Goal: Task Accomplishment & Management: Complete application form

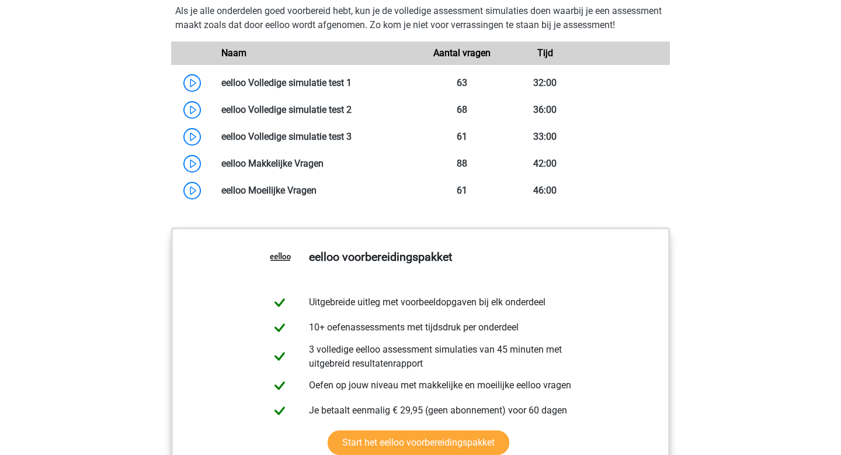
scroll to position [984, 0]
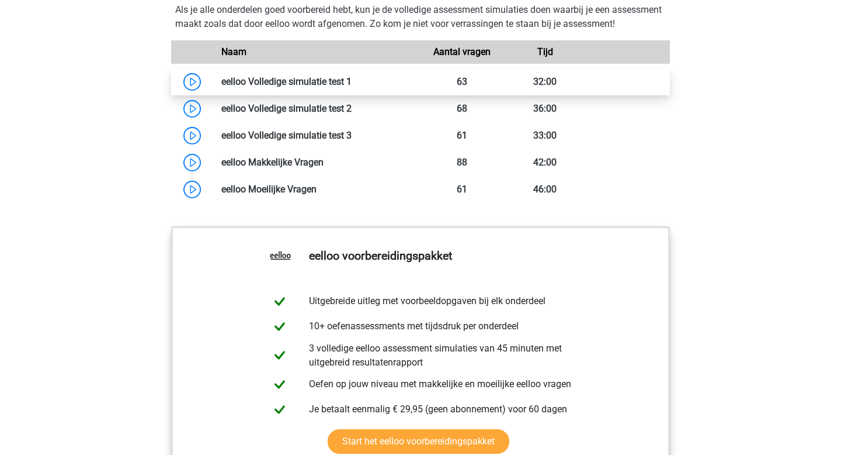
click at [352, 87] on link at bounding box center [352, 81] width 0 height 11
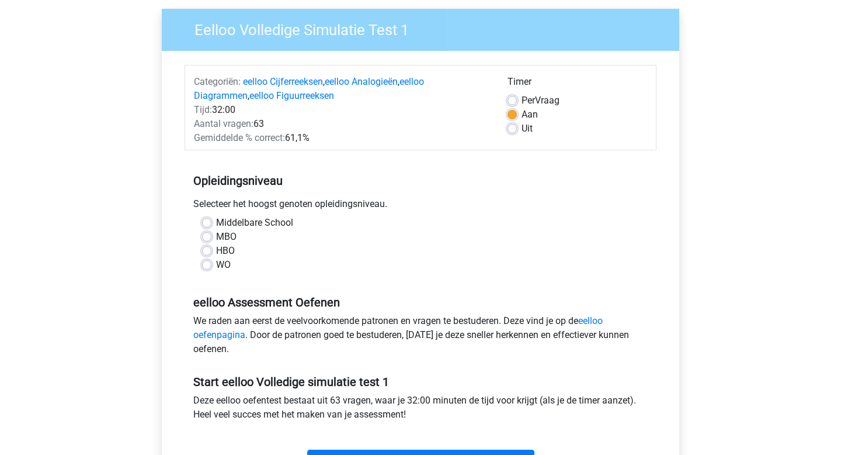
scroll to position [96, 0]
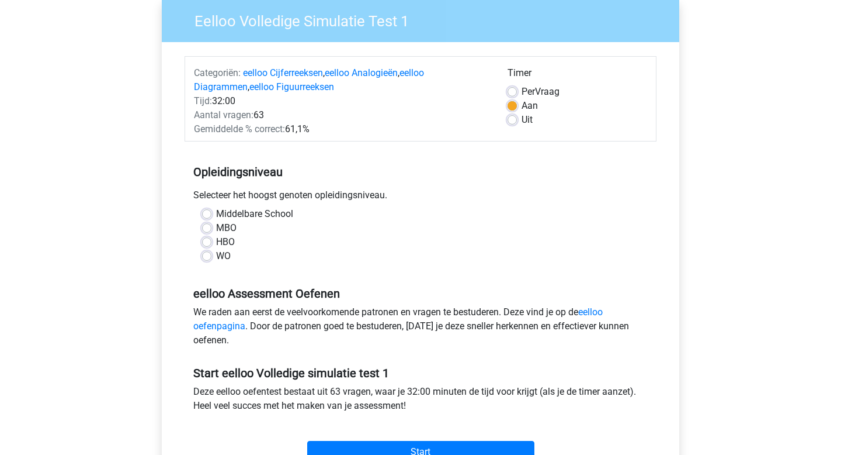
click at [216, 217] on label "Middelbare School" at bounding box center [254, 214] width 77 height 14
click at [208, 217] on input "Middelbare School" at bounding box center [206, 213] width 9 height 12
radio input "true"
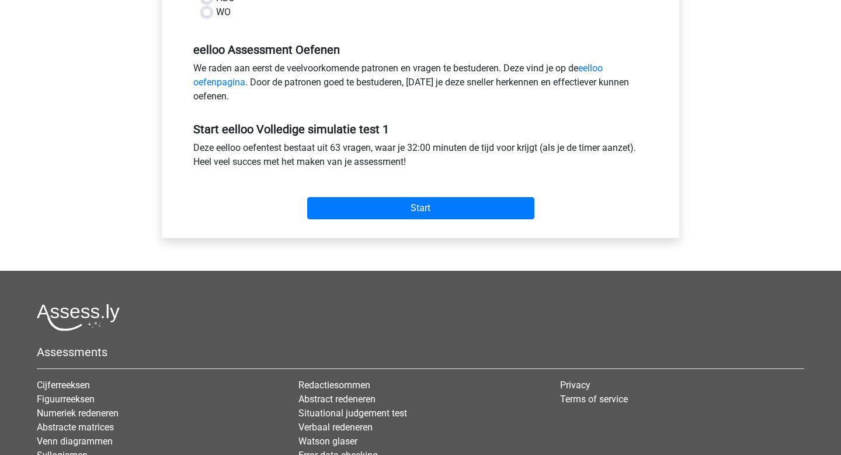
scroll to position [342, 0]
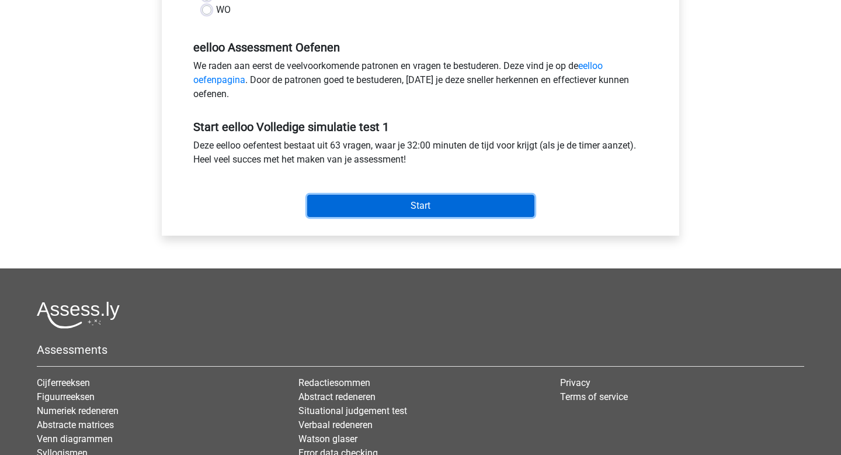
click at [404, 210] on input "Start" at bounding box center [420, 206] width 227 height 22
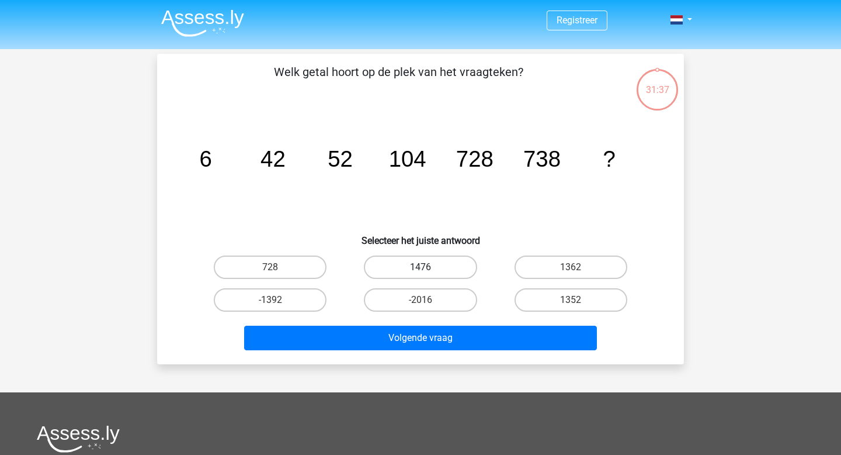
click at [455, 266] on label "1476" at bounding box center [420, 266] width 113 height 23
click at [428, 267] on input "1476" at bounding box center [425, 271] width 8 height 8
radio input "true"
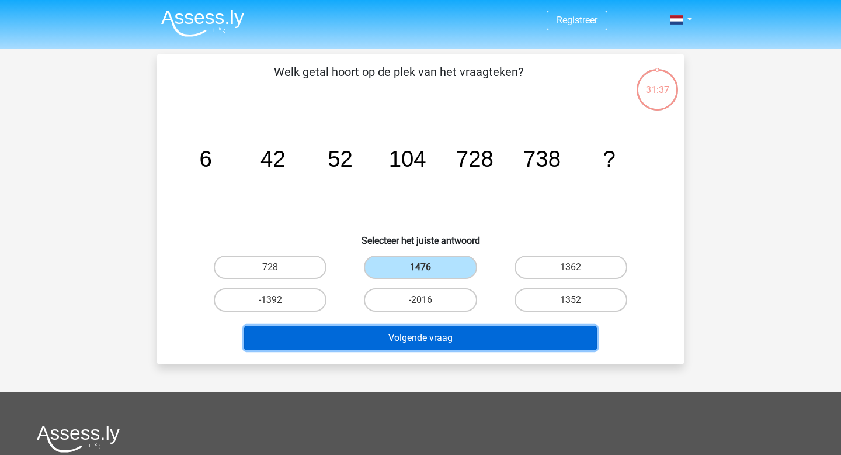
click at [451, 343] on button "Volgende vraag" at bounding box center [421, 337] width 354 height 25
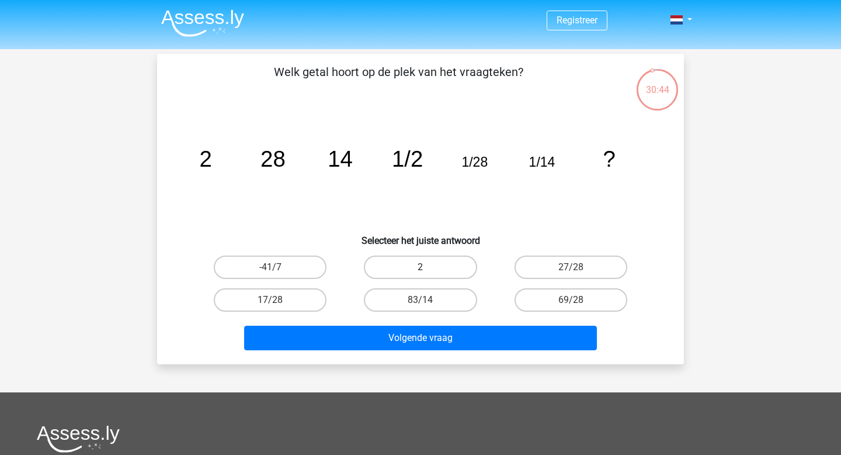
click at [428, 258] on label "2" at bounding box center [420, 266] width 113 height 23
click at [428, 267] on input "2" at bounding box center [425, 271] width 8 height 8
radio input "true"
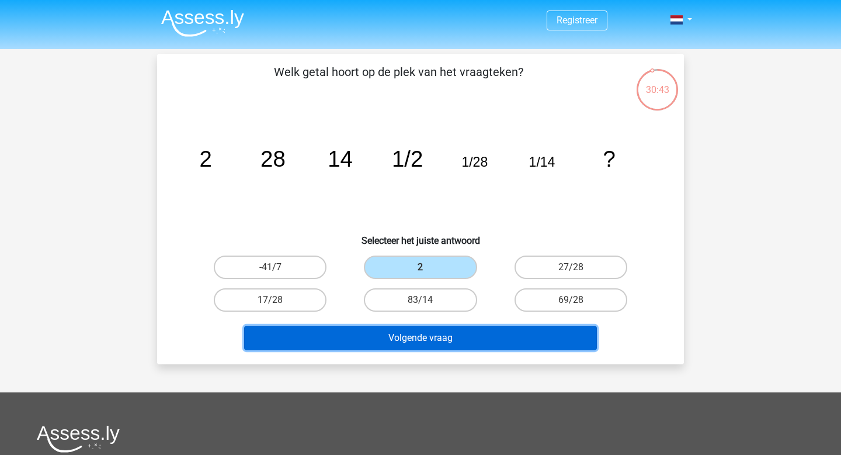
click at [430, 340] on button "Volgende vraag" at bounding box center [421, 337] width 354 height 25
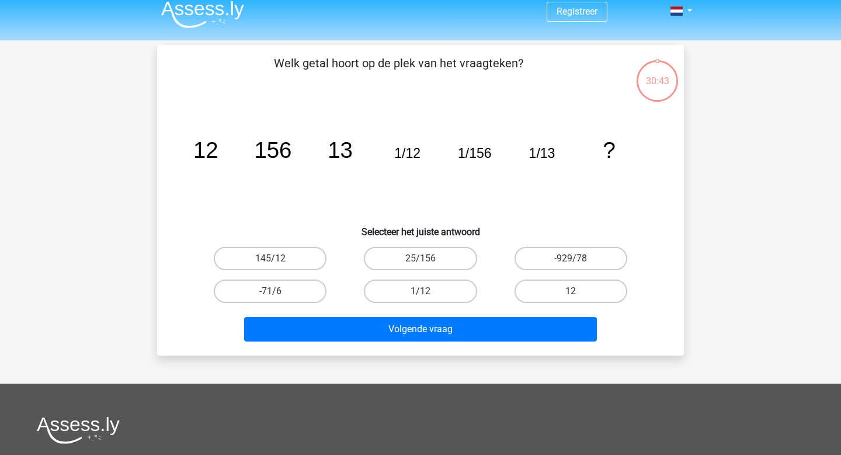
scroll to position [7, 0]
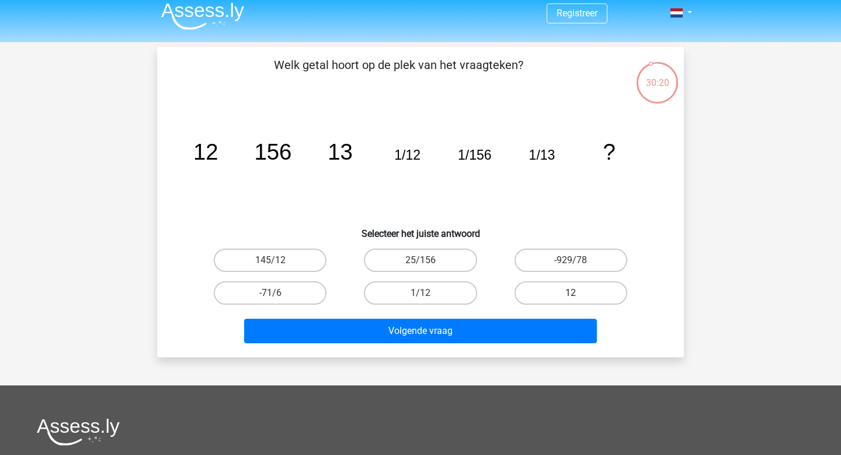
click at [549, 295] on label "12" at bounding box center [571, 292] width 113 height 23
click at [571, 295] on input "12" at bounding box center [575, 297] width 8 height 8
radio input "true"
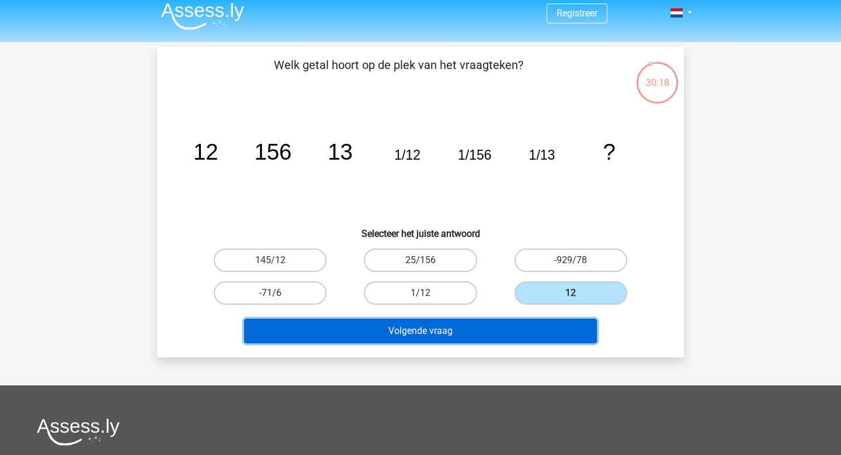
click at [533, 327] on button "Volgende vraag" at bounding box center [421, 330] width 354 height 25
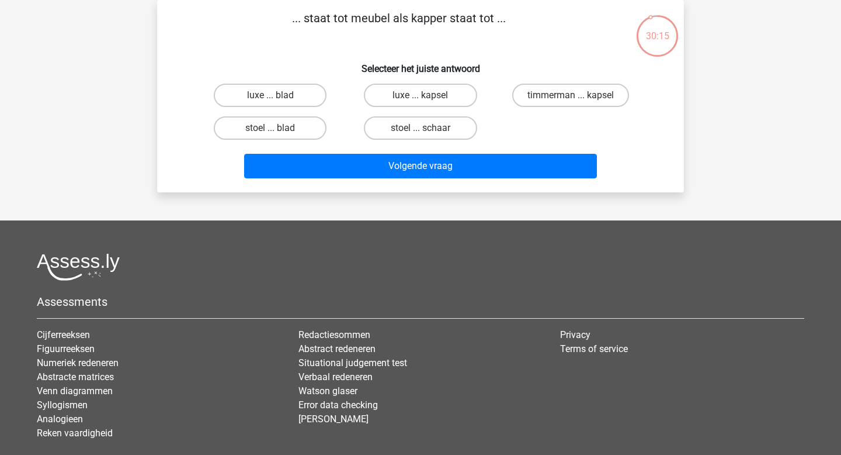
scroll to position [0, 0]
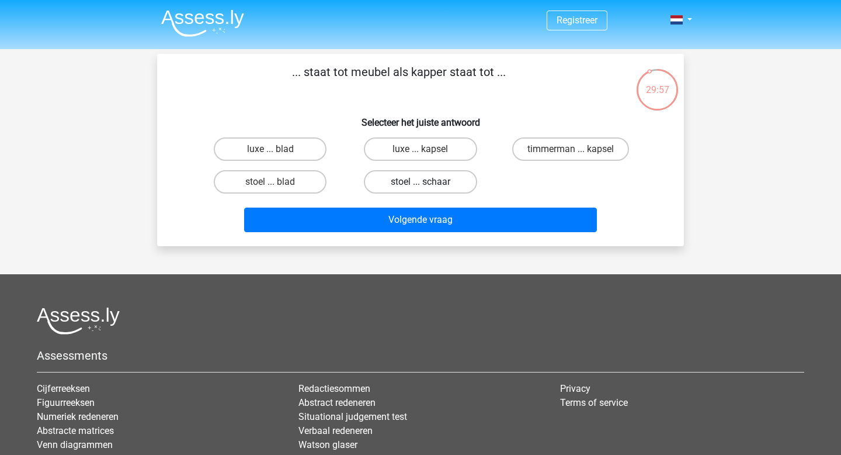
click at [452, 179] on label "stoel ... schaar" at bounding box center [420, 181] width 113 height 23
click at [428, 182] on input "stoel ... schaar" at bounding box center [425, 186] width 8 height 8
radio input "true"
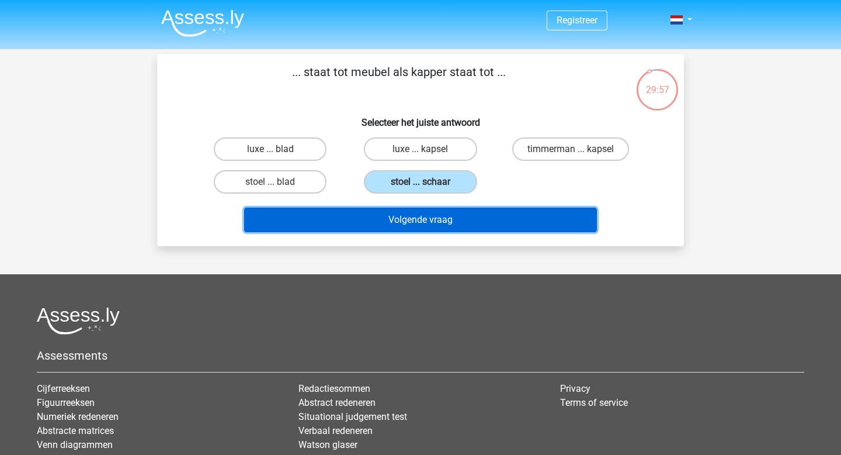
click at [462, 226] on button "Volgende vraag" at bounding box center [421, 219] width 354 height 25
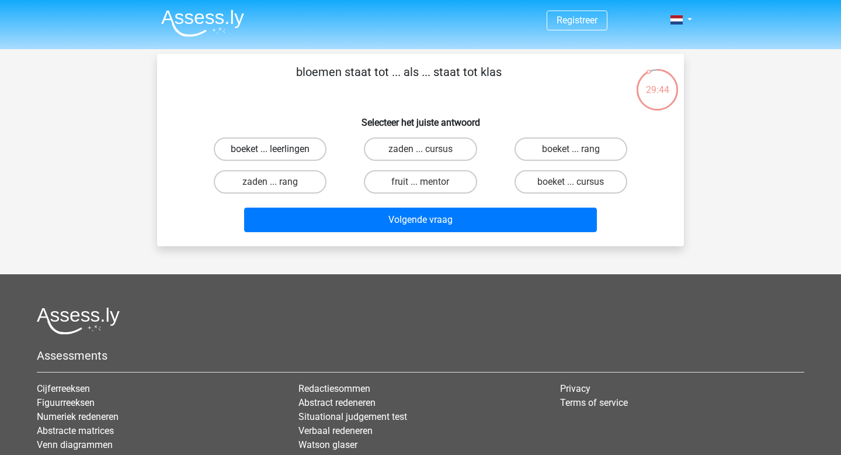
click at [300, 147] on label "boeket ... leerlingen" at bounding box center [270, 148] width 113 height 23
click at [278, 149] on input "boeket ... leerlingen" at bounding box center [275, 153] width 8 height 8
radio input "true"
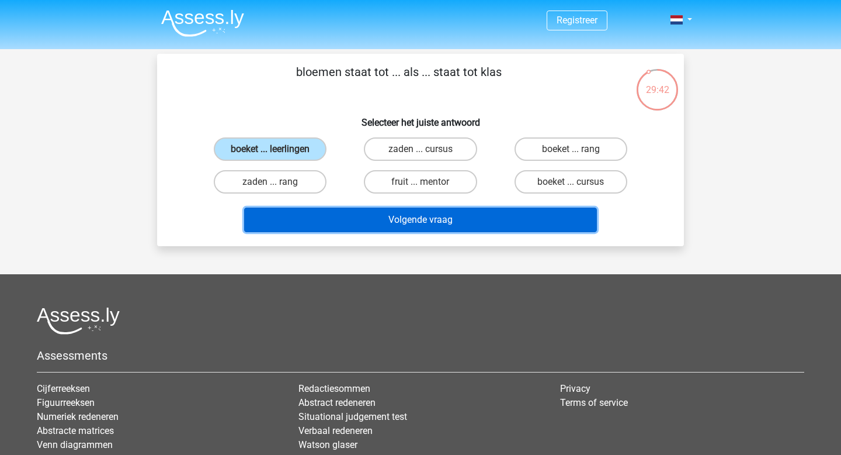
click at [356, 212] on button "Volgende vraag" at bounding box center [421, 219] width 354 height 25
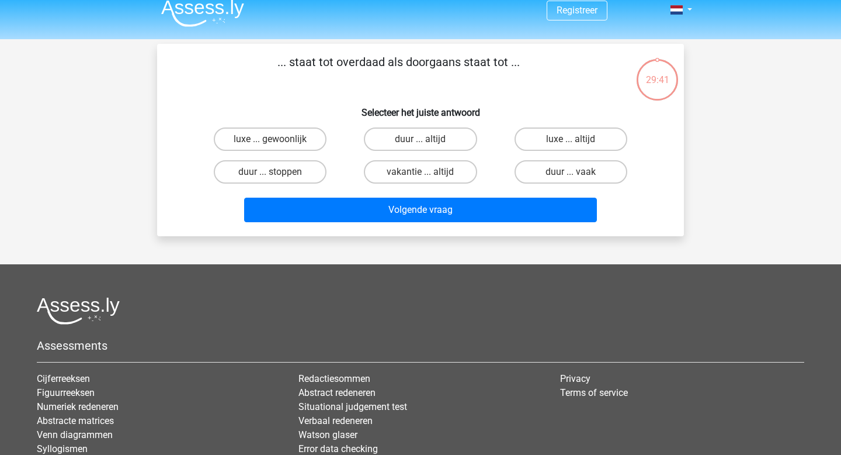
scroll to position [7, 0]
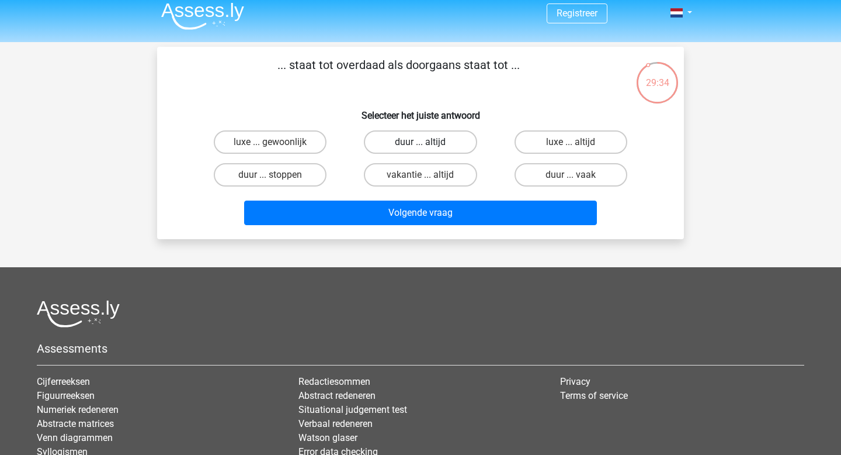
click at [414, 143] on label "duur ... altijd" at bounding box center [420, 141] width 113 height 23
click at [421, 143] on input "duur ... altijd" at bounding box center [425, 146] width 8 height 8
radio input "true"
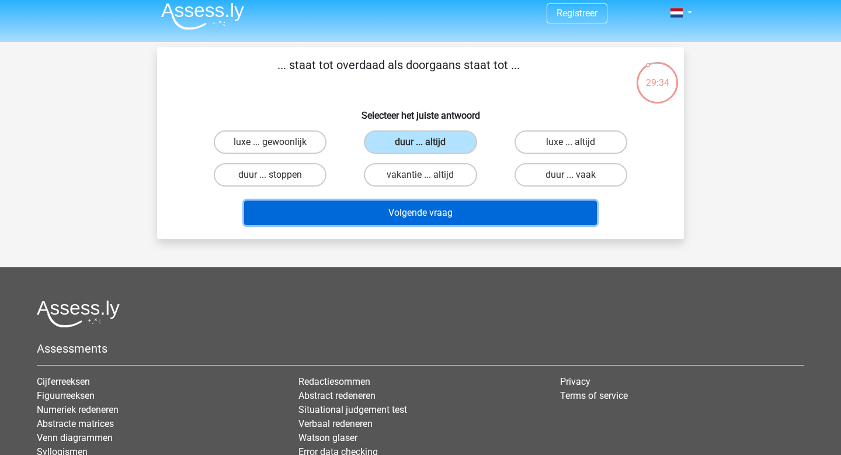
click at [435, 215] on button "Volgende vraag" at bounding box center [421, 212] width 354 height 25
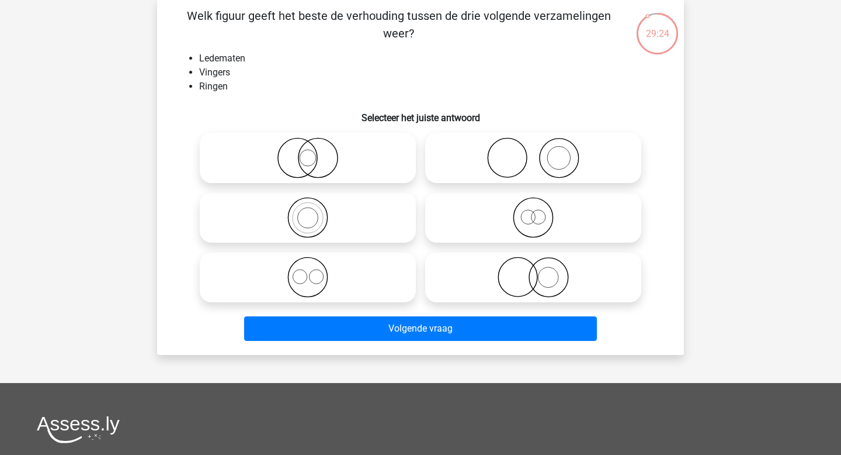
scroll to position [49, 0]
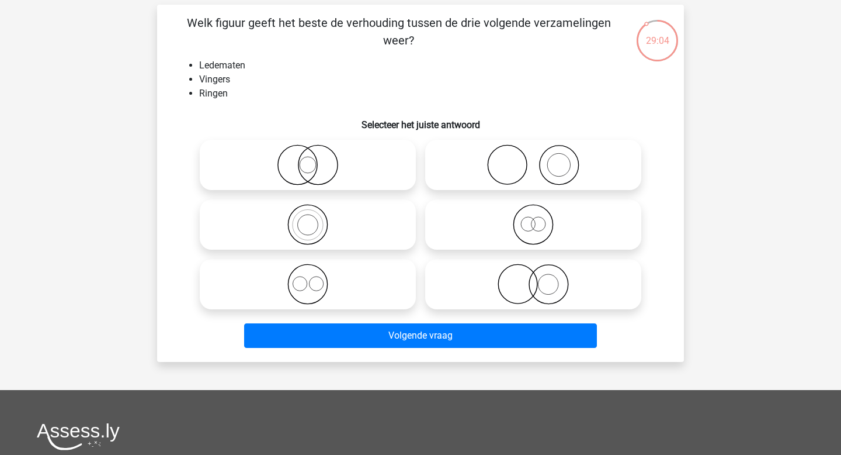
click at [524, 289] on icon at bounding box center [533, 284] width 207 height 41
click at [533, 278] on input "radio" at bounding box center [537, 275] width 8 height 8
radio input "true"
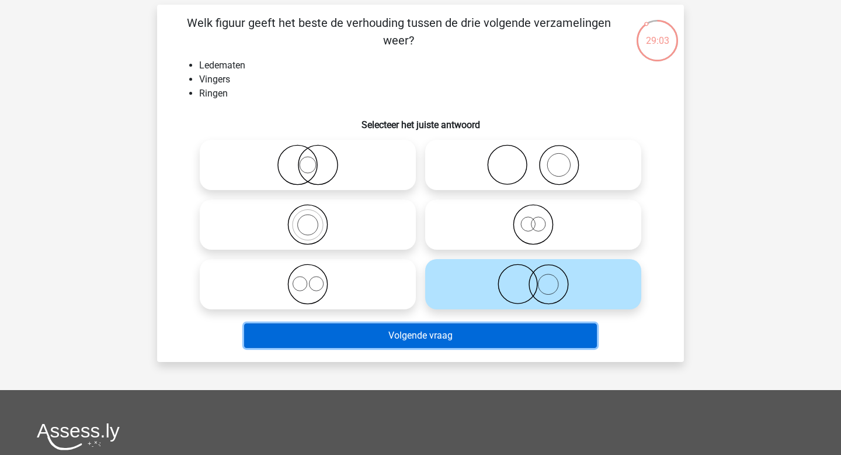
click at [518, 332] on button "Volgende vraag" at bounding box center [421, 335] width 354 height 25
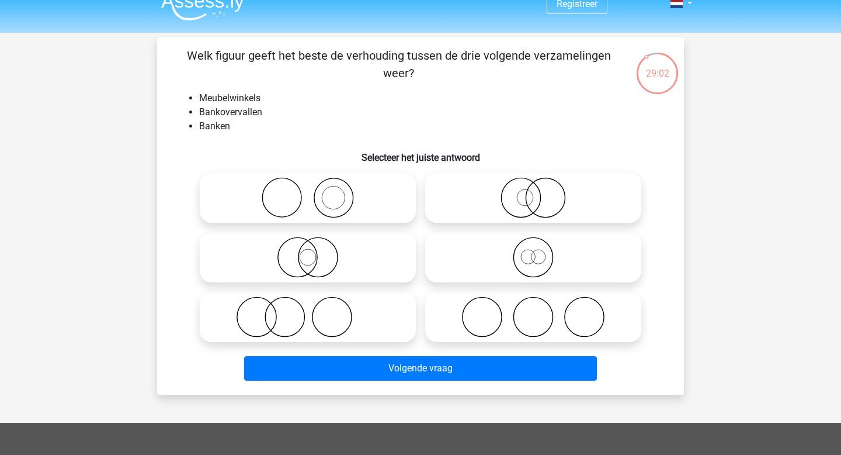
scroll to position [22, 0]
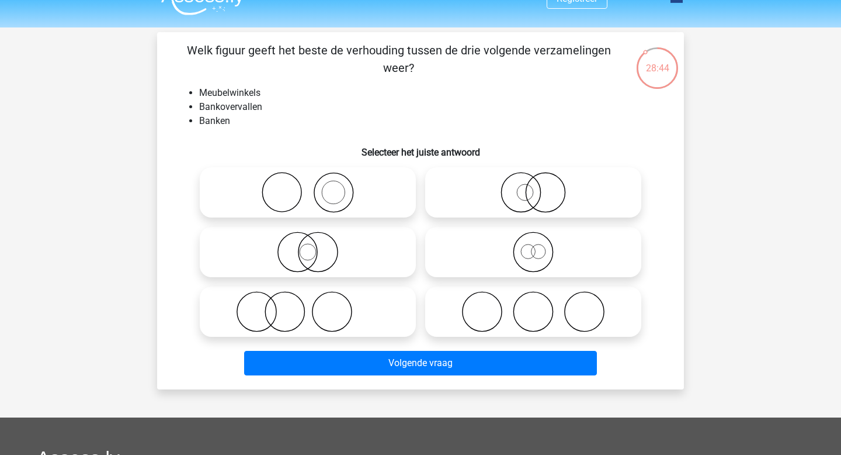
click at [364, 190] on icon at bounding box center [308, 192] width 207 height 41
click at [316, 186] on input "radio" at bounding box center [312, 183] width 8 height 8
radio input "true"
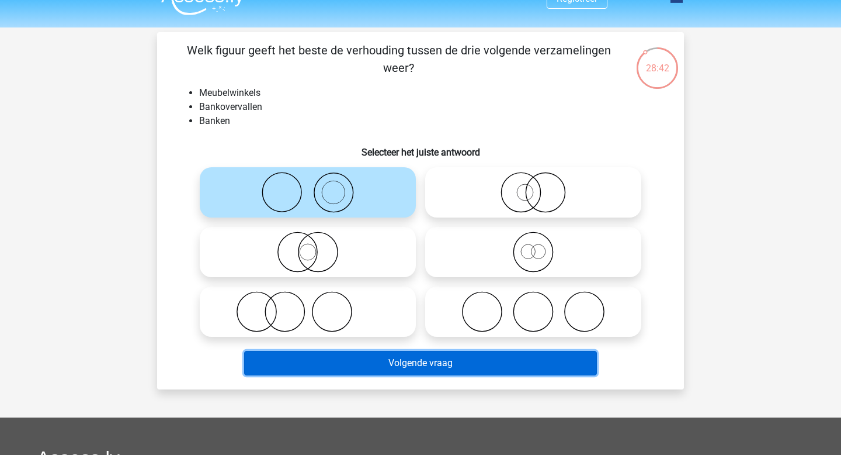
click at [429, 363] on button "Volgende vraag" at bounding box center [421, 363] width 354 height 25
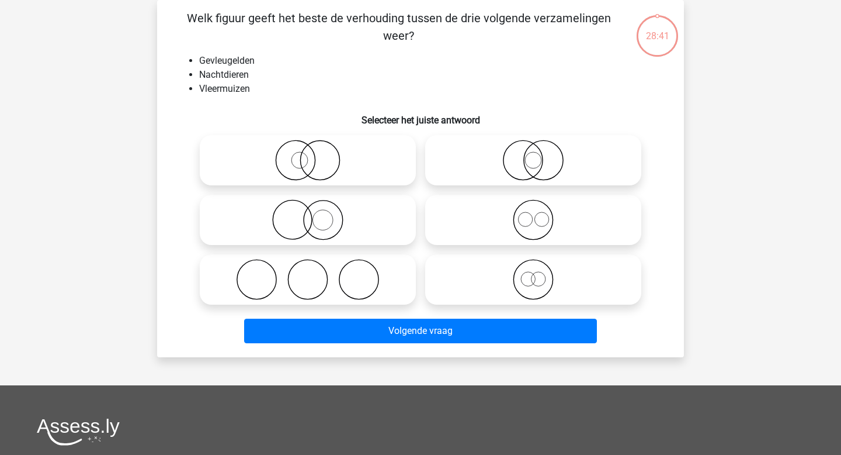
scroll to position [26, 0]
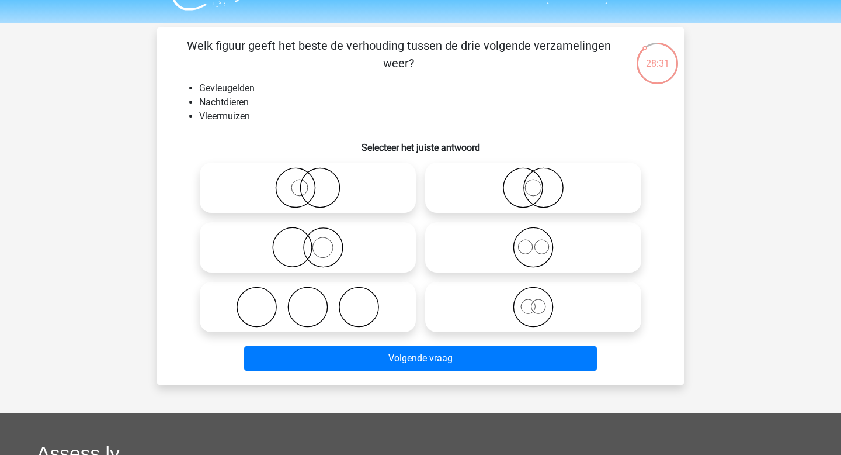
click at [517, 307] on icon at bounding box center [533, 306] width 207 height 41
click at [533, 301] on input "radio" at bounding box center [537, 297] width 8 height 8
radio input "true"
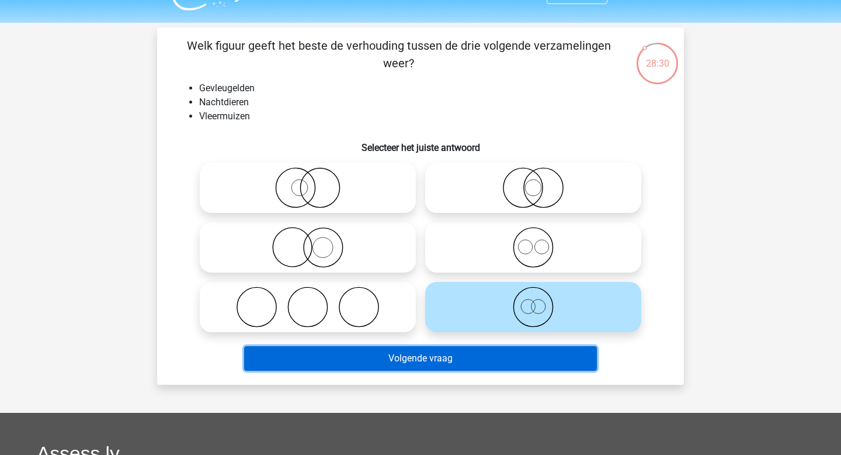
click at [517, 356] on button "Volgende vraag" at bounding box center [421, 358] width 354 height 25
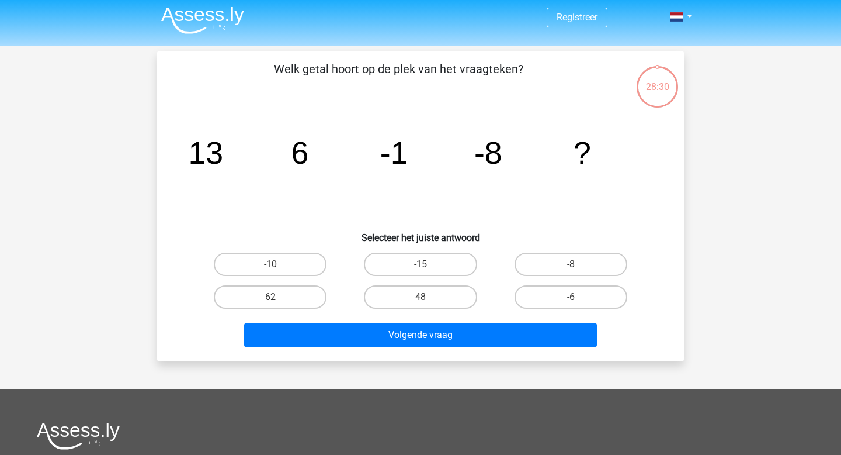
scroll to position [2, 0]
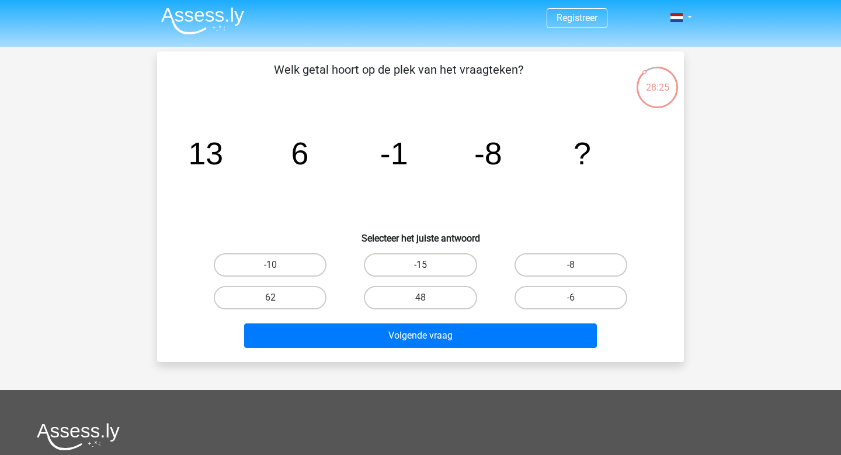
click at [456, 265] on label "-15" at bounding box center [420, 264] width 113 height 23
click at [428, 265] on input "-15" at bounding box center [425, 269] width 8 height 8
radio input "true"
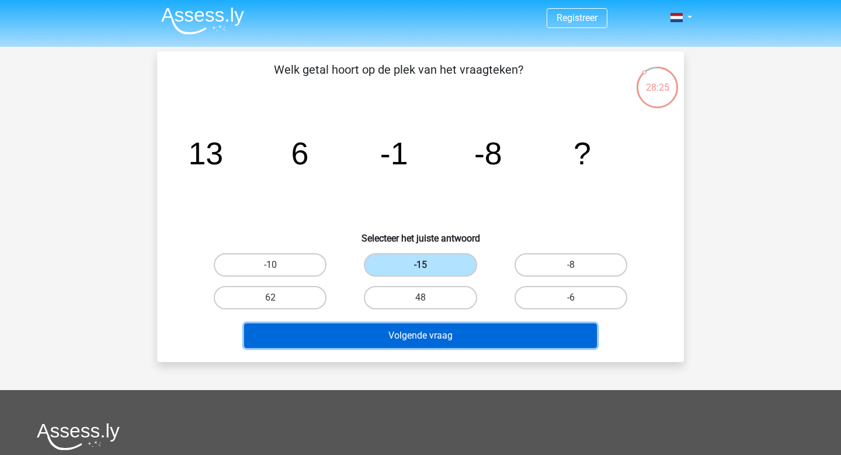
click at [480, 333] on button "Volgende vraag" at bounding box center [421, 335] width 354 height 25
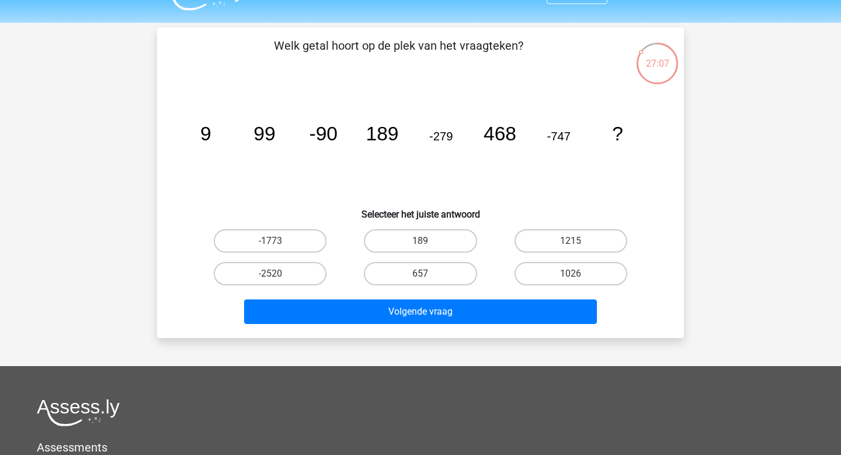
scroll to position [0, 0]
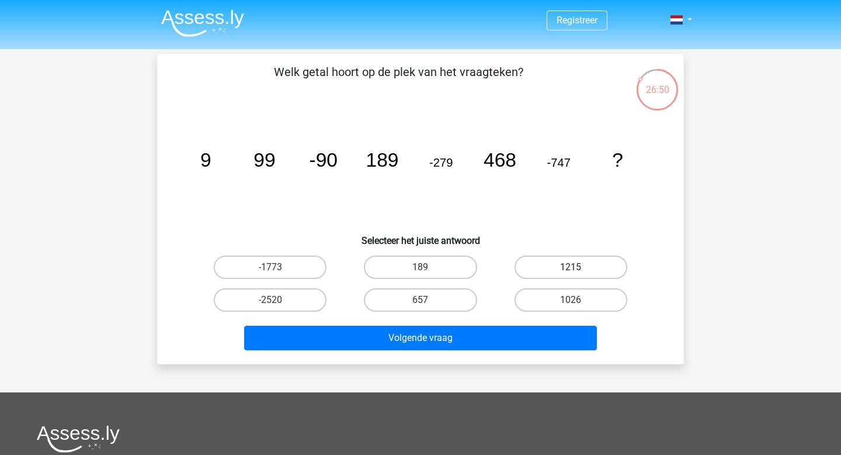
click at [553, 259] on div "1215" at bounding box center [571, 267] width 150 height 33
click at [553, 264] on label "1215" at bounding box center [571, 266] width 113 height 23
click at [571, 267] on input "1215" at bounding box center [575, 271] width 8 height 8
radio input "true"
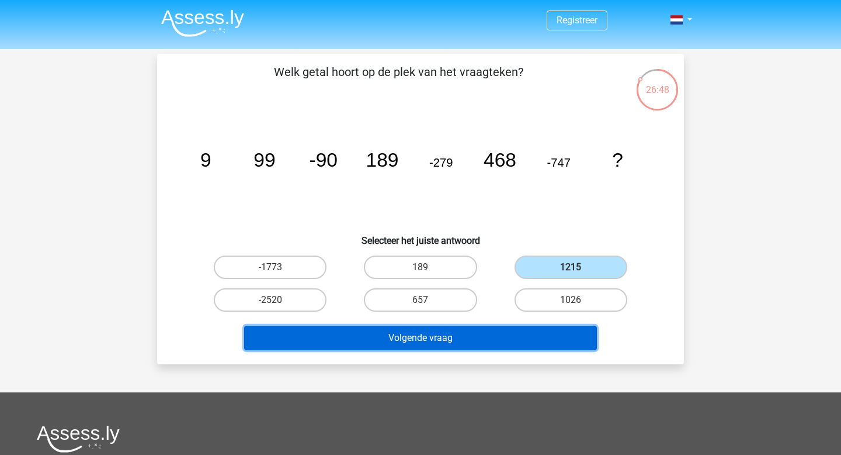
click at [535, 335] on button "Volgende vraag" at bounding box center [421, 337] width 354 height 25
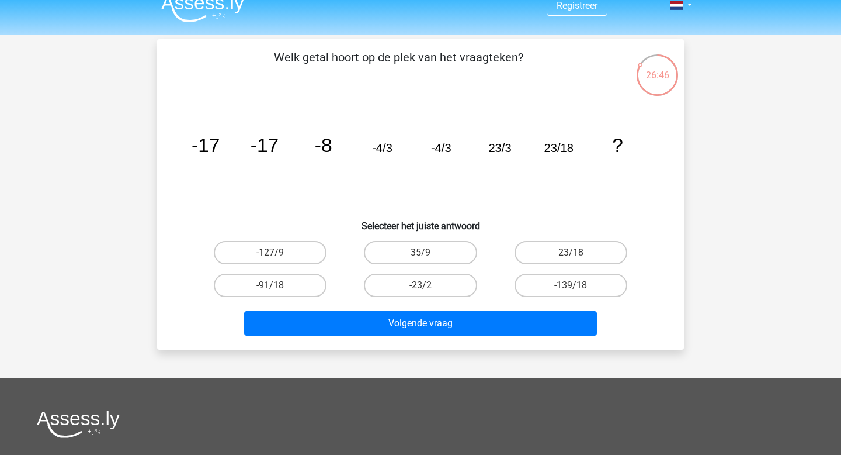
scroll to position [11, 0]
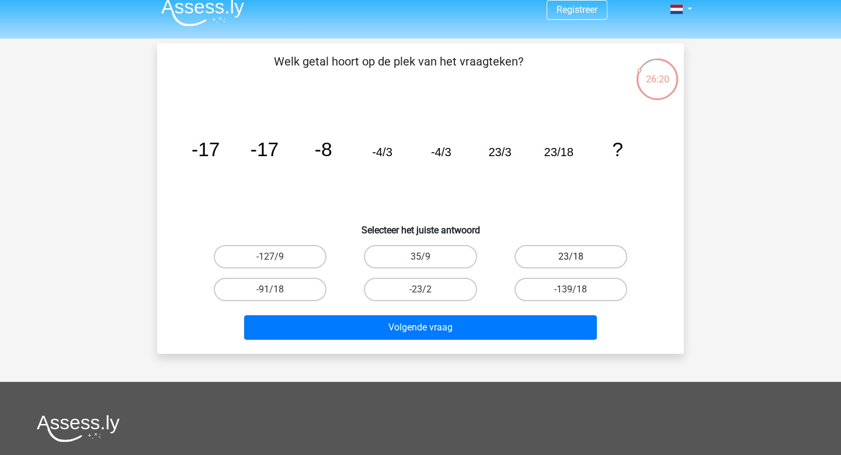
click at [555, 250] on label "23/18" at bounding box center [571, 256] width 113 height 23
click at [571, 257] on input "23/18" at bounding box center [575, 261] width 8 height 8
radio input "true"
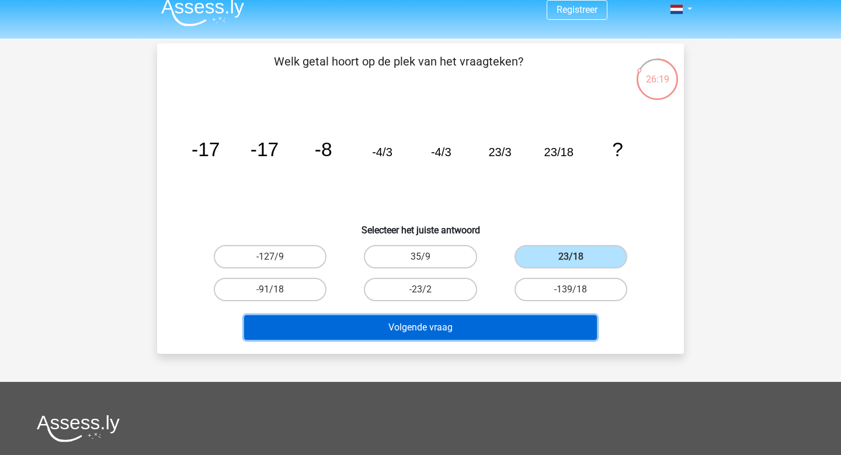
click at [531, 328] on button "Volgende vraag" at bounding box center [421, 327] width 354 height 25
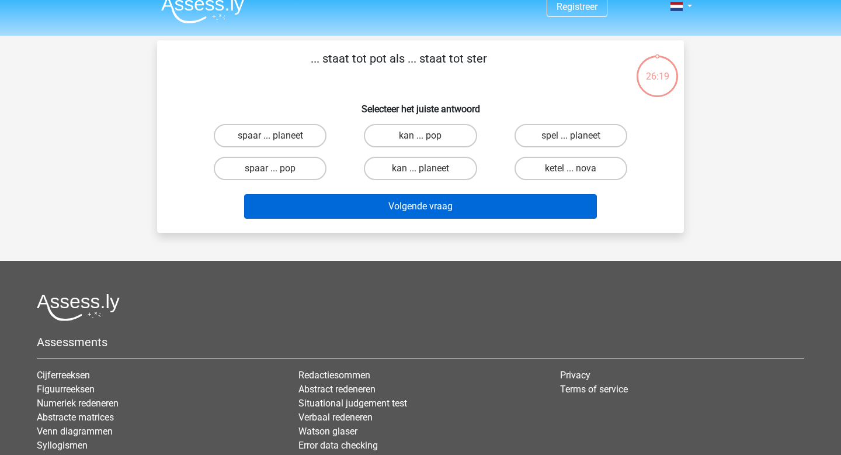
scroll to position [0, 0]
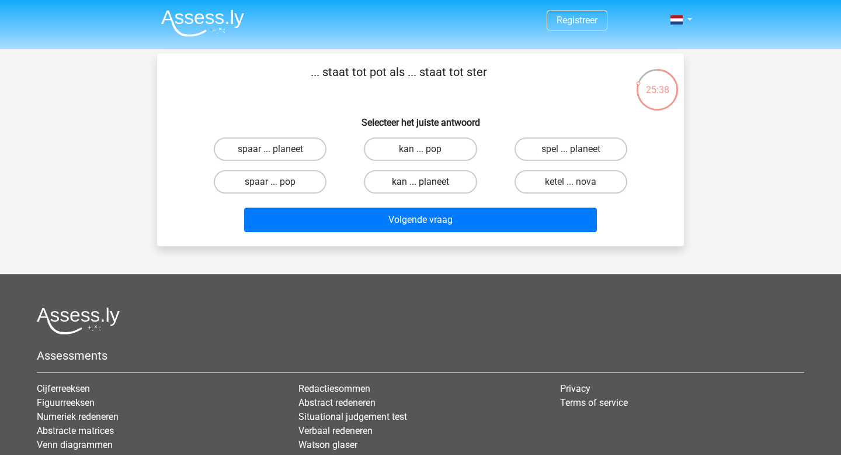
click at [459, 183] on label "kan ... planeet" at bounding box center [420, 181] width 113 height 23
click at [428, 183] on input "kan ... planeet" at bounding box center [425, 186] width 8 height 8
radio input "true"
click at [464, 205] on div "Volgende vraag" at bounding box center [421, 217] width 490 height 39
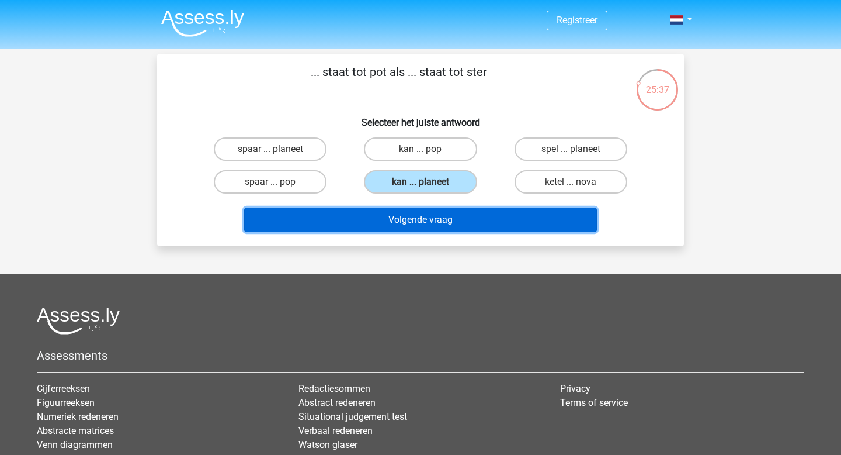
click at [464, 224] on button "Volgende vraag" at bounding box center [421, 219] width 354 height 25
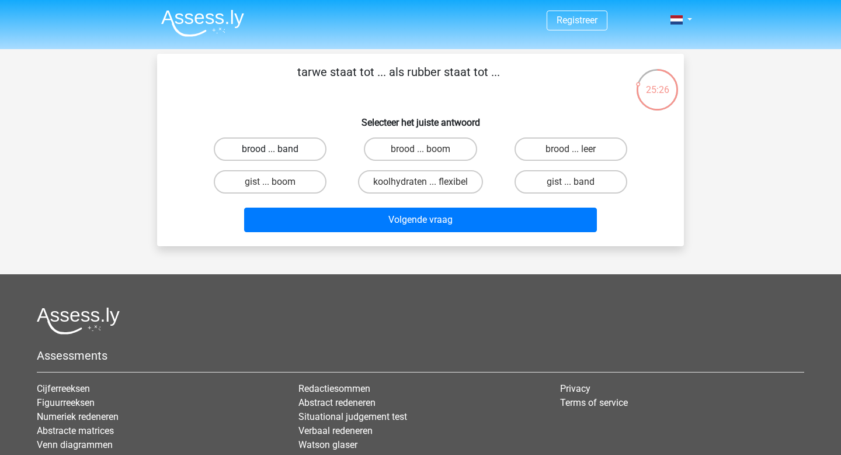
click at [309, 151] on label "brood ... band" at bounding box center [270, 148] width 113 height 23
click at [278, 151] on input "brood ... band" at bounding box center [275, 153] width 8 height 8
radio input "true"
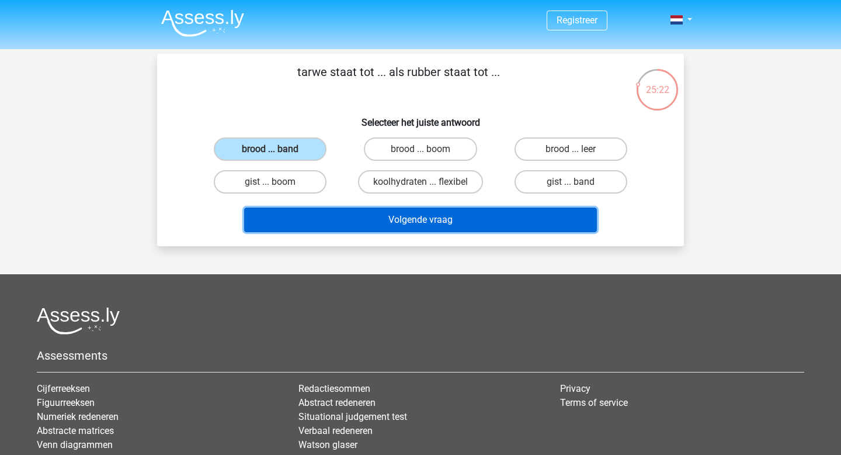
click at [357, 217] on button "Volgende vraag" at bounding box center [421, 219] width 354 height 25
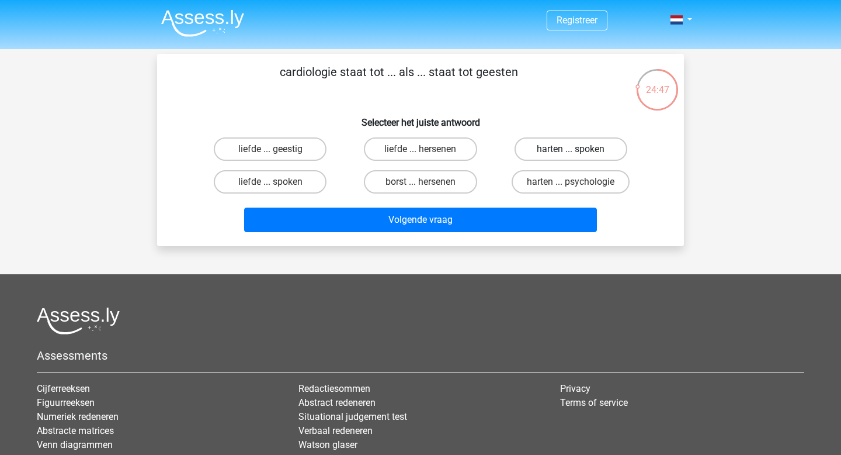
click at [552, 154] on label "harten ... spoken" at bounding box center [571, 148] width 113 height 23
click at [571, 154] on input "harten ... spoken" at bounding box center [575, 153] width 8 height 8
radio input "true"
click at [518, 182] on label "harten ... psychologie" at bounding box center [571, 181] width 118 height 23
click at [571, 182] on input "harten ... psychologie" at bounding box center [575, 186] width 8 height 8
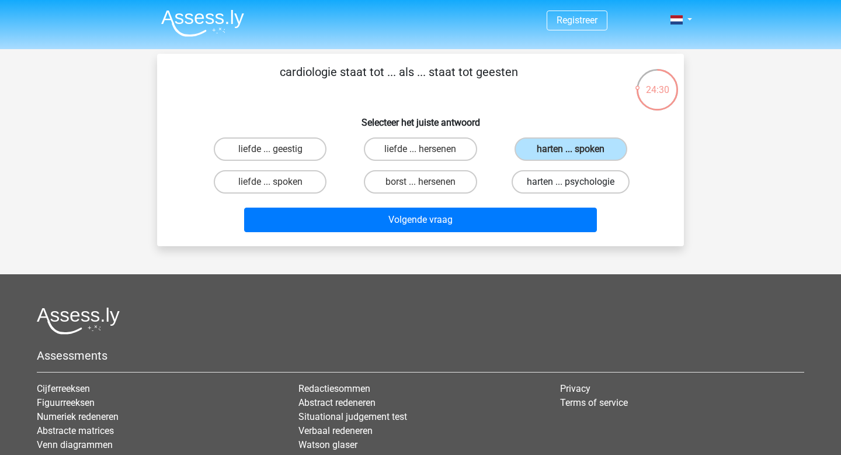
radio input "true"
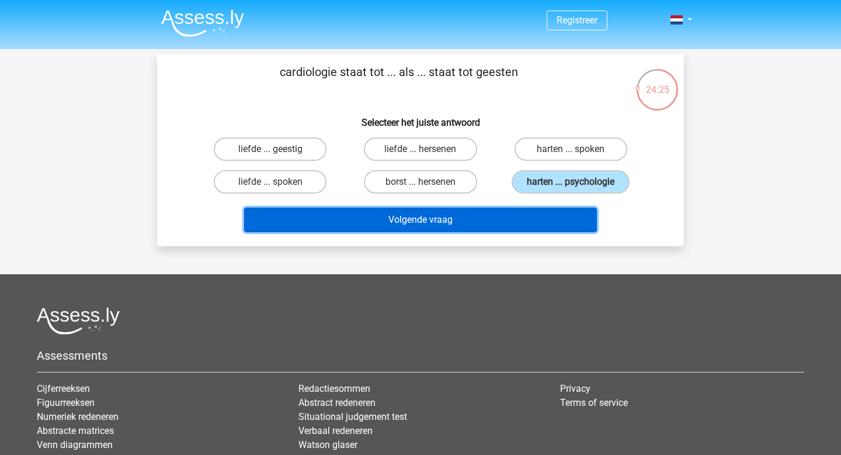
click at [451, 211] on button "Volgende vraag" at bounding box center [421, 219] width 354 height 25
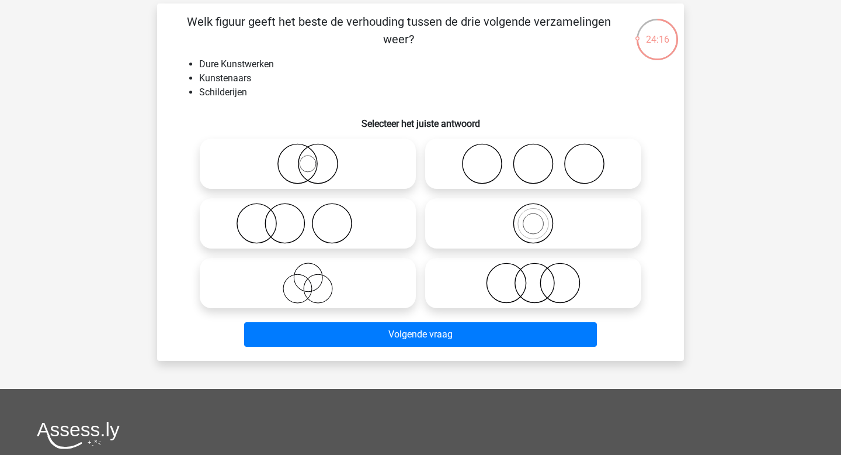
scroll to position [57, 0]
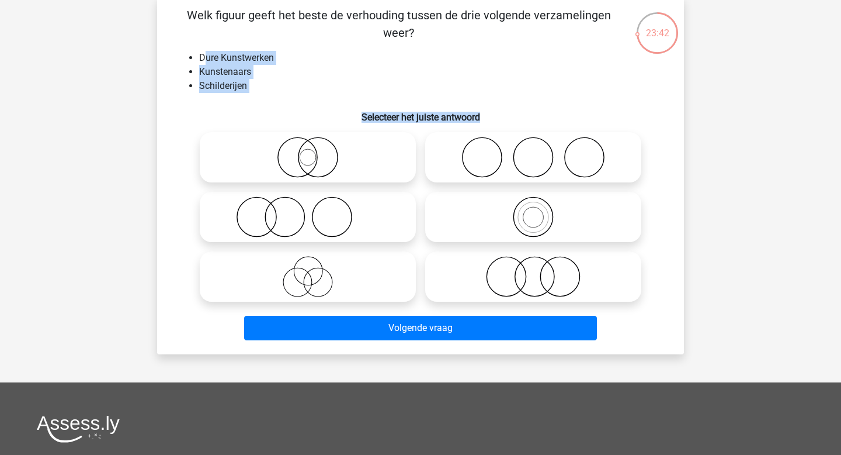
drag, startPoint x: 207, startPoint y: 59, endPoint x: 303, endPoint y: 123, distance: 115.1
click at [304, 123] on div "Welk figuur geeft het beste de verhouding tussen de drie volgende verzamelingen…" at bounding box center [421, 175] width 518 height 338
click at [303, 123] on h6 "Selecteer het juiste antwoord" at bounding box center [421, 112] width 490 height 20
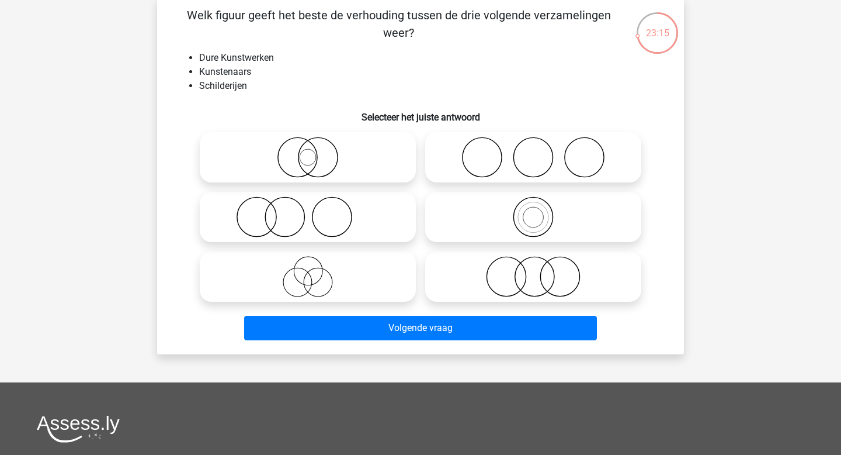
click at [432, 200] on icon at bounding box center [533, 216] width 207 height 41
click at [533, 203] on input "radio" at bounding box center [537, 207] width 8 height 8
radio input "true"
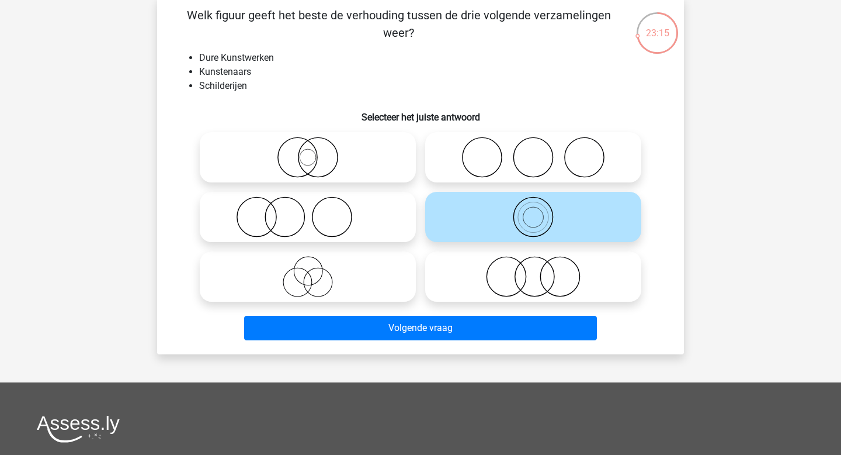
click at [445, 348] on div "Welk figuur geeft het beste de verhouding tussen de drie volgende verzamelingen…" at bounding box center [420, 175] width 527 height 357
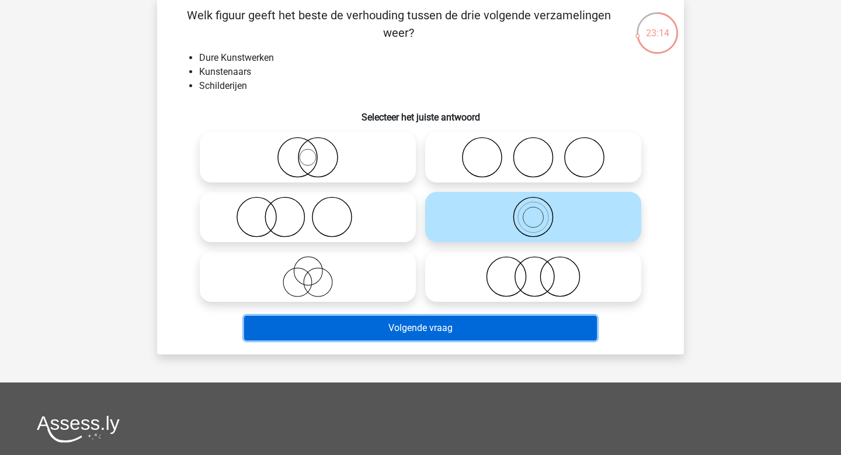
click at [448, 334] on button "Volgende vraag" at bounding box center [421, 328] width 354 height 25
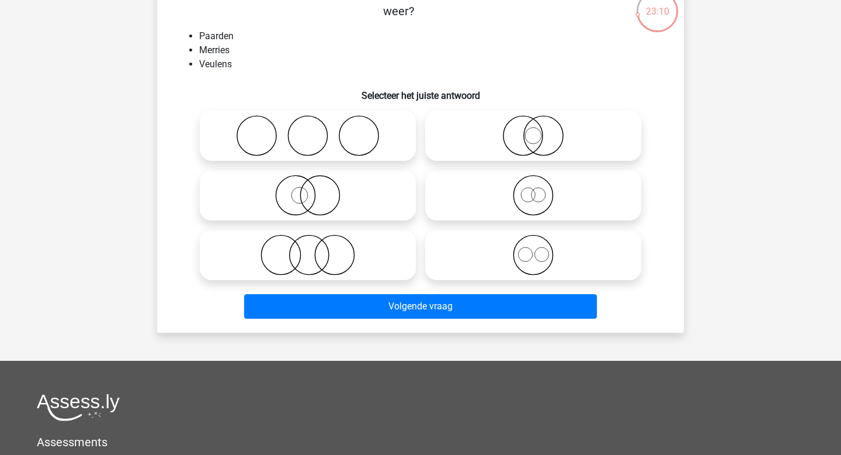
scroll to position [79, 0]
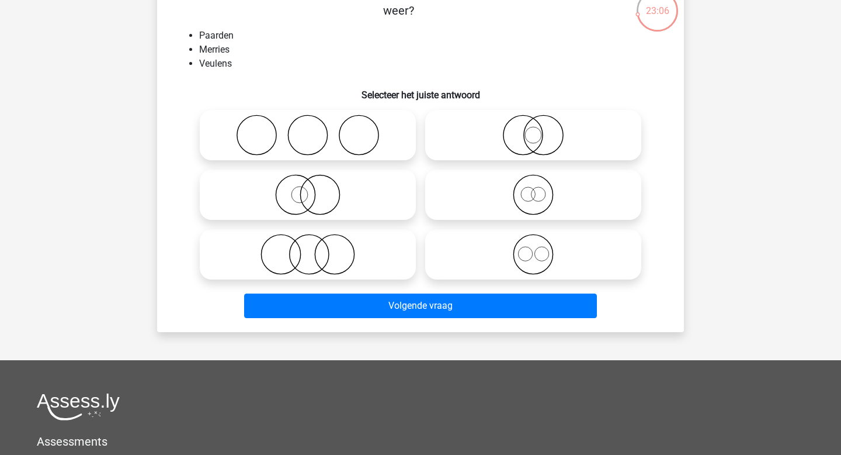
click at [542, 256] on icon at bounding box center [533, 254] width 207 height 41
click at [541, 248] on input "radio" at bounding box center [537, 245] width 8 height 8
radio input "true"
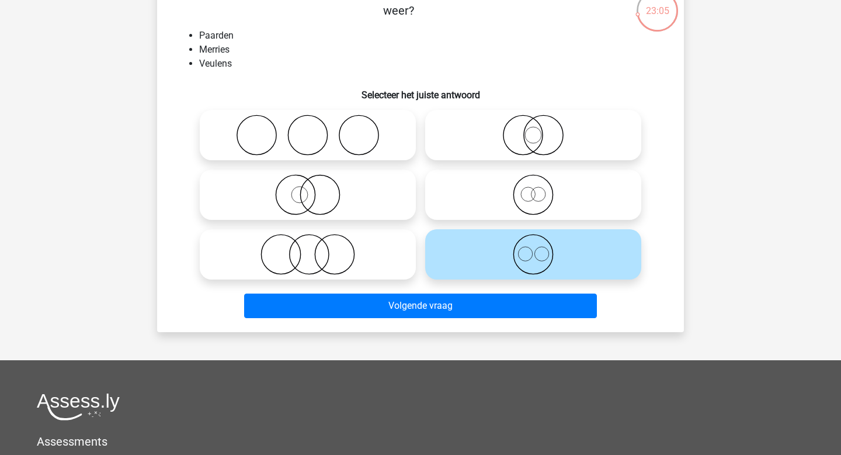
click at [535, 206] on icon at bounding box center [533, 194] width 207 height 41
click at [535, 189] on input "radio" at bounding box center [537, 185] width 8 height 8
radio input "true"
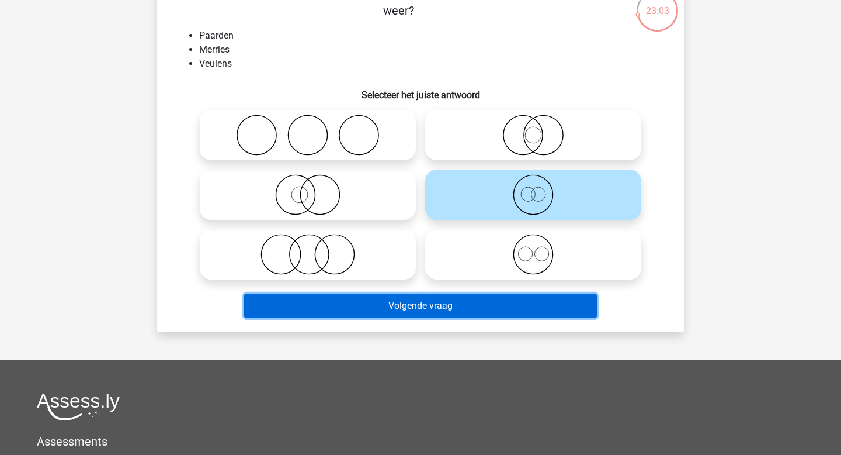
click at [484, 310] on button "Volgende vraag" at bounding box center [421, 305] width 354 height 25
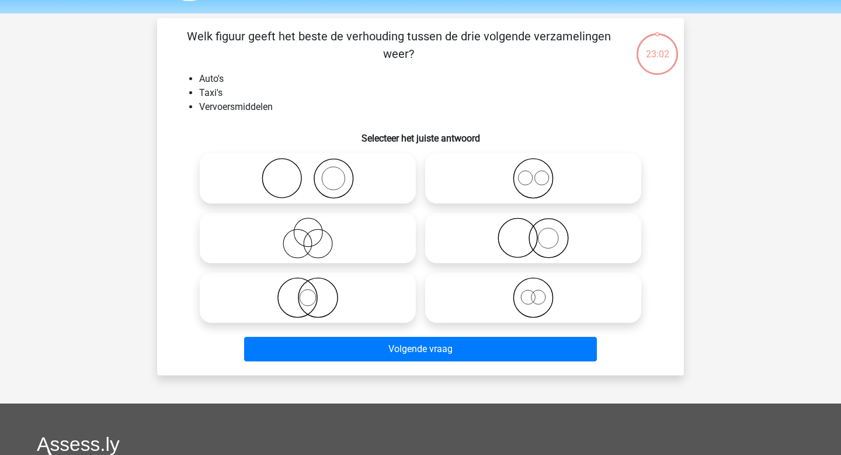
scroll to position [33, 0]
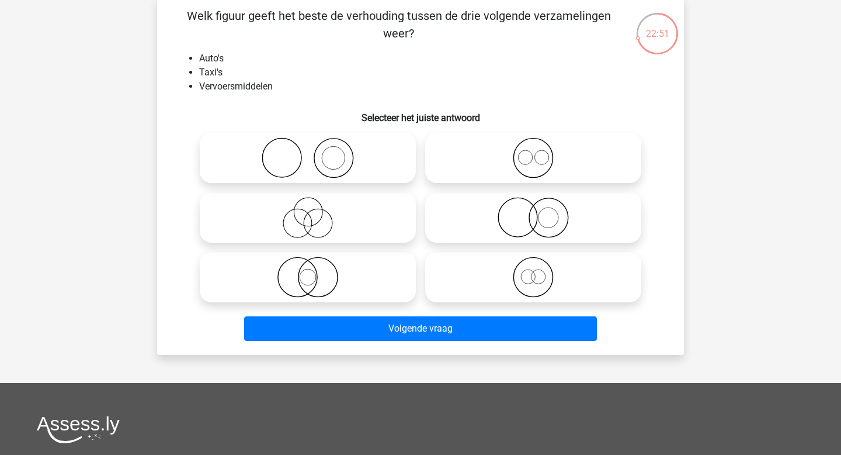
click at [498, 152] on icon at bounding box center [533, 157] width 207 height 41
click at [533, 152] on input "radio" at bounding box center [537, 148] width 8 height 8
radio input "true"
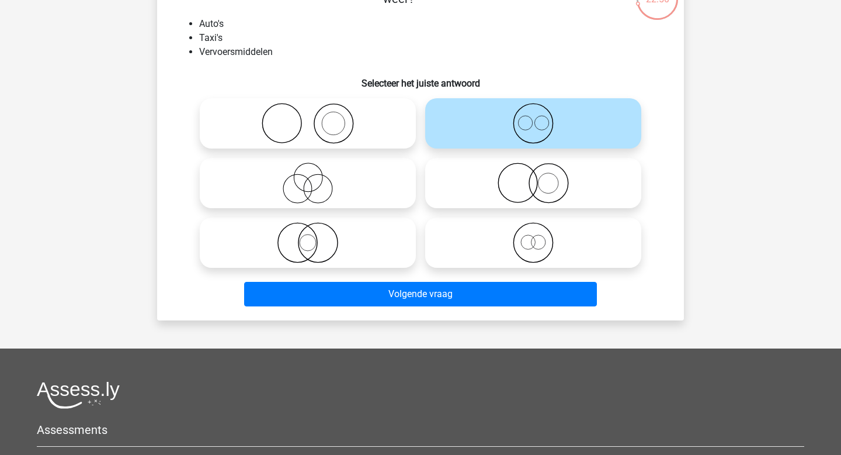
scroll to position [94, 0]
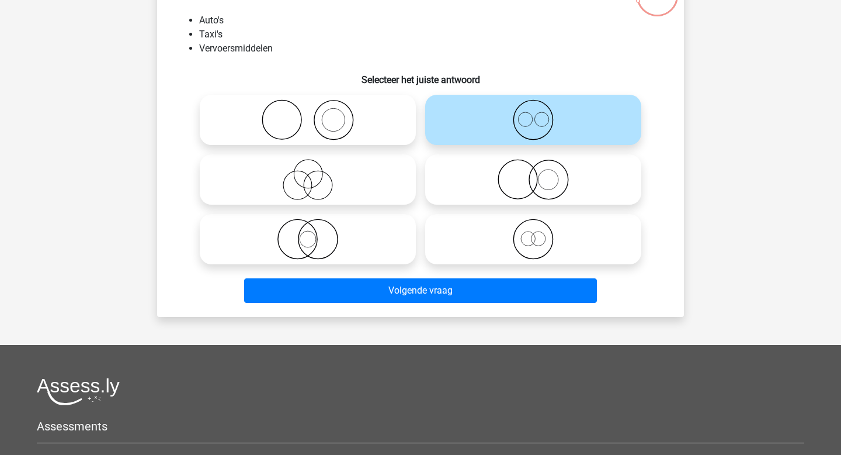
click at [496, 237] on icon at bounding box center [533, 239] width 207 height 41
click at [533, 233] on input "radio" at bounding box center [537, 230] width 8 height 8
radio input "true"
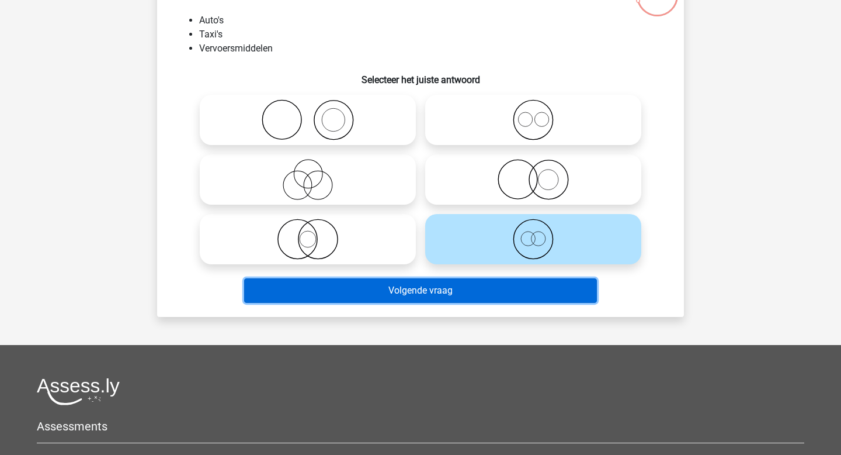
click at [495, 282] on button "Volgende vraag" at bounding box center [421, 290] width 354 height 25
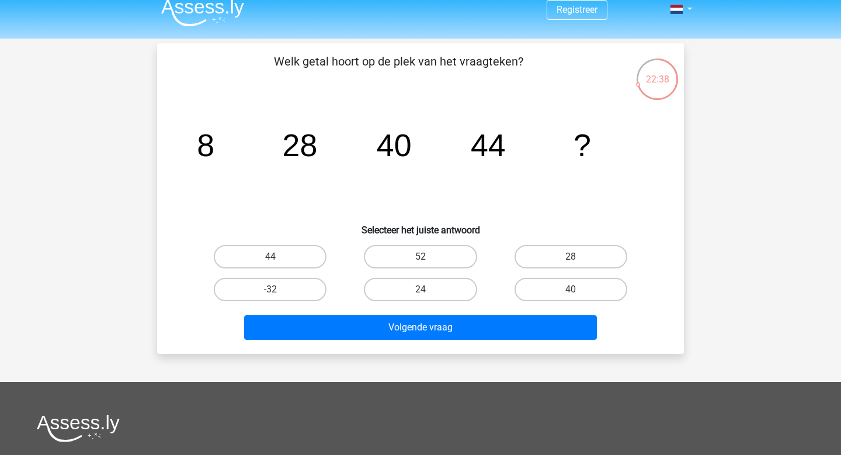
scroll to position [9, 0]
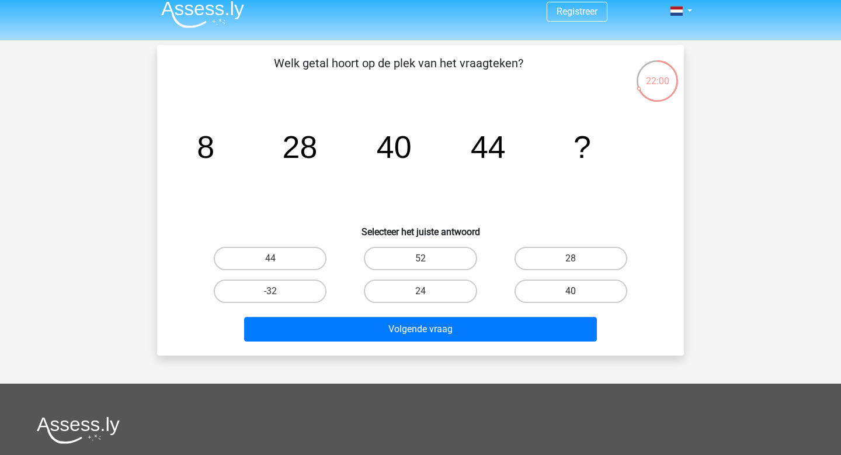
click at [585, 293] on label "40" at bounding box center [571, 290] width 113 height 23
click at [578, 293] on input "40" at bounding box center [575, 295] width 8 height 8
radio input "true"
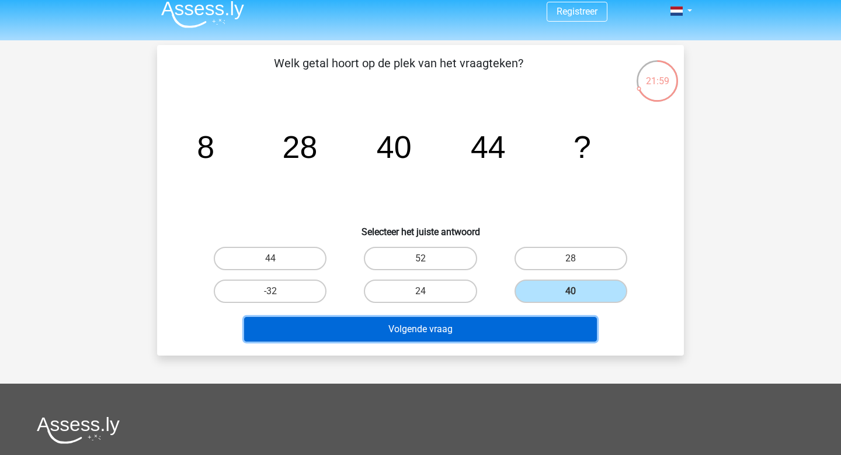
click at [557, 341] on button "Volgende vraag" at bounding box center [421, 329] width 354 height 25
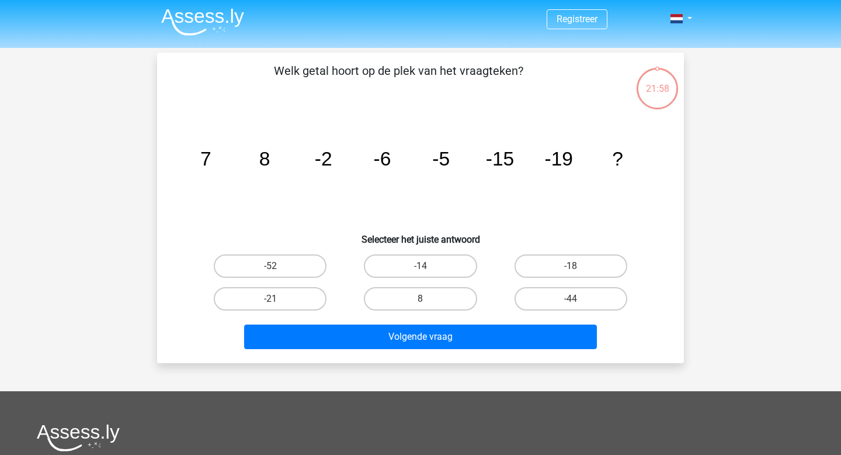
scroll to position [1, 0]
click at [566, 270] on label "-18" at bounding box center [571, 266] width 113 height 23
click at [571, 270] on input "-18" at bounding box center [575, 270] width 8 height 8
radio input "true"
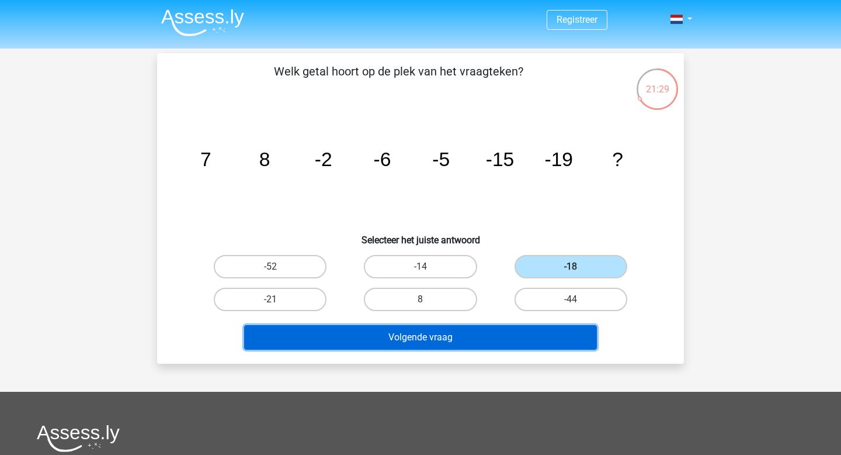
click at [549, 330] on button "Volgende vraag" at bounding box center [421, 337] width 354 height 25
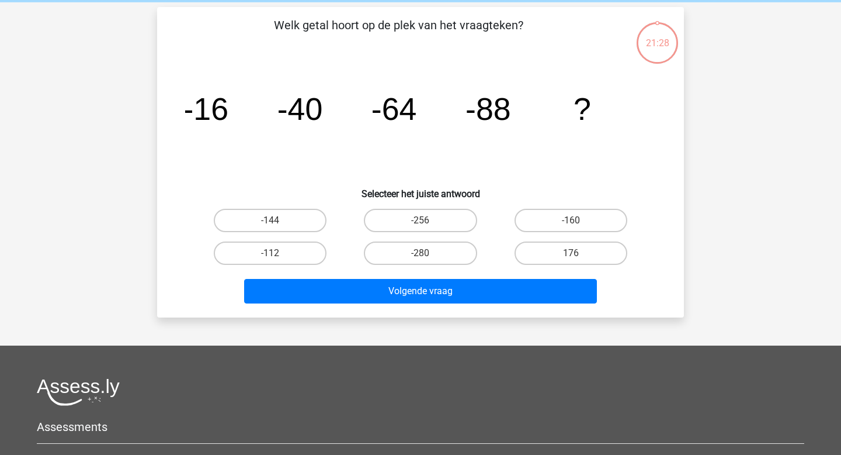
scroll to position [54, 0]
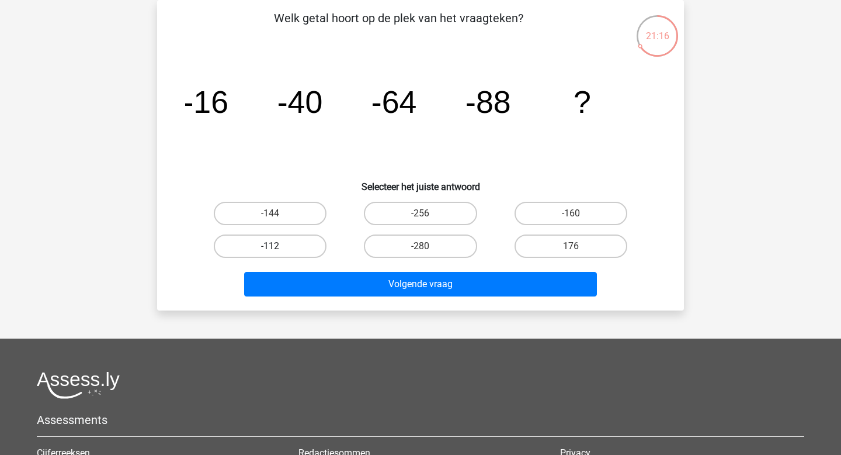
click at [299, 237] on label "-112" at bounding box center [270, 245] width 113 height 23
click at [278, 246] on input "-112" at bounding box center [275, 250] width 8 height 8
radio input "true"
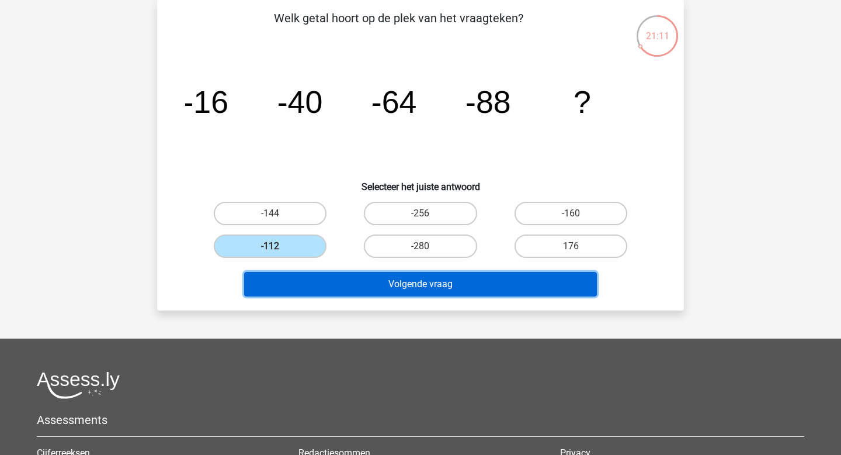
click at [439, 277] on button "Volgende vraag" at bounding box center [421, 284] width 354 height 25
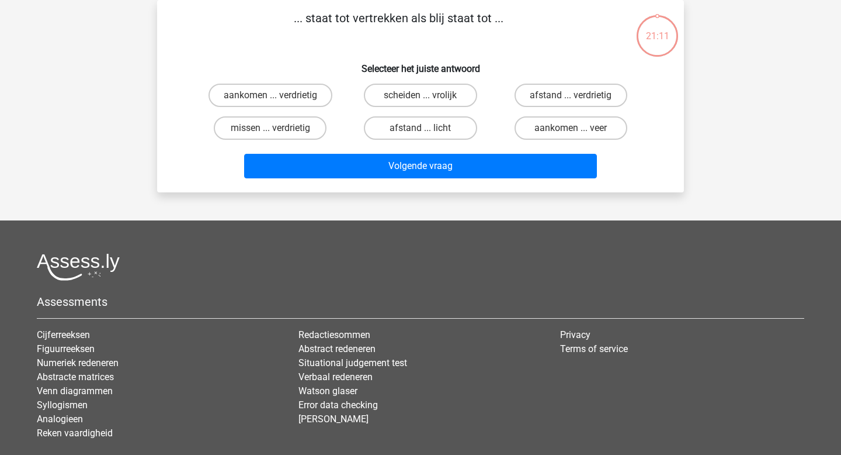
scroll to position [0, 0]
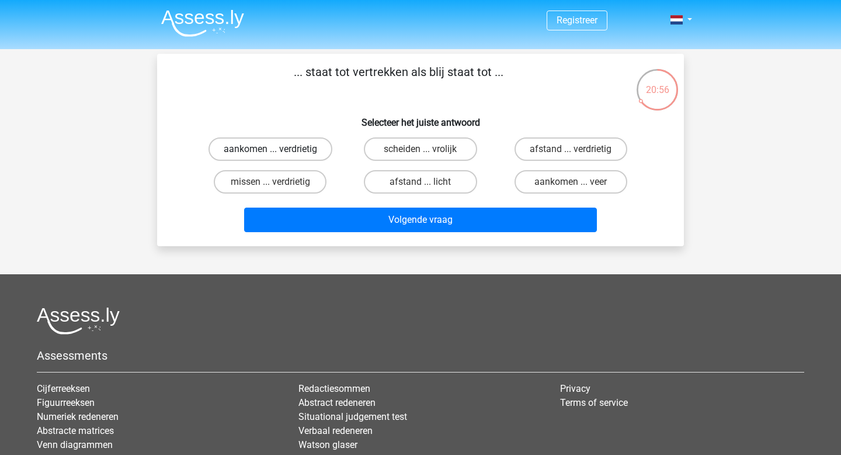
click at [321, 145] on label "aankomen ... verdrietig" at bounding box center [271, 148] width 124 height 23
click at [278, 149] on input "aankomen ... verdrietig" at bounding box center [275, 153] width 8 height 8
radio input "true"
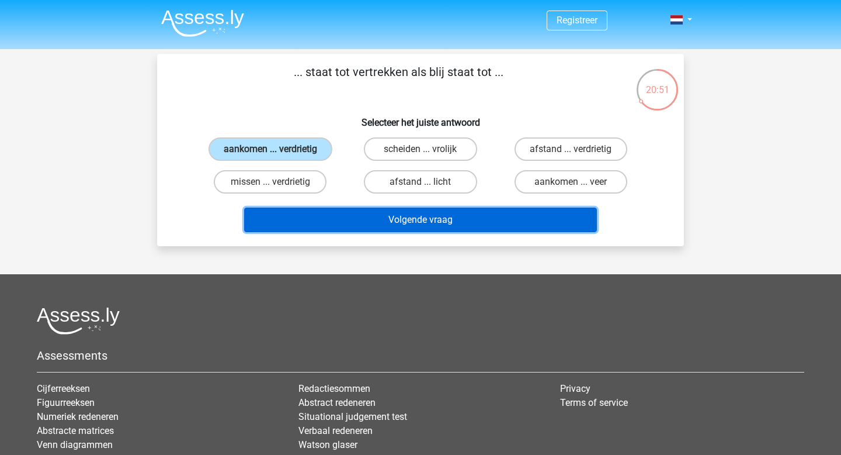
click at [407, 223] on button "Volgende vraag" at bounding box center [421, 219] width 354 height 25
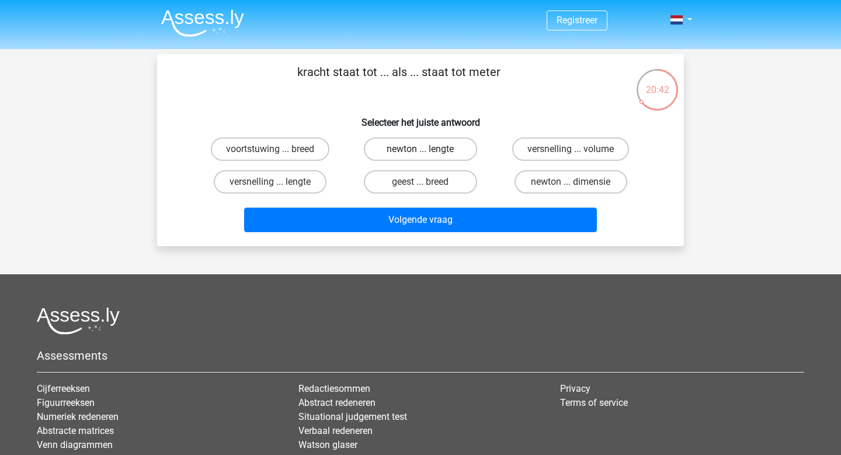
click at [411, 153] on label "newton ... lengte" at bounding box center [420, 148] width 113 height 23
click at [421, 153] on input "newton ... lengte" at bounding box center [425, 153] width 8 height 8
radio input "true"
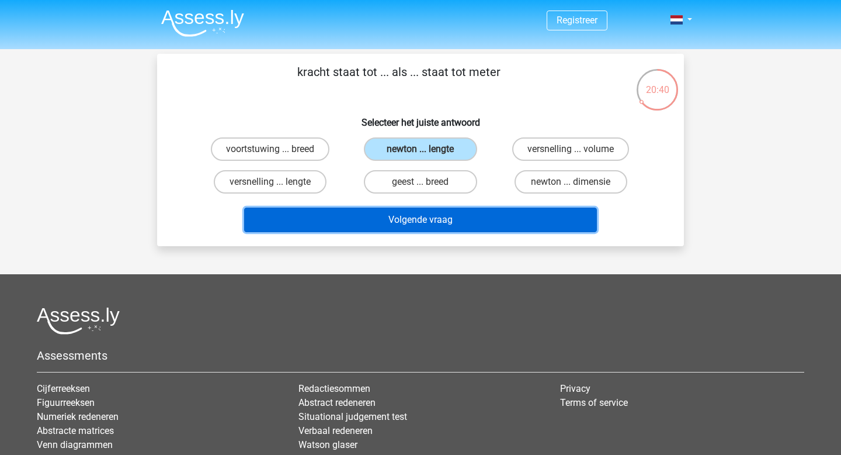
click at [429, 221] on button "Volgende vraag" at bounding box center [421, 219] width 354 height 25
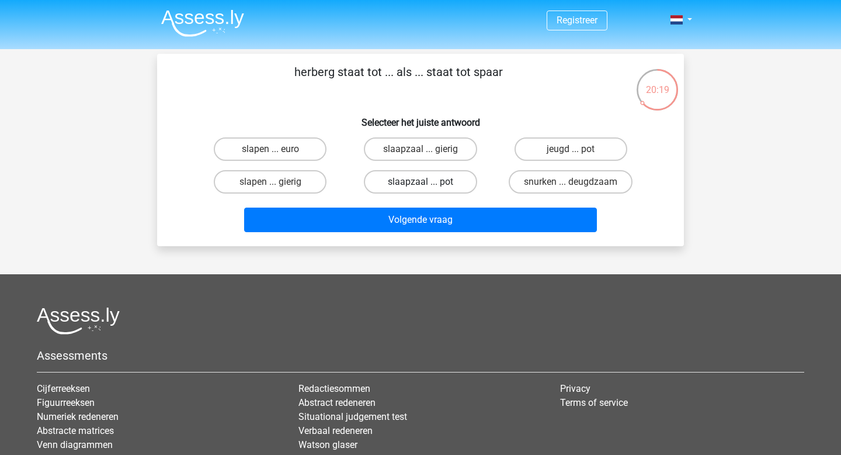
click at [451, 176] on label "slaapzaal ... pot" at bounding box center [420, 181] width 113 height 23
click at [428, 182] on input "slaapzaal ... pot" at bounding box center [425, 186] width 8 height 8
radio input "true"
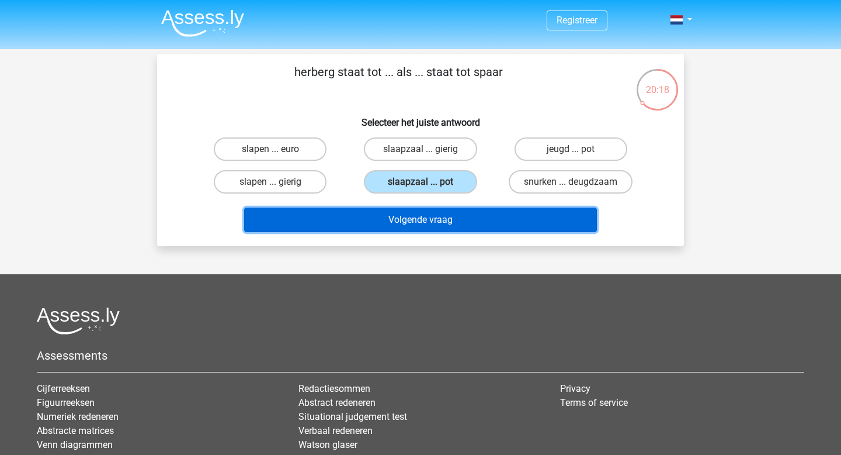
click at [459, 211] on button "Volgende vraag" at bounding box center [421, 219] width 354 height 25
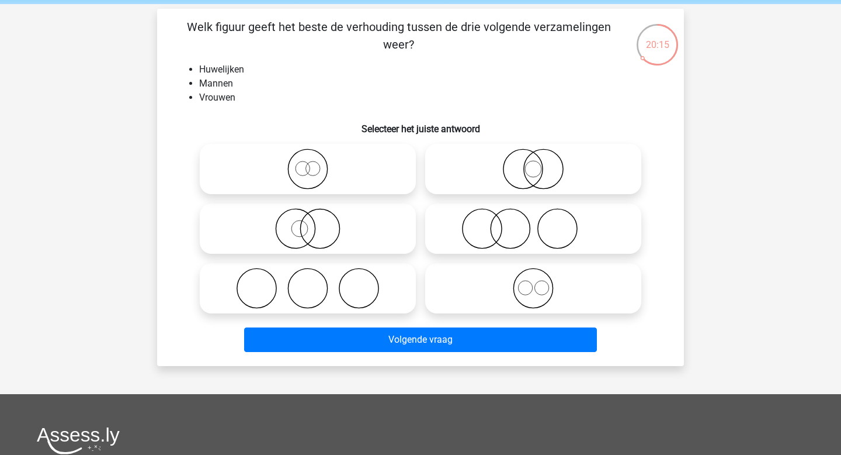
scroll to position [48, 0]
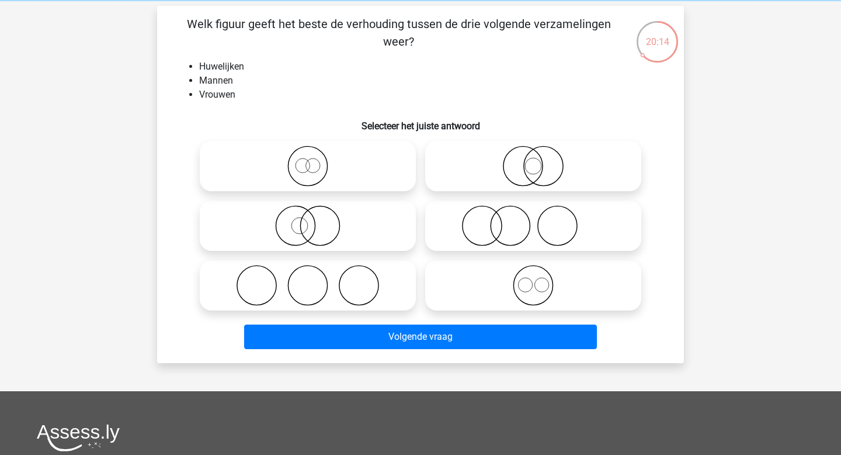
click at [315, 163] on icon at bounding box center [308, 165] width 207 height 41
click at [315, 160] on input "radio" at bounding box center [312, 157] width 8 height 8
radio input "true"
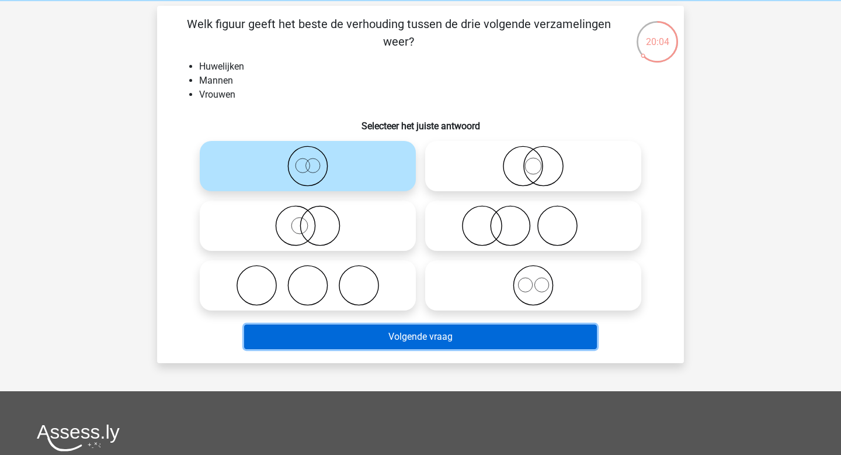
click at [418, 334] on button "Volgende vraag" at bounding box center [421, 336] width 354 height 25
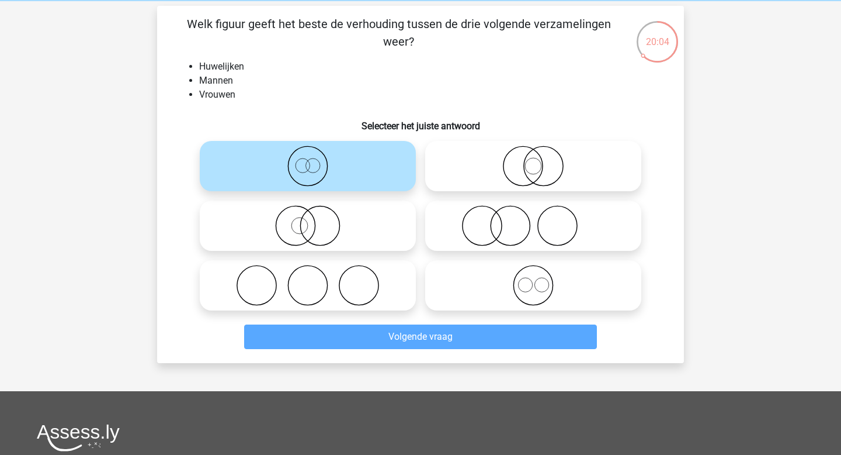
scroll to position [54, 0]
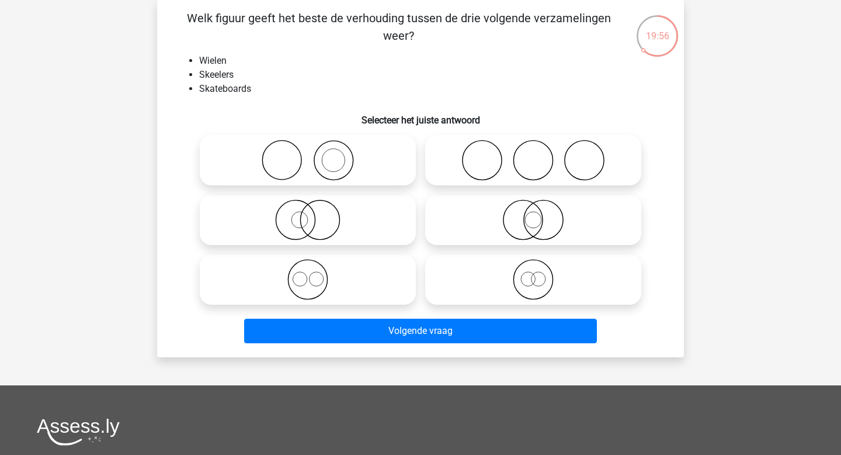
click at [365, 301] on label at bounding box center [308, 279] width 216 height 50
click at [316, 273] on input "radio" at bounding box center [312, 270] width 8 height 8
radio input "true"
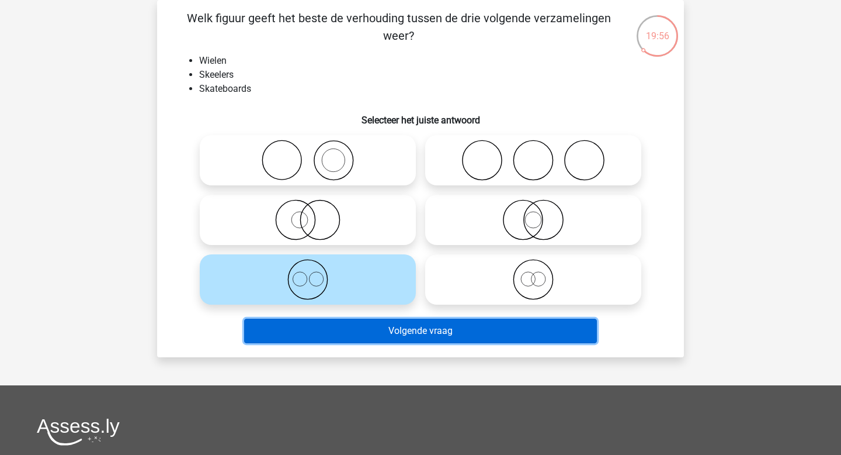
click at [403, 321] on button "Volgende vraag" at bounding box center [421, 330] width 354 height 25
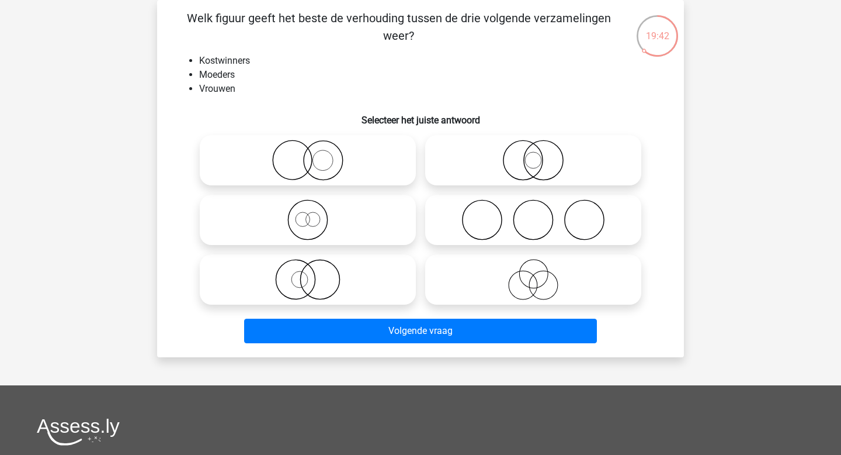
click at [311, 282] on icon at bounding box center [308, 279] width 207 height 41
click at [311, 273] on input "radio" at bounding box center [312, 270] width 8 height 8
radio input "true"
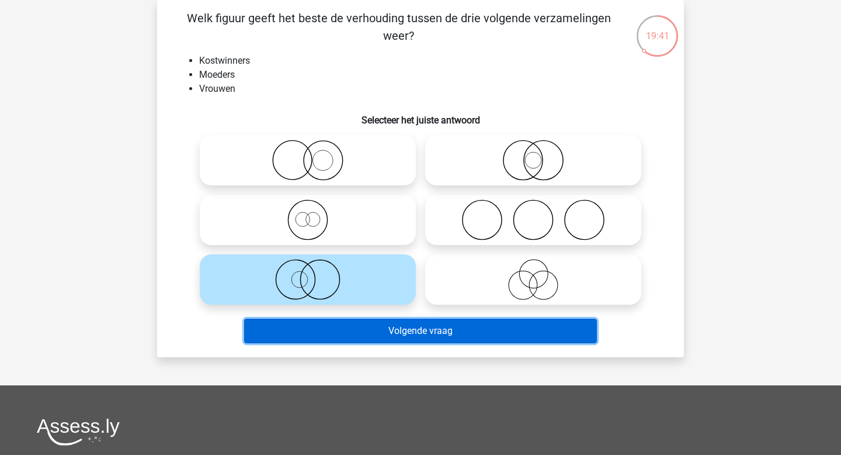
click at [375, 331] on button "Volgende vraag" at bounding box center [421, 330] width 354 height 25
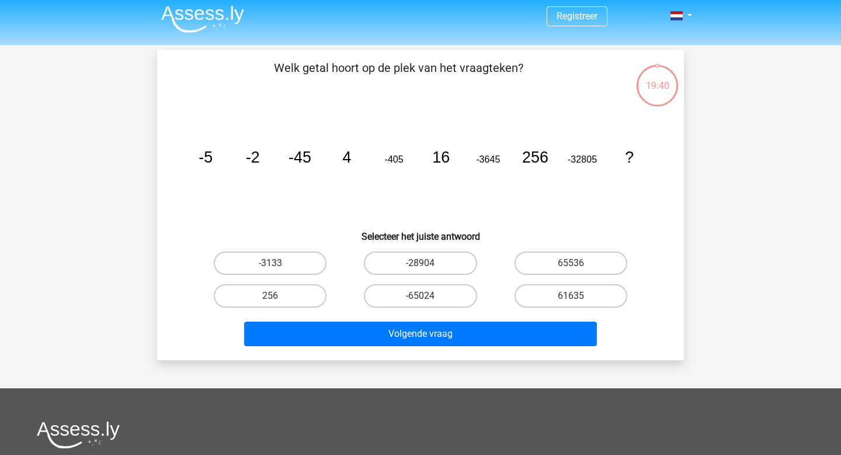
scroll to position [4, 0]
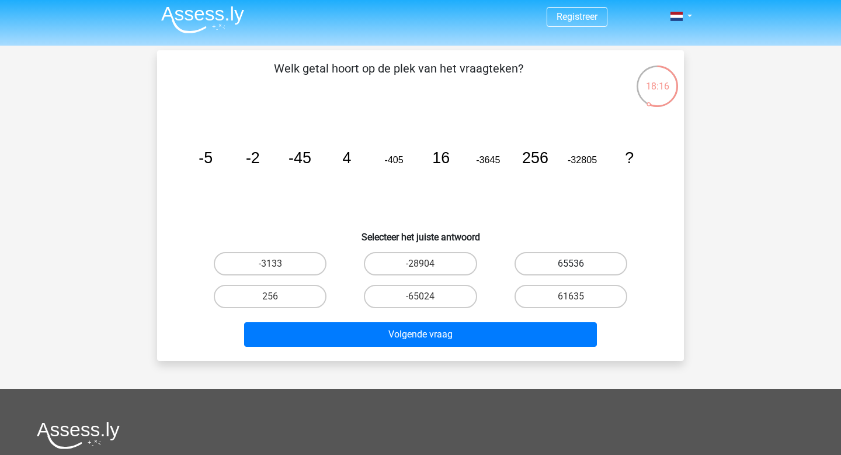
click at [562, 262] on label "65536" at bounding box center [571, 263] width 113 height 23
click at [571, 264] on input "65536" at bounding box center [575, 268] width 8 height 8
radio input "true"
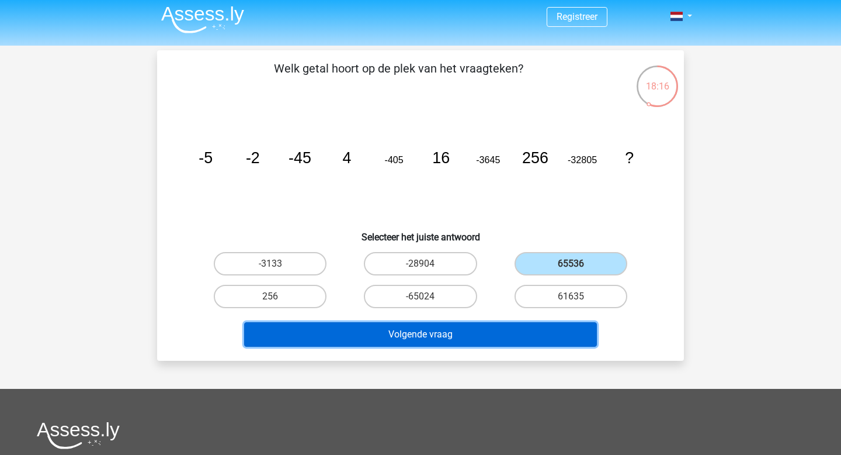
click at [529, 332] on button "Volgende vraag" at bounding box center [421, 334] width 354 height 25
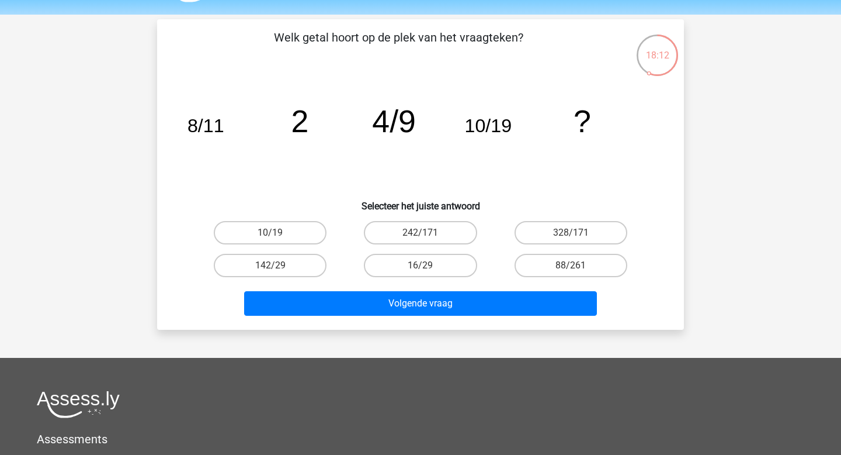
scroll to position [35, 0]
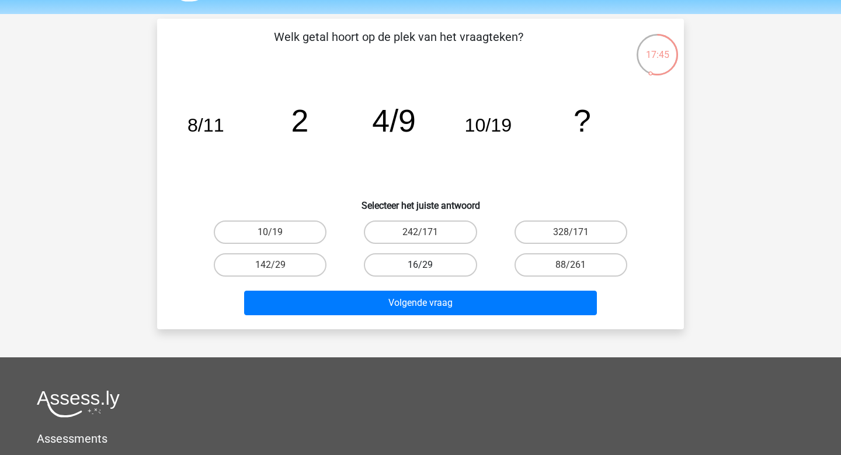
click at [388, 262] on label "16/29" at bounding box center [420, 264] width 113 height 23
click at [421, 265] on input "16/29" at bounding box center [425, 269] width 8 height 8
radio input "true"
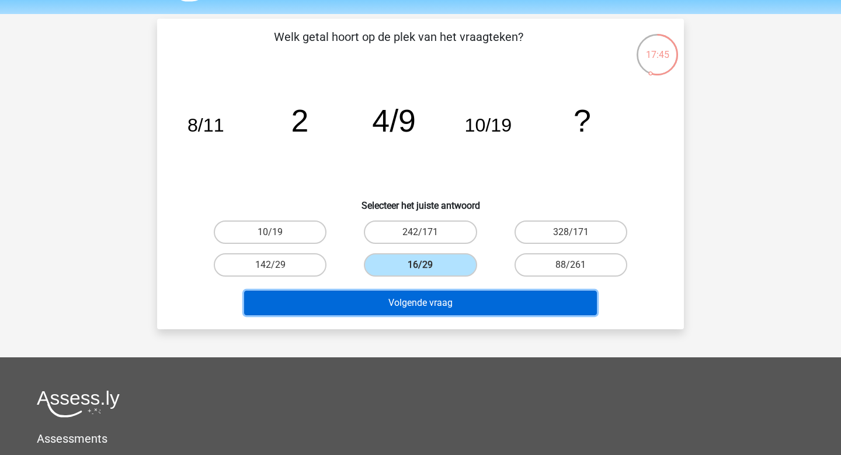
click at [388, 296] on button "Volgende vraag" at bounding box center [421, 302] width 354 height 25
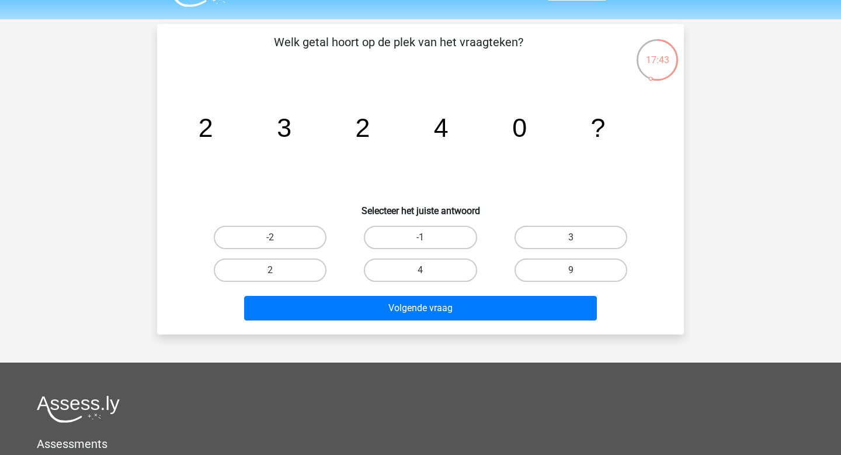
scroll to position [26, 0]
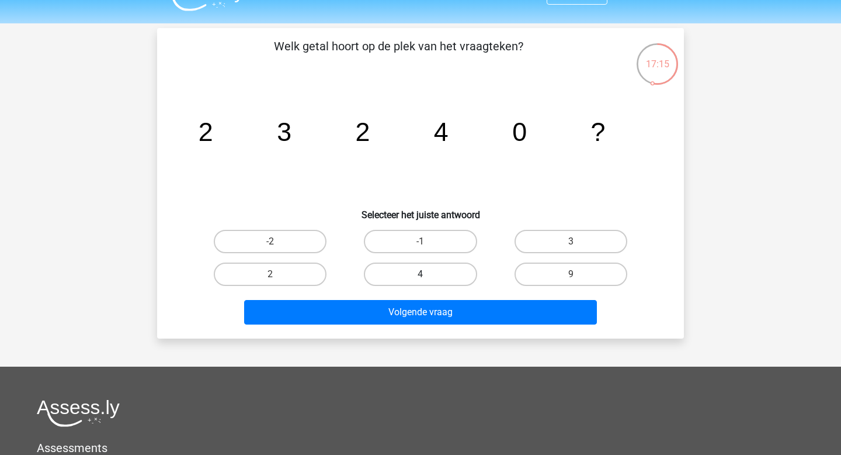
click at [413, 275] on label "4" at bounding box center [420, 273] width 113 height 23
click at [421, 275] on input "4" at bounding box center [425, 278] width 8 height 8
radio input "true"
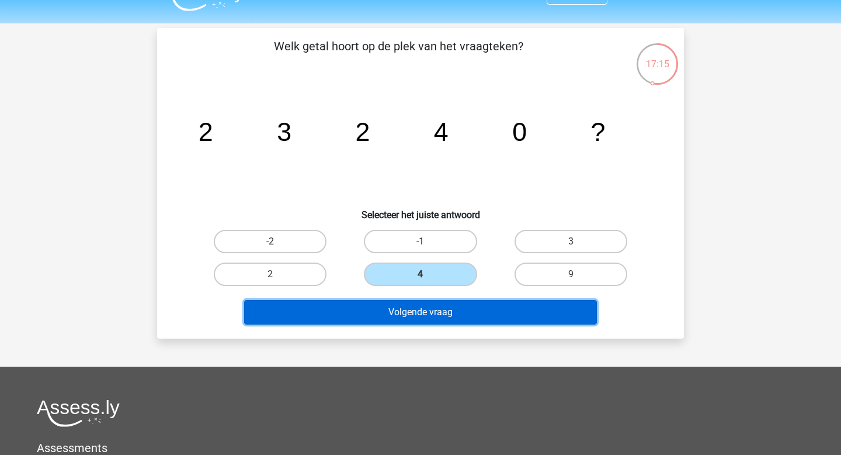
click at [425, 313] on button "Volgende vraag" at bounding box center [421, 312] width 354 height 25
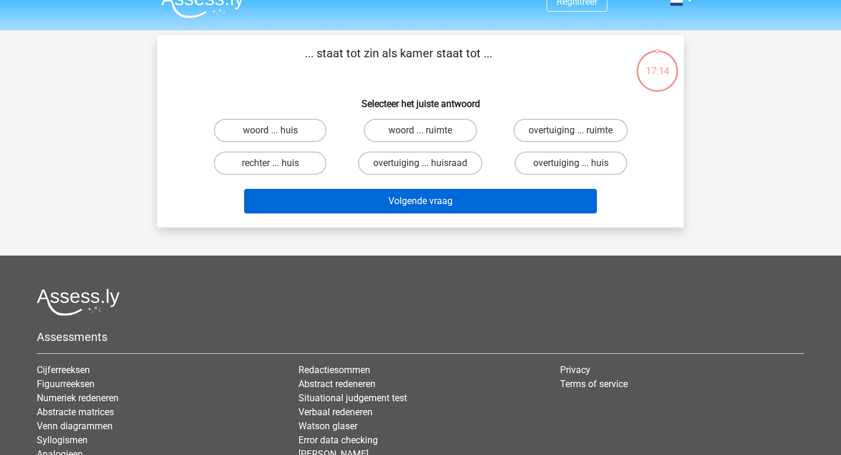
scroll to position [0, 0]
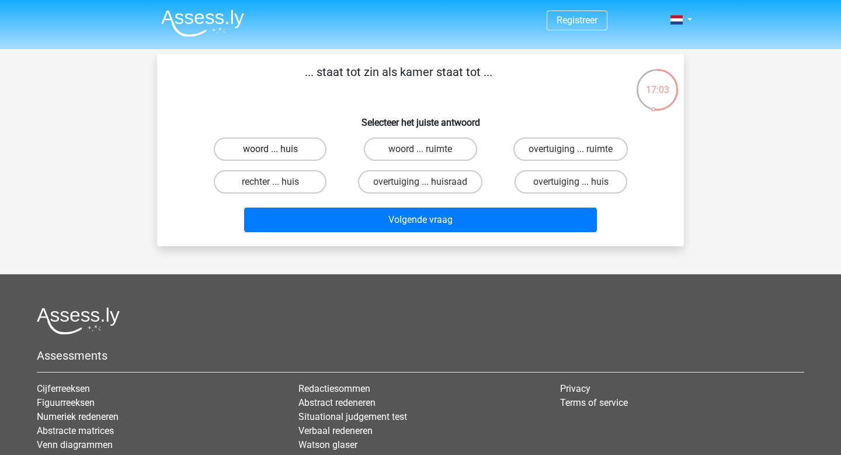
click at [311, 147] on label "woord ... huis" at bounding box center [270, 148] width 113 height 23
click at [278, 149] on input "woord ... huis" at bounding box center [275, 153] width 8 height 8
radio input "true"
click at [391, 204] on div "Volgende vraag" at bounding box center [421, 217] width 490 height 39
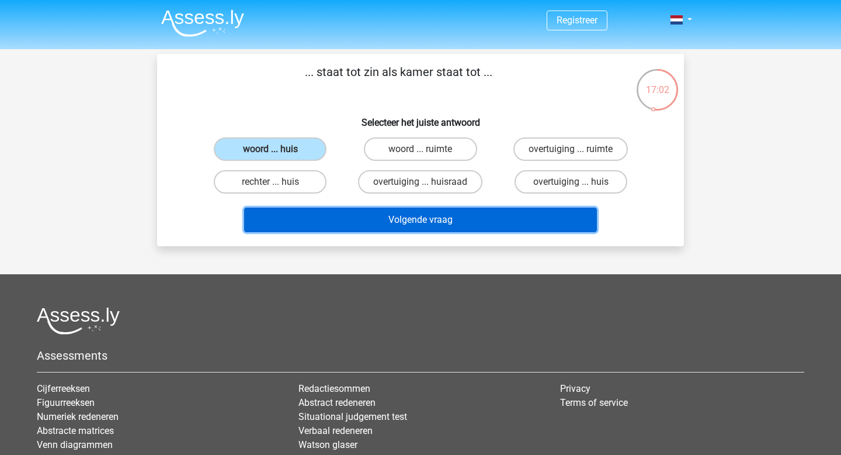
click at [391, 213] on button "Volgende vraag" at bounding box center [421, 219] width 354 height 25
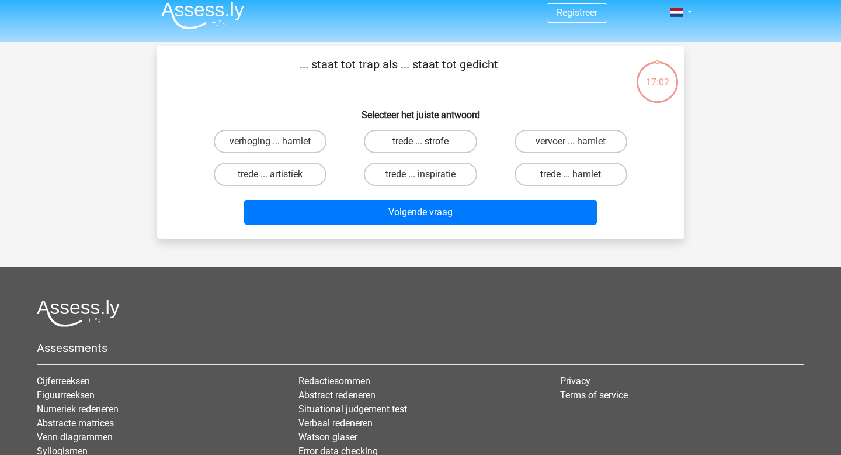
scroll to position [6, 0]
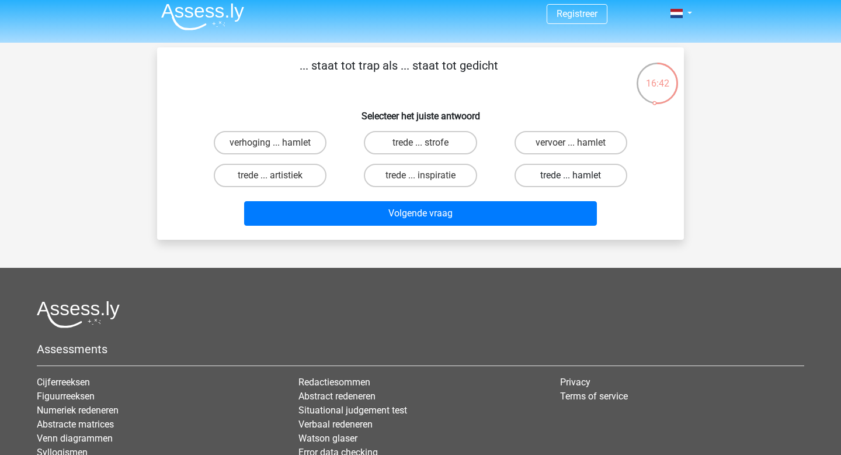
click at [555, 177] on label "trede ... hamlet" at bounding box center [571, 175] width 113 height 23
click at [571, 177] on input "trede ... hamlet" at bounding box center [575, 179] width 8 height 8
radio input "true"
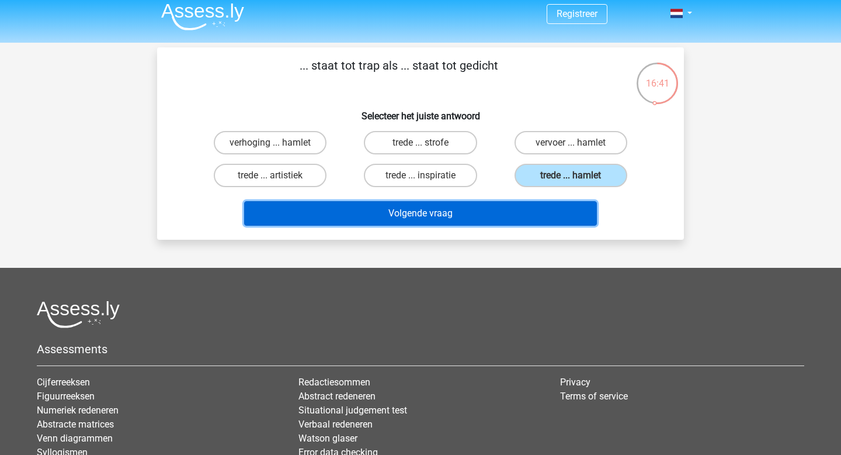
click at [541, 217] on button "Volgende vraag" at bounding box center [421, 213] width 354 height 25
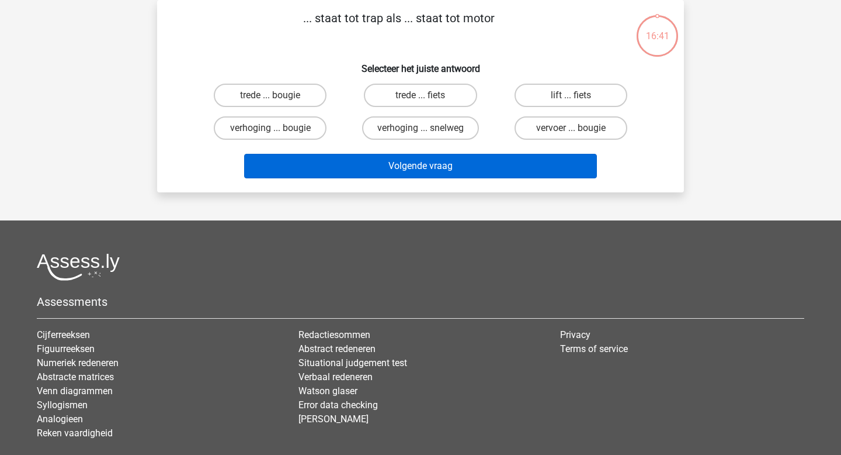
scroll to position [9, 0]
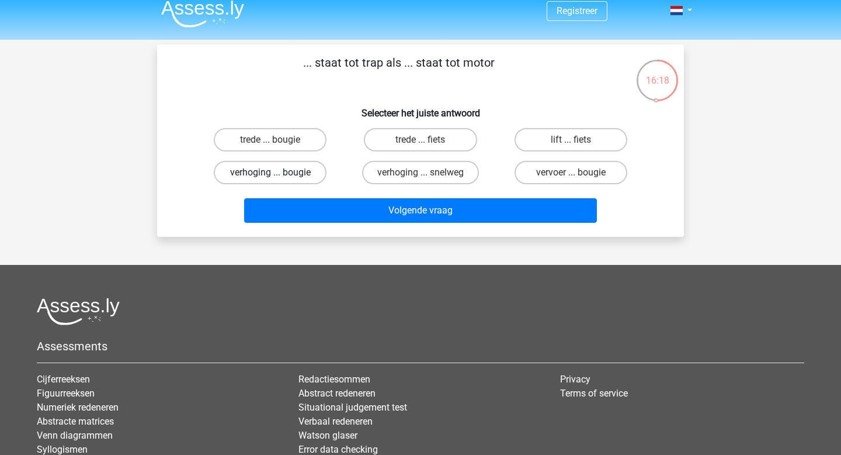
click at [294, 176] on label "verhoging ... bougie" at bounding box center [270, 172] width 113 height 23
click at [278, 176] on input "verhoging ... bougie" at bounding box center [275, 176] width 8 height 8
radio input "true"
click at [273, 145] on input "trede ... bougie" at bounding box center [275, 144] width 8 height 8
radio input "true"
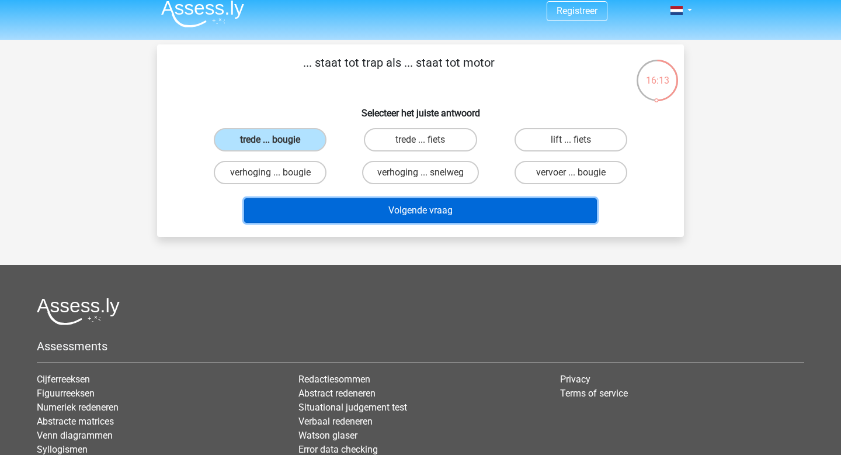
click at [355, 207] on button "Volgende vraag" at bounding box center [421, 210] width 354 height 25
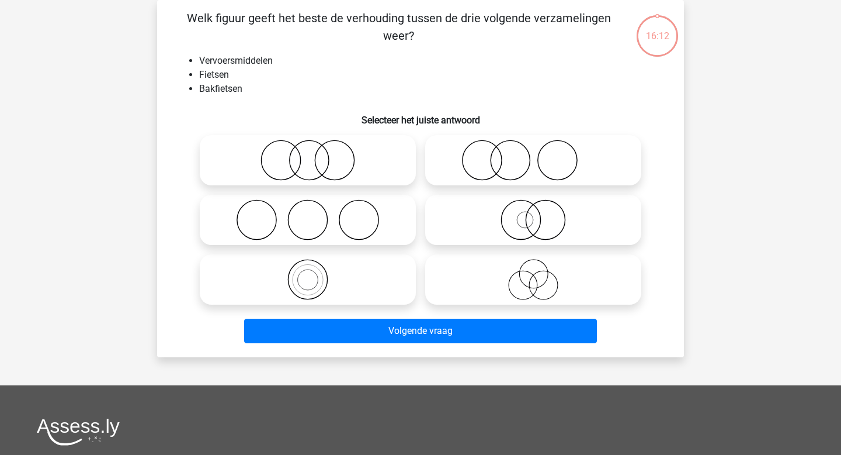
scroll to position [0, 0]
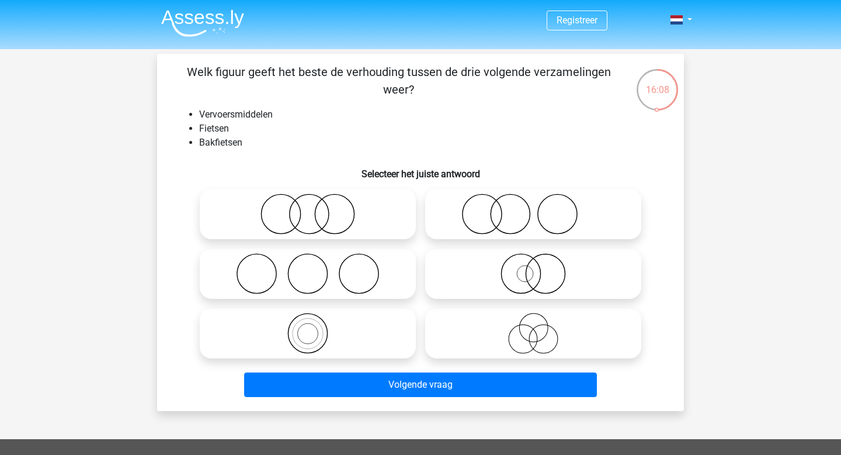
click at [356, 349] on icon at bounding box center [308, 333] width 207 height 41
click at [316, 327] on input "radio" at bounding box center [312, 324] width 8 height 8
radio input "true"
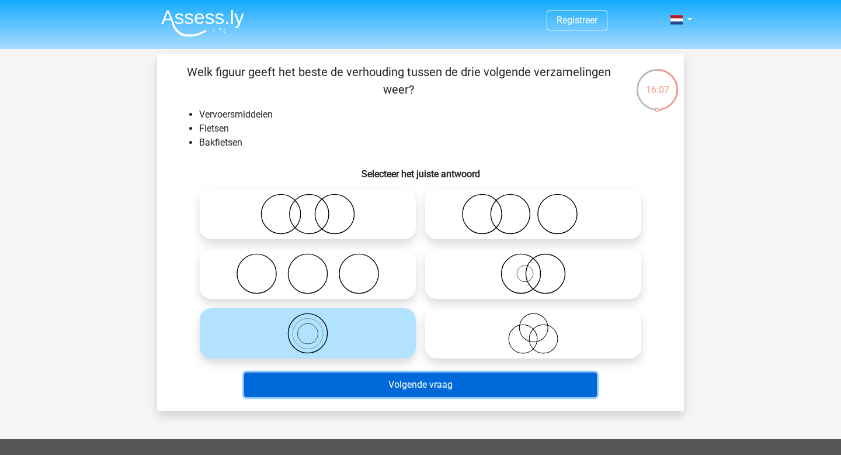
click at [405, 390] on button "Volgende vraag" at bounding box center [421, 384] width 354 height 25
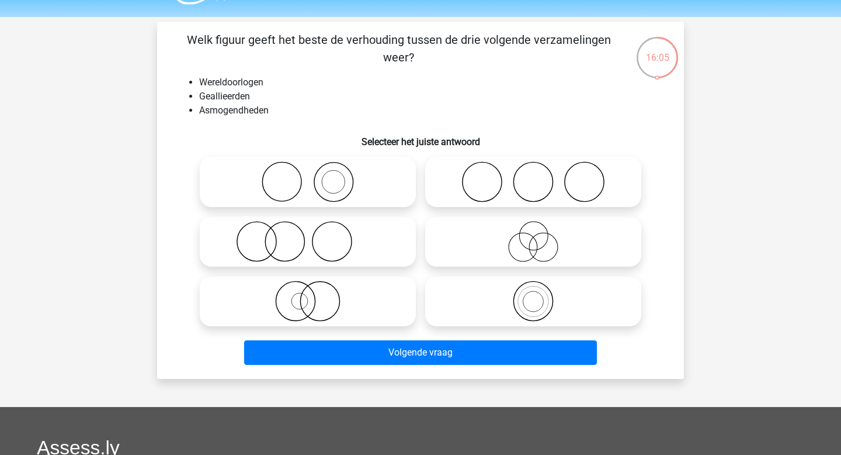
scroll to position [32, 0]
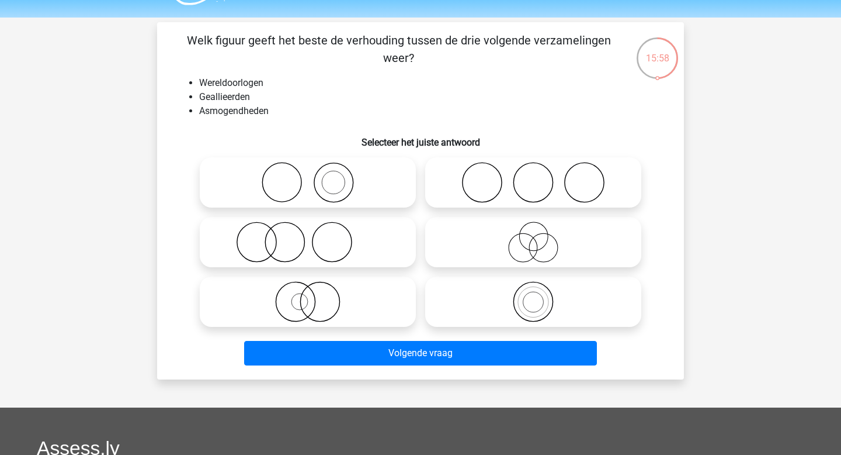
click at [330, 177] on icon at bounding box center [308, 182] width 207 height 41
click at [316, 176] on input "radio" at bounding box center [312, 173] width 8 height 8
radio input "true"
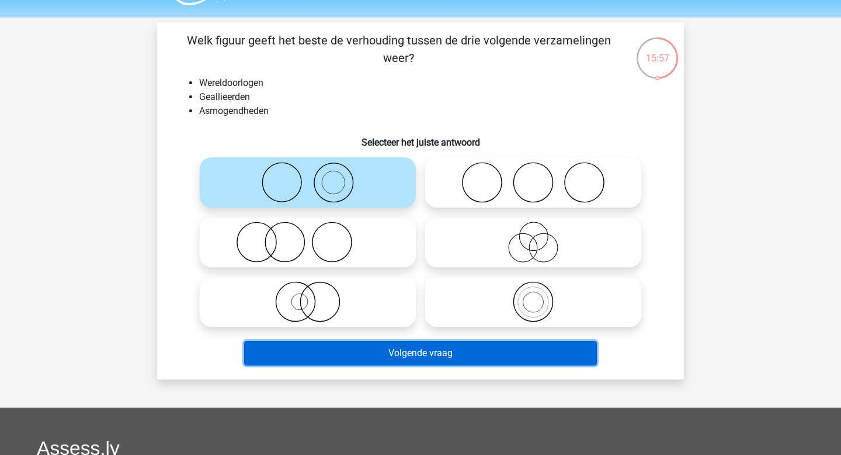
click at [448, 361] on button "Volgende vraag" at bounding box center [421, 353] width 354 height 25
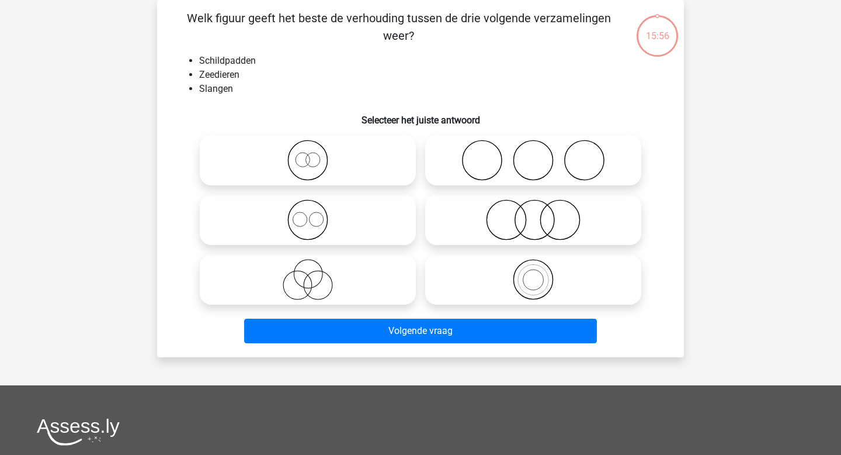
scroll to position [0, 0]
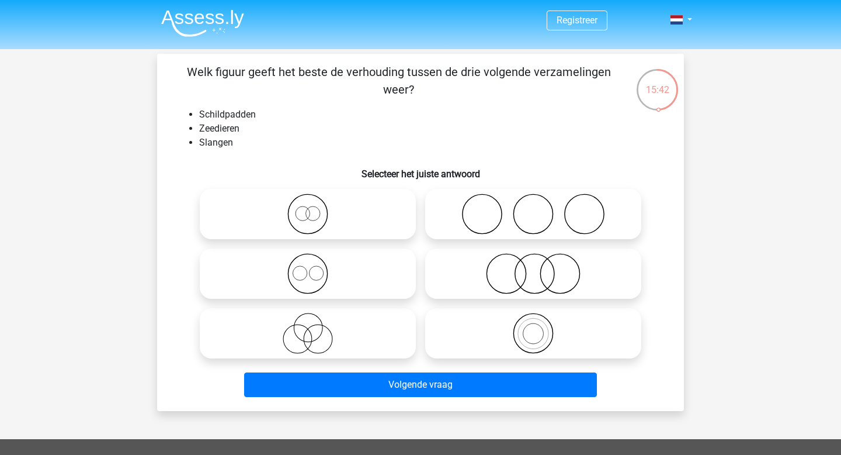
click at [449, 278] on icon at bounding box center [533, 273] width 207 height 41
click at [533, 268] on input "radio" at bounding box center [537, 264] width 8 height 8
radio input "true"
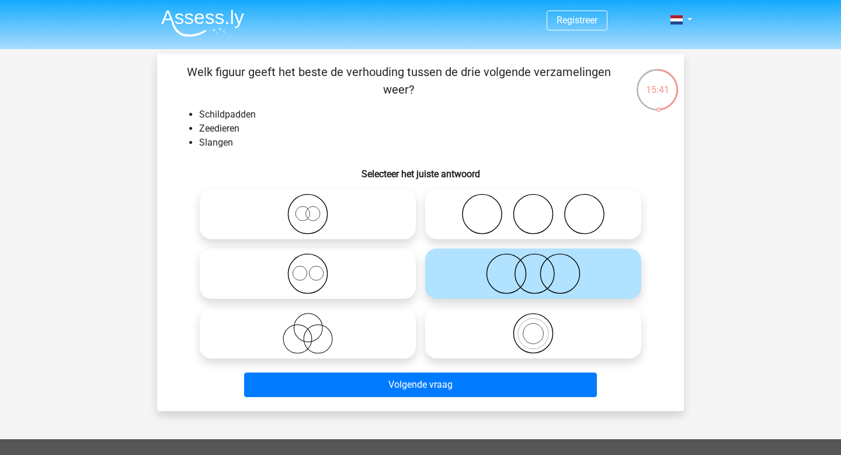
click at [456, 399] on div "Volgende vraag" at bounding box center [420, 386] width 451 height 29
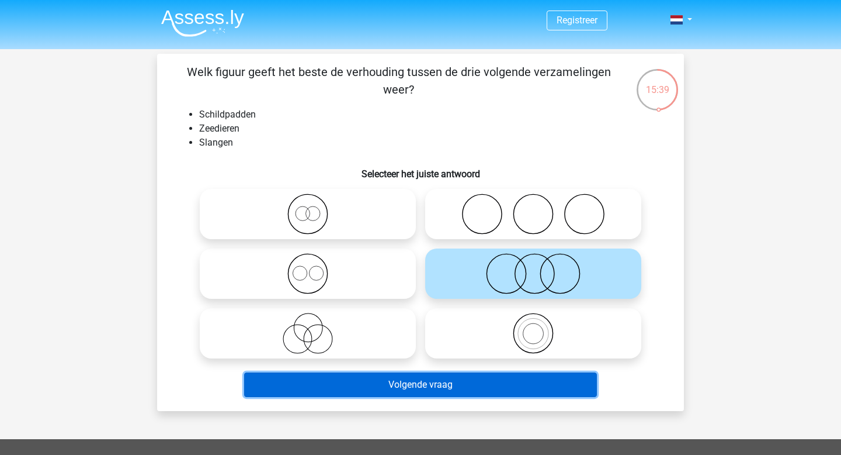
click at [453, 388] on button "Volgende vraag" at bounding box center [421, 384] width 354 height 25
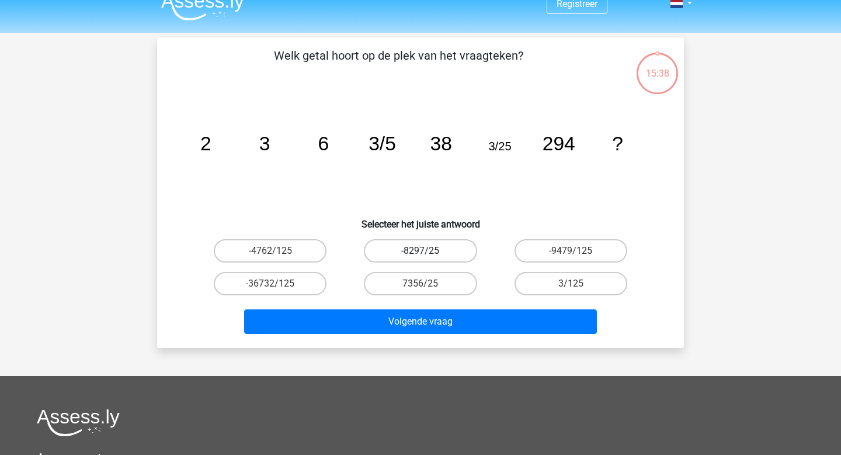
scroll to position [14, 0]
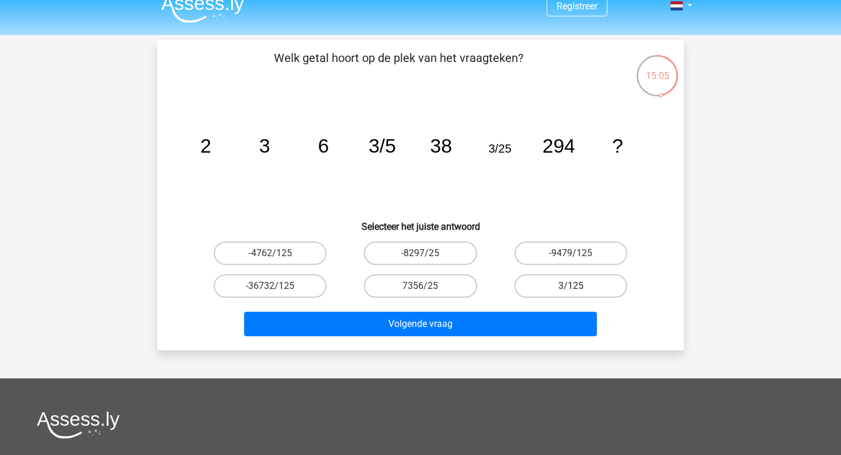
click at [587, 282] on label "3/125" at bounding box center [571, 285] width 113 height 23
click at [578, 286] on input "3/125" at bounding box center [575, 290] width 8 height 8
radio input "true"
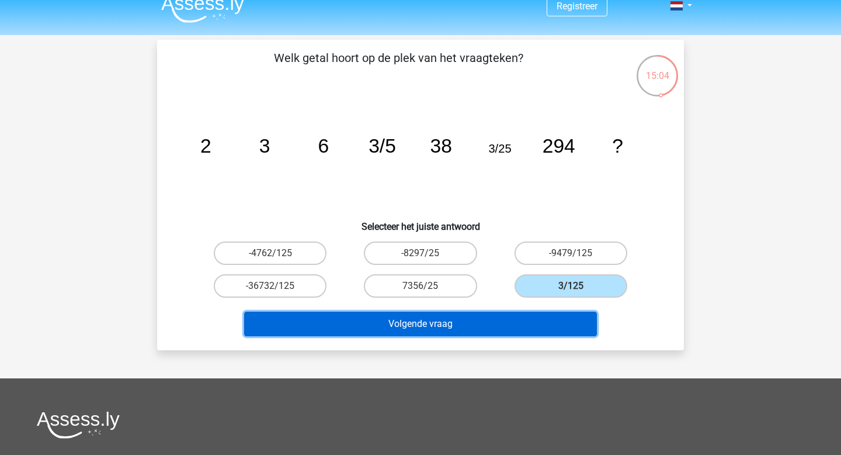
click at [564, 325] on button "Volgende vraag" at bounding box center [421, 323] width 354 height 25
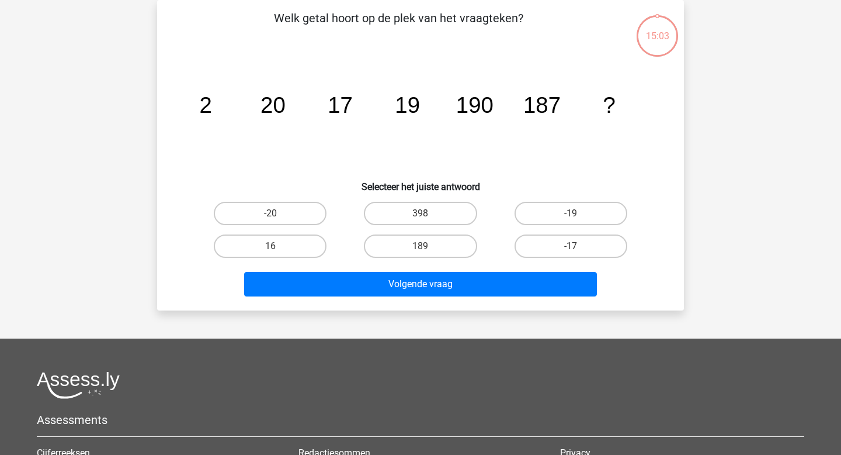
scroll to position [22, 0]
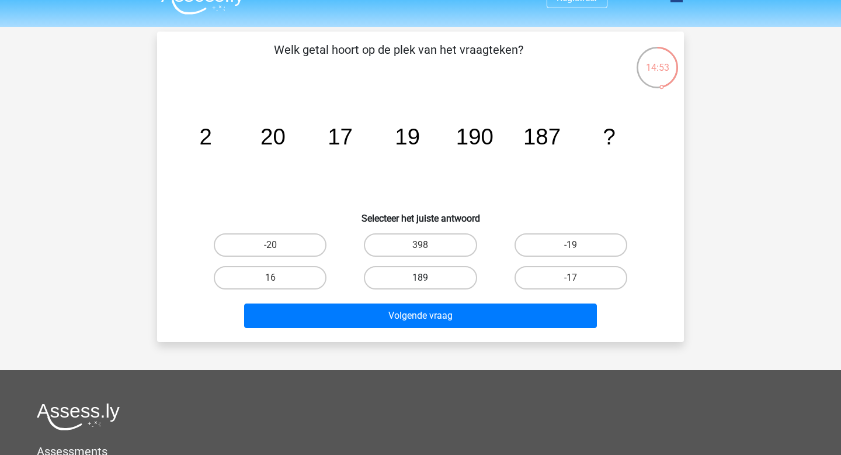
click at [460, 280] on label "189" at bounding box center [420, 277] width 113 height 23
click at [428, 280] on input "189" at bounding box center [425, 282] width 8 height 8
radio input "true"
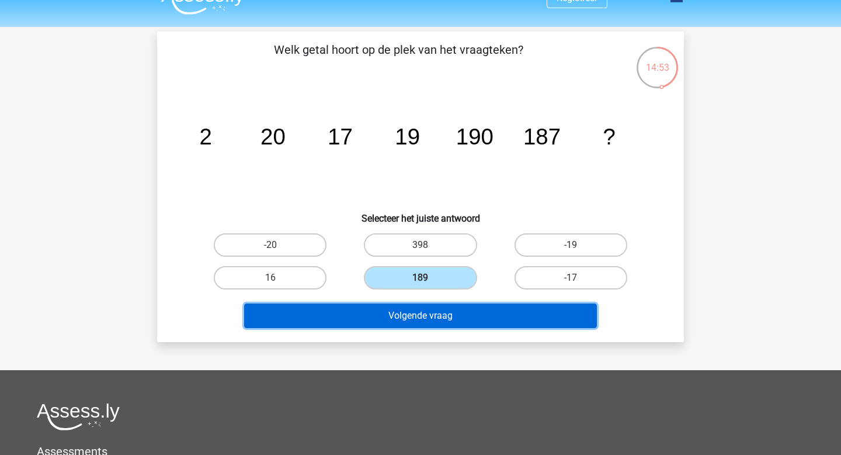
click at [466, 314] on button "Volgende vraag" at bounding box center [421, 315] width 354 height 25
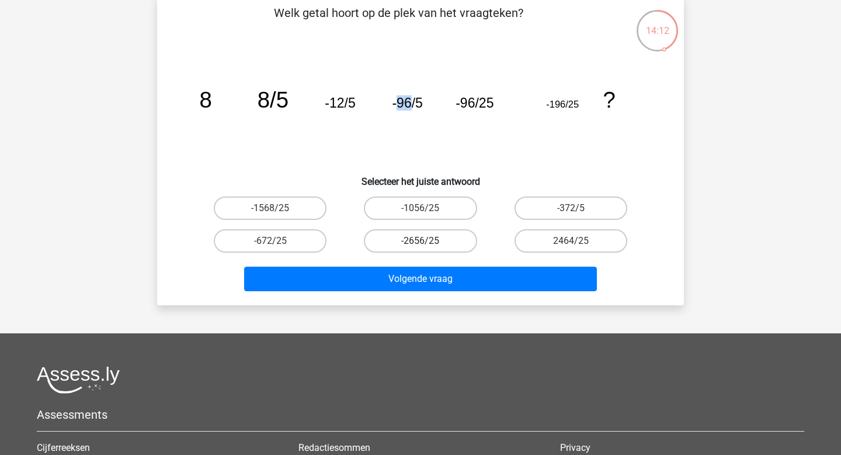
scroll to position [0, 0]
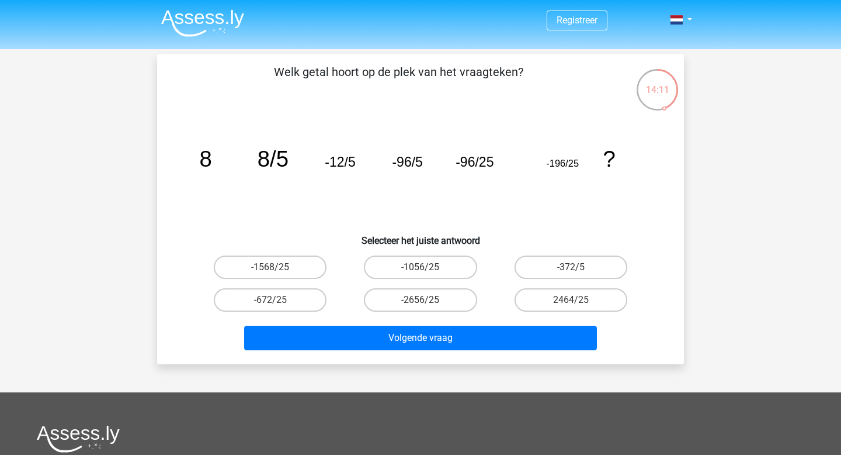
click at [657, 88] on div "14:11" at bounding box center [658, 82] width 44 height 29
click at [297, 303] on label "-672/25" at bounding box center [270, 299] width 113 height 23
click at [278, 303] on input "-672/25" at bounding box center [275, 304] width 8 height 8
radio input "true"
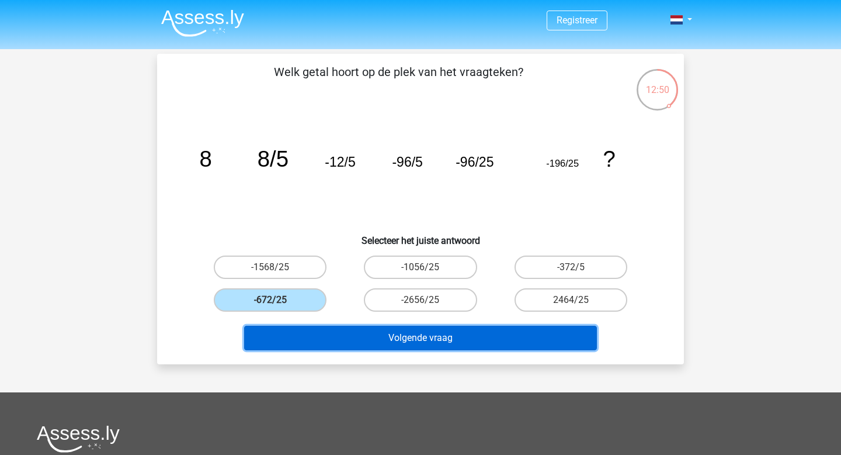
click at [338, 332] on button "Volgende vraag" at bounding box center [421, 337] width 354 height 25
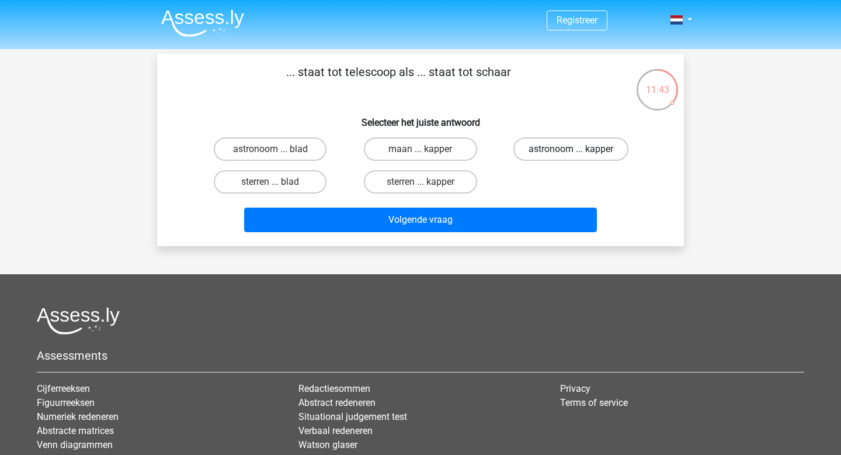
click at [542, 151] on label "astronoom ... kapper" at bounding box center [571, 148] width 115 height 23
click at [571, 151] on input "astronoom ... kapper" at bounding box center [575, 153] width 8 height 8
radio input "true"
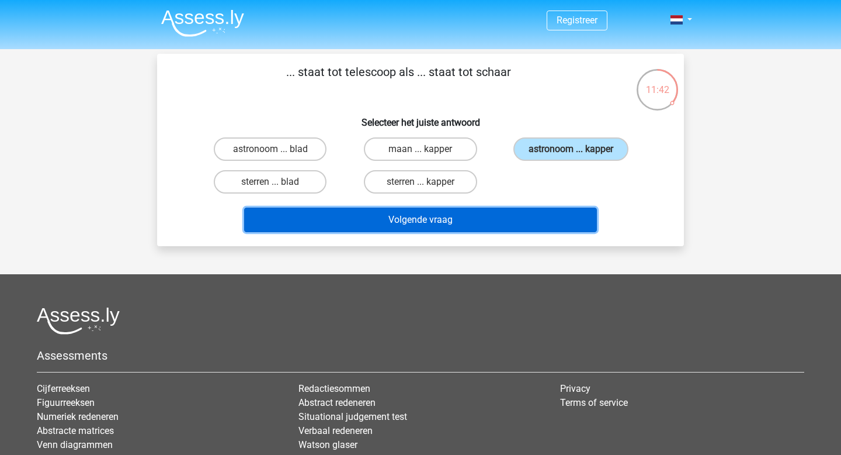
click at [484, 228] on button "Volgende vraag" at bounding box center [421, 219] width 354 height 25
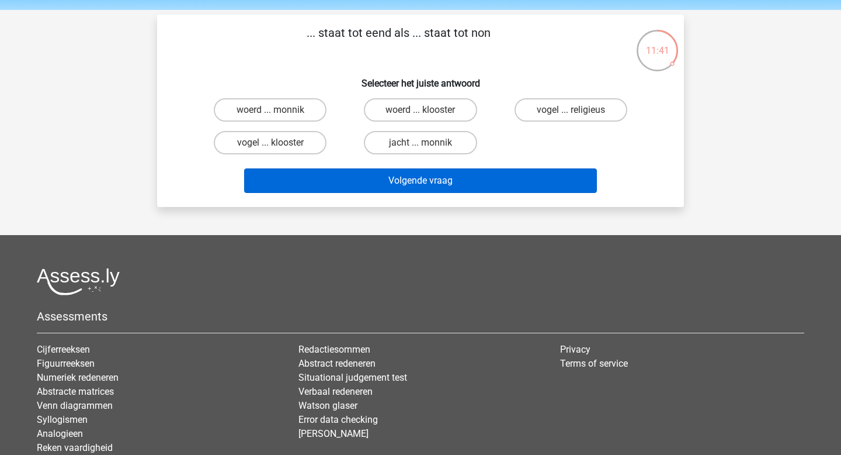
scroll to position [40, 0]
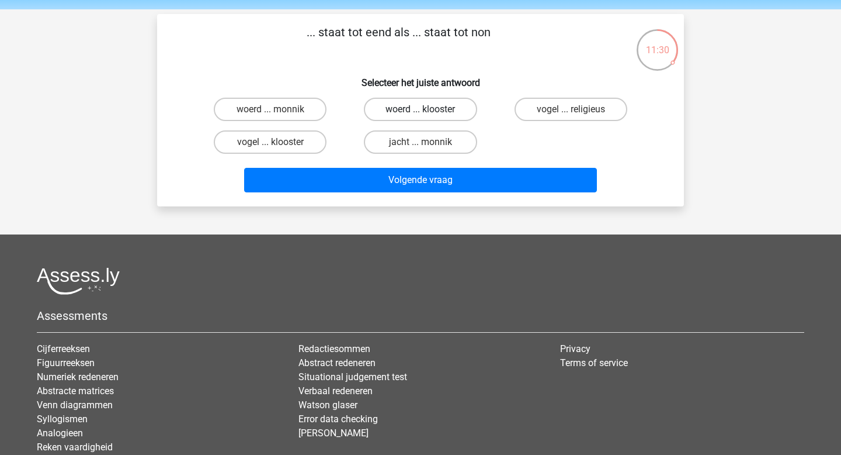
click at [445, 112] on label "woerd ... klooster" at bounding box center [420, 109] width 113 height 23
click at [428, 112] on input "woerd ... klooster" at bounding box center [425, 113] width 8 height 8
radio input "true"
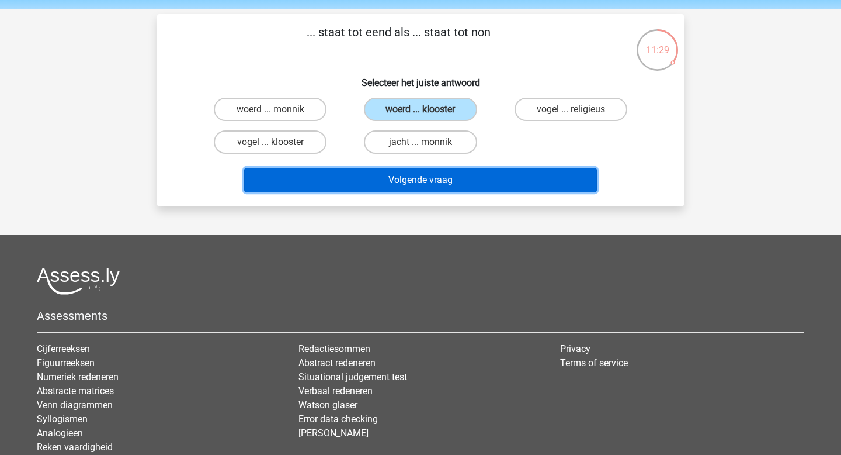
click at [465, 183] on button "Volgende vraag" at bounding box center [421, 180] width 354 height 25
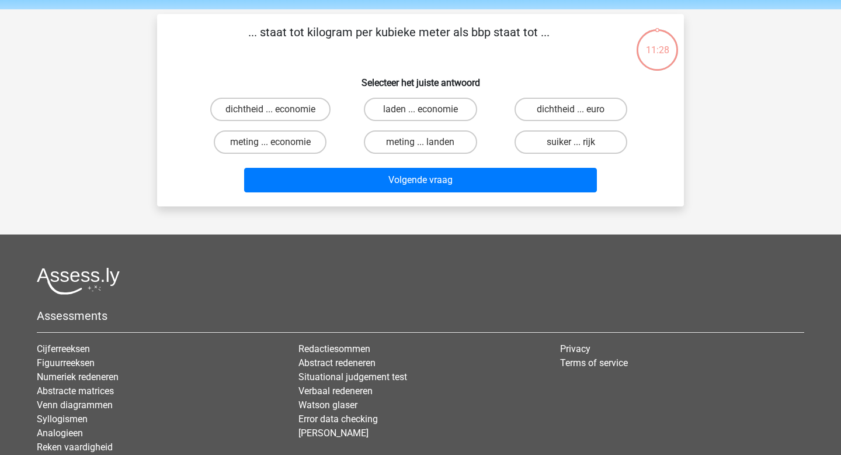
scroll to position [54, 0]
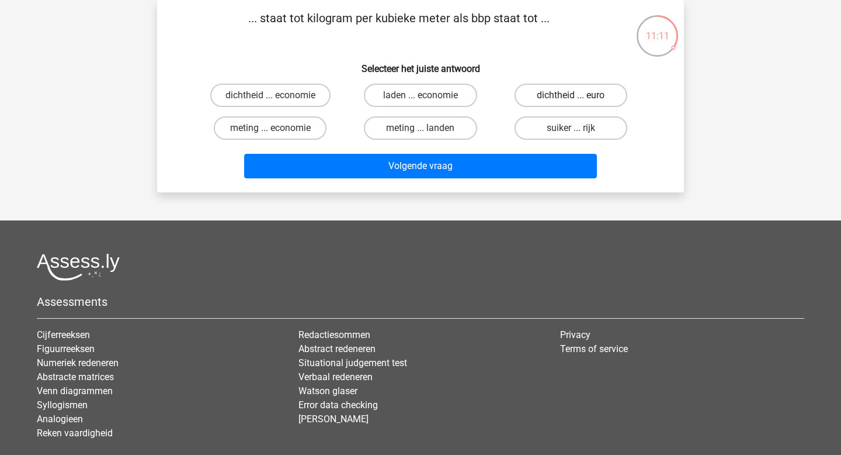
click at [540, 93] on label "dichtheid ... euro" at bounding box center [571, 95] width 113 height 23
click at [571, 95] on input "dichtheid ... euro" at bounding box center [575, 99] width 8 height 8
radio input "true"
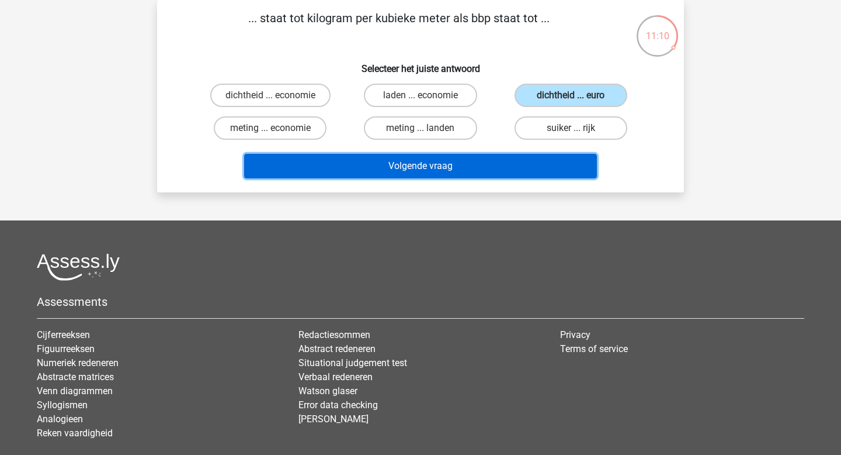
click at [508, 161] on button "Volgende vraag" at bounding box center [421, 166] width 354 height 25
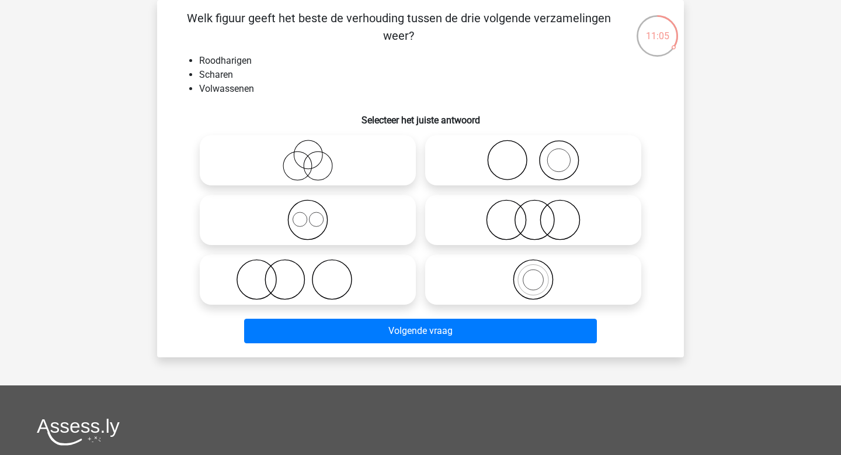
click at [363, 296] on icon at bounding box center [308, 279] width 207 height 41
click at [316, 273] on input "radio" at bounding box center [312, 270] width 8 height 8
radio input "true"
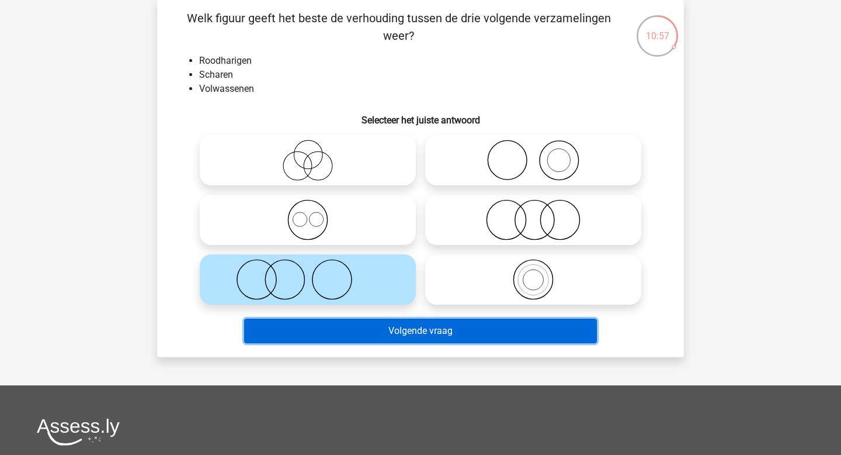
click at [441, 336] on button "Volgende vraag" at bounding box center [421, 330] width 354 height 25
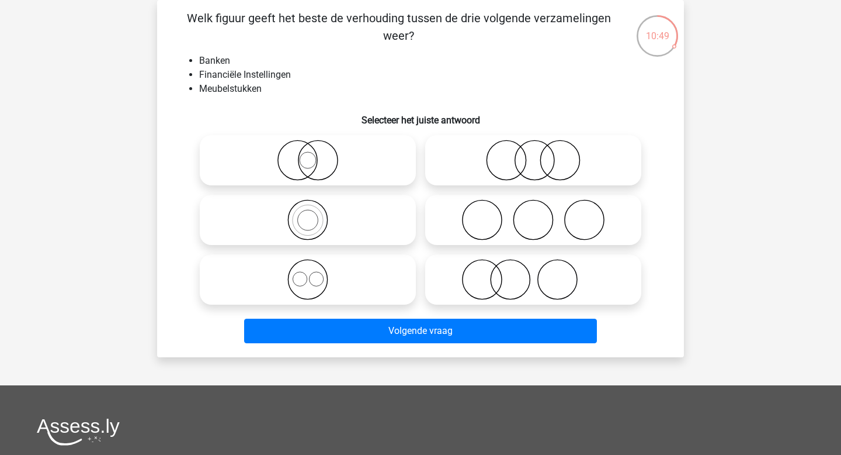
click at [499, 287] on icon at bounding box center [533, 279] width 207 height 41
click at [533, 273] on input "radio" at bounding box center [537, 270] width 8 height 8
radio input "true"
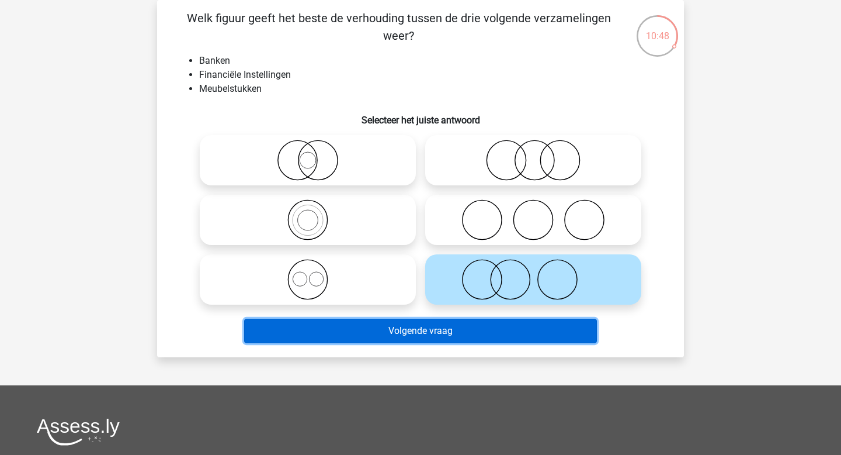
click at [483, 332] on button "Volgende vraag" at bounding box center [421, 330] width 354 height 25
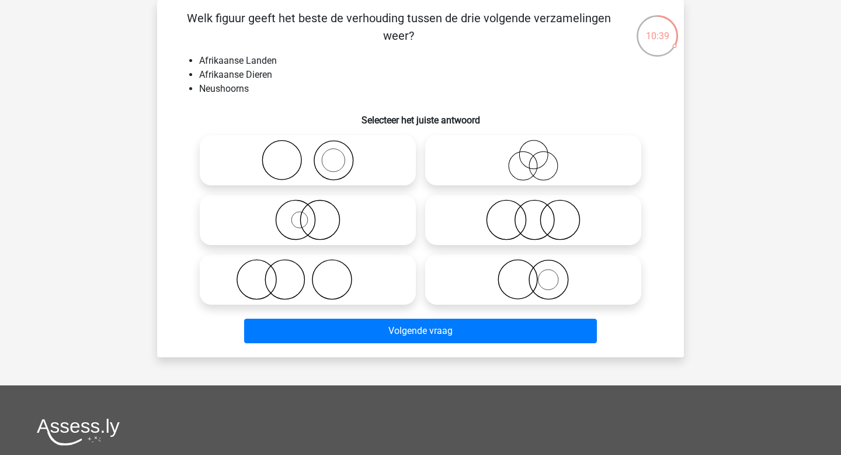
click at [488, 283] on icon at bounding box center [533, 279] width 207 height 41
click at [533, 273] on input "radio" at bounding box center [537, 270] width 8 height 8
radio input "true"
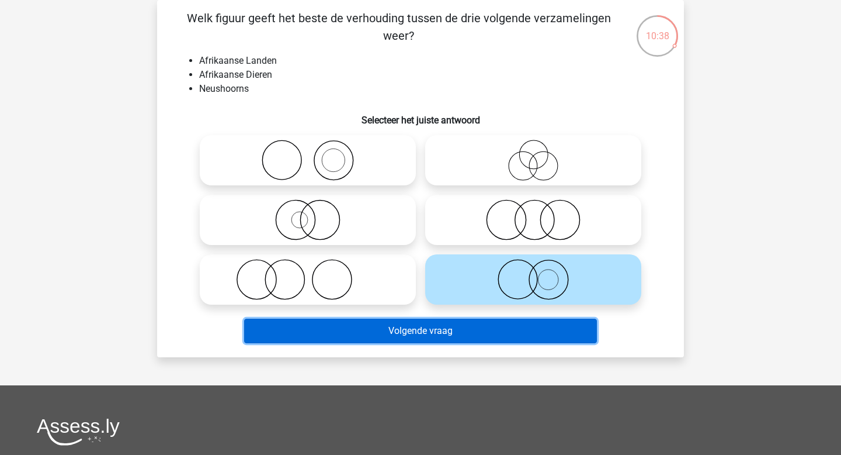
click at [495, 331] on button "Volgende vraag" at bounding box center [421, 330] width 354 height 25
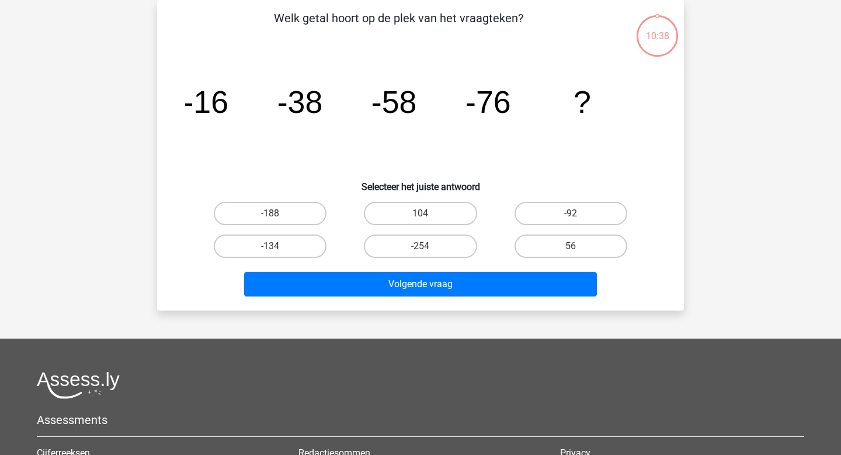
scroll to position [0, 0]
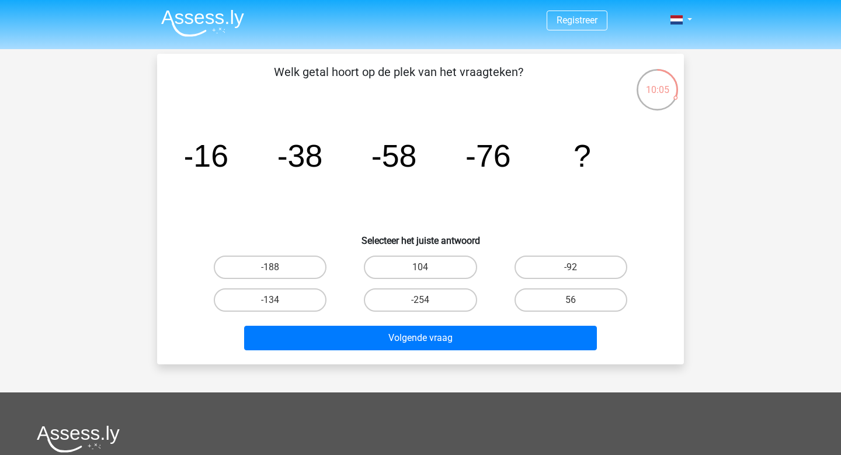
click at [473, 212] on icon "image/svg+xml -16 -38 -58 -76 ?" at bounding box center [420, 167] width 471 height 118
click at [550, 262] on label "-92" at bounding box center [571, 266] width 113 height 23
click at [571, 267] on input "-92" at bounding box center [575, 271] width 8 height 8
radio input "true"
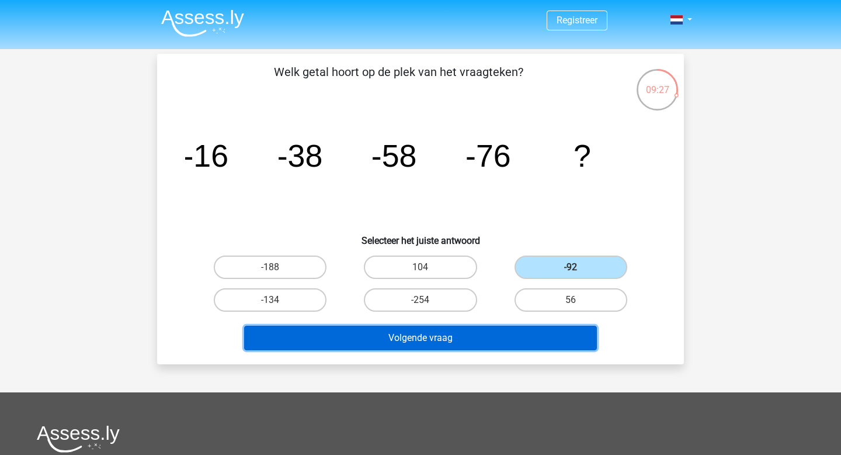
click at [515, 336] on button "Volgende vraag" at bounding box center [421, 337] width 354 height 25
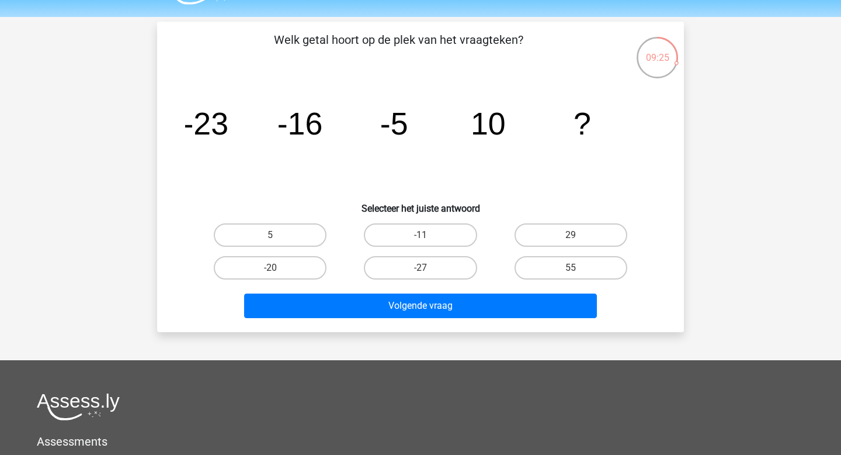
scroll to position [23, 0]
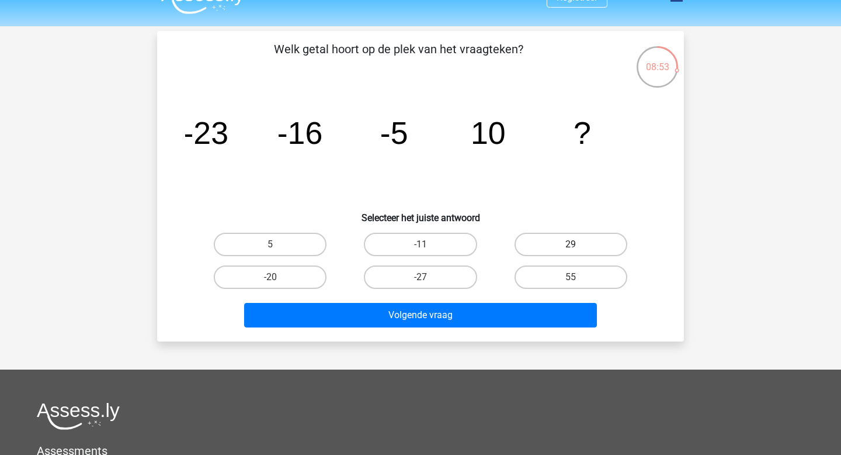
click at [556, 244] on label "29" at bounding box center [571, 244] width 113 height 23
click at [571, 244] on input "29" at bounding box center [575, 248] width 8 height 8
radio input "true"
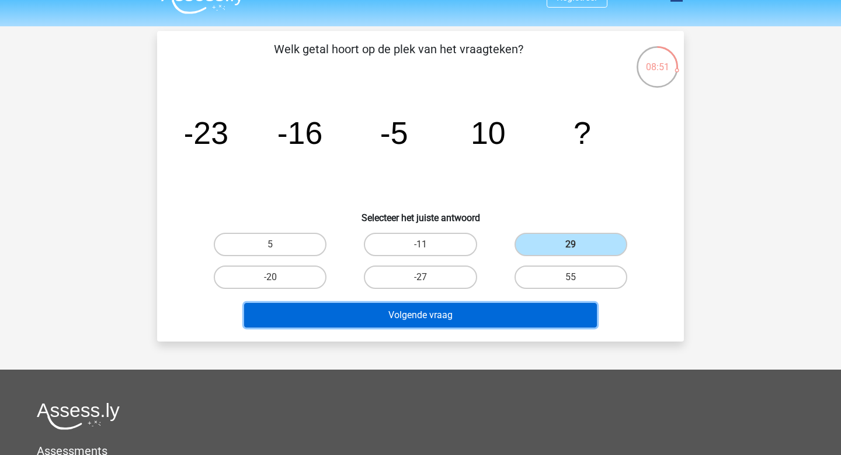
click at [526, 318] on button "Volgende vraag" at bounding box center [421, 315] width 354 height 25
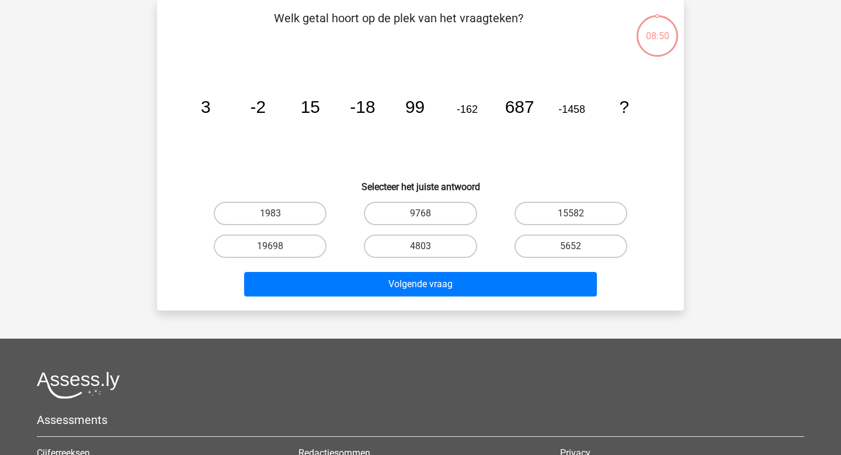
scroll to position [25, 0]
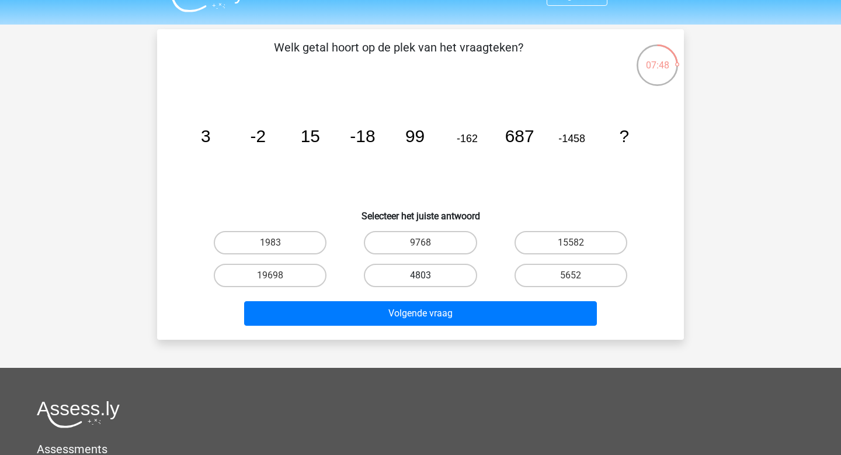
click at [440, 276] on label "4803" at bounding box center [420, 275] width 113 height 23
click at [428, 276] on input "4803" at bounding box center [425, 279] width 8 height 8
radio input "true"
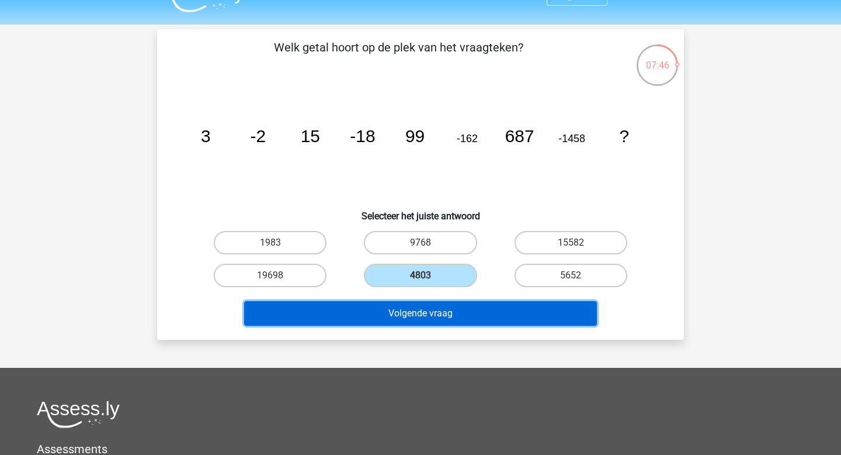
click at [441, 314] on button "Volgende vraag" at bounding box center [421, 313] width 354 height 25
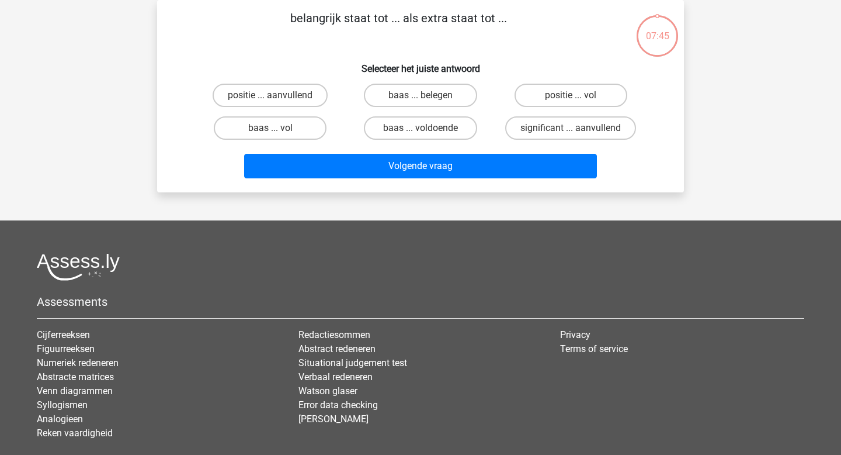
scroll to position [0, 0]
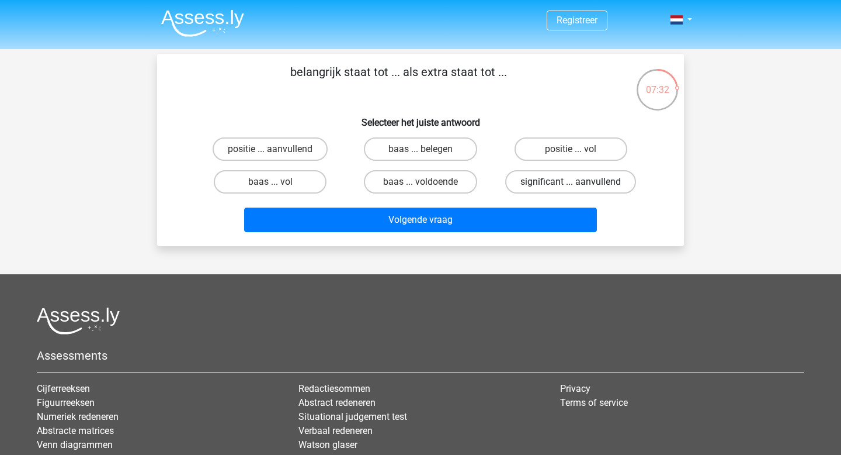
click at [536, 179] on label "significant ... aanvullend" at bounding box center [570, 181] width 131 height 23
click at [571, 182] on input "significant ... aanvullend" at bounding box center [575, 186] width 8 height 8
radio input "true"
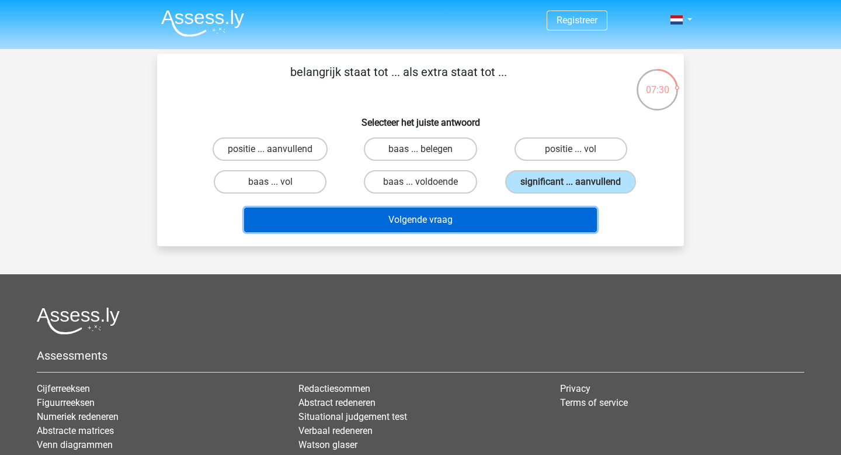
click at [521, 219] on button "Volgende vraag" at bounding box center [421, 219] width 354 height 25
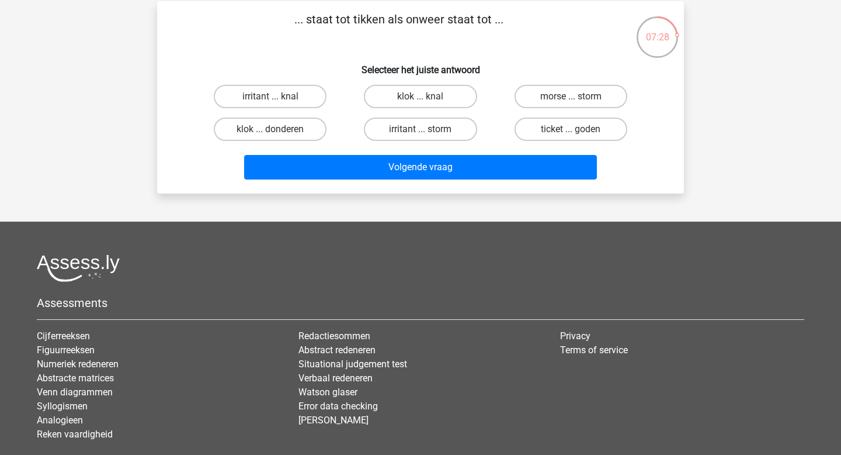
scroll to position [54, 0]
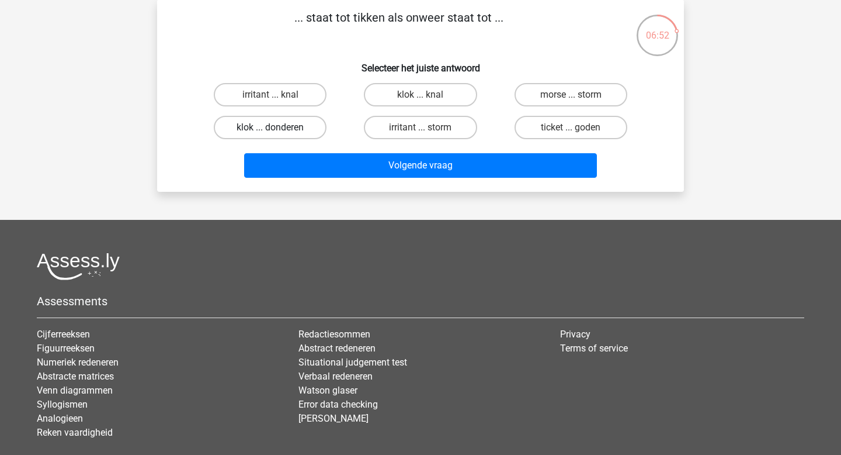
click at [317, 127] on label "klok ... donderen" at bounding box center [270, 127] width 113 height 23
click at [278, 127] on input "klok ... donderen" at bounding box center [275, 131] width 8 height 8
radio input "true"
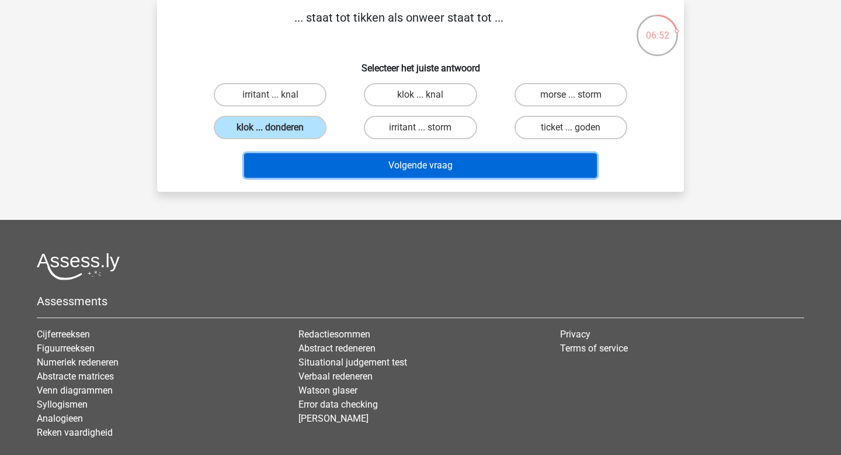
click at [345, 158] on button "Volgende vraag" at bounding box center [421, 165] width 354 height 25
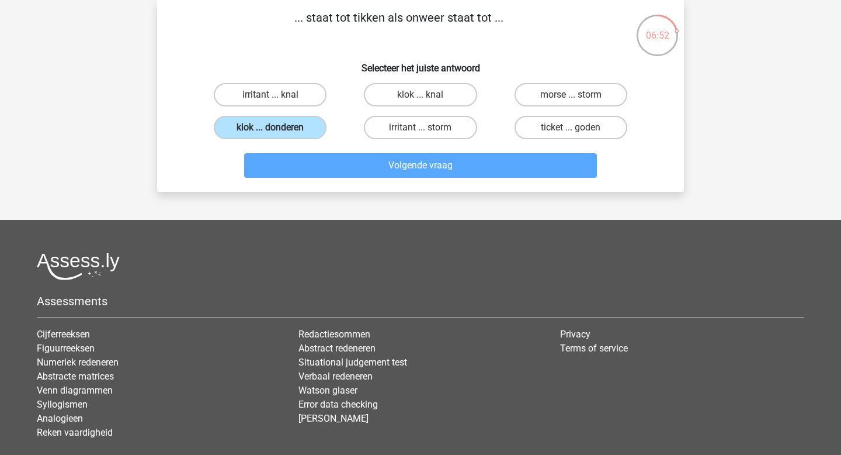
scroll to position [54, 0]
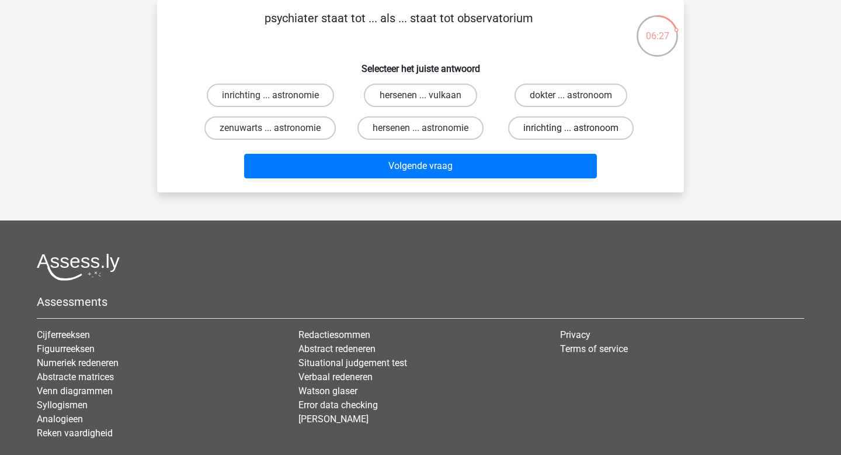
click at [557, 134] on label "inrichting ... astronoom" at bounding box center [571, 127] width 126 height 23
click at [571, 134] on input "inrichting ... astronoom" at bounding box center [575, 132] width 8 height 8
radio input "true"
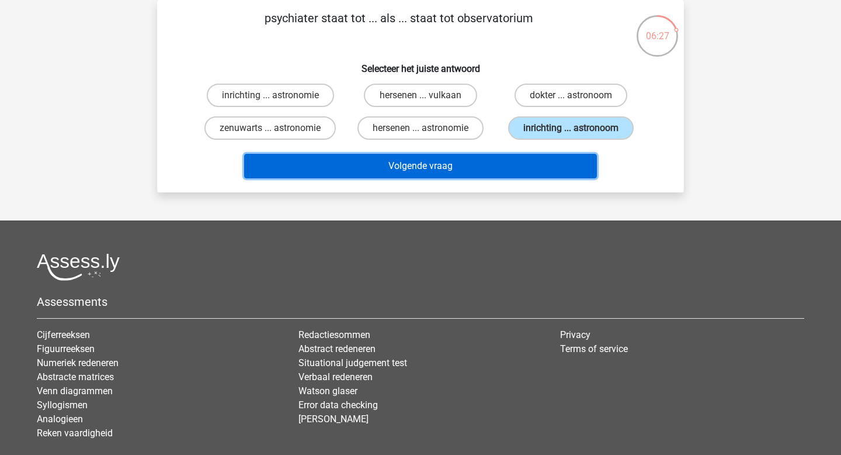
click at [547, 154] on button "Volgende vraag" at bounding box center [421, 166] width 354 height 25
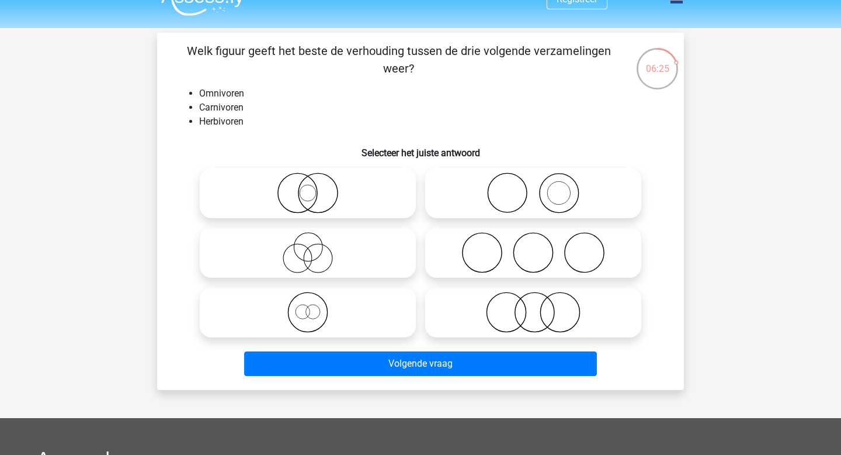
scroll to position [20, 0]
click at [334, 261] on icon at bounding box center [308, 253] width 207 height 41
click at [316, 247] on input "radio" at bounding box center [312, 244] width 8 height 8
radio input "true"
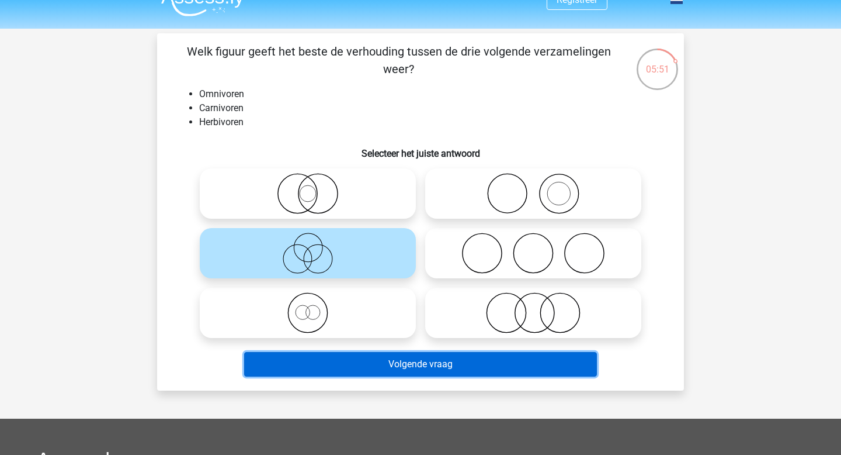
click at [381, 364] on button "Volgende vraag" at bounding box center [421, 364] width 354 height 25
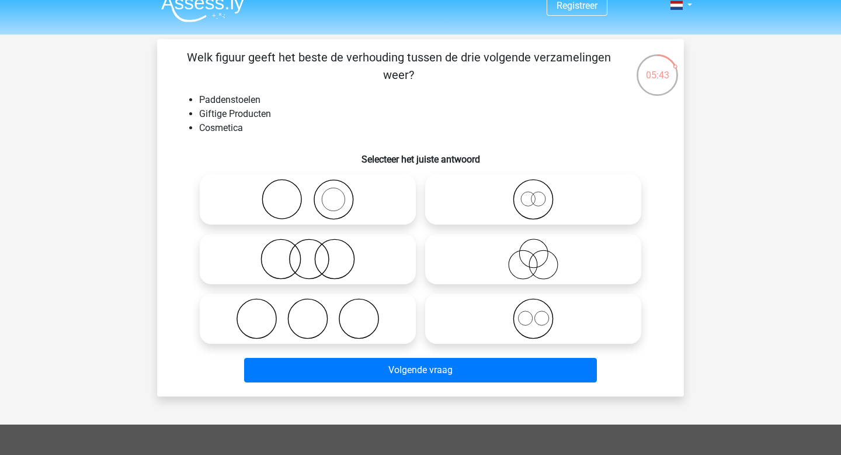
scroll to position [0, 0]
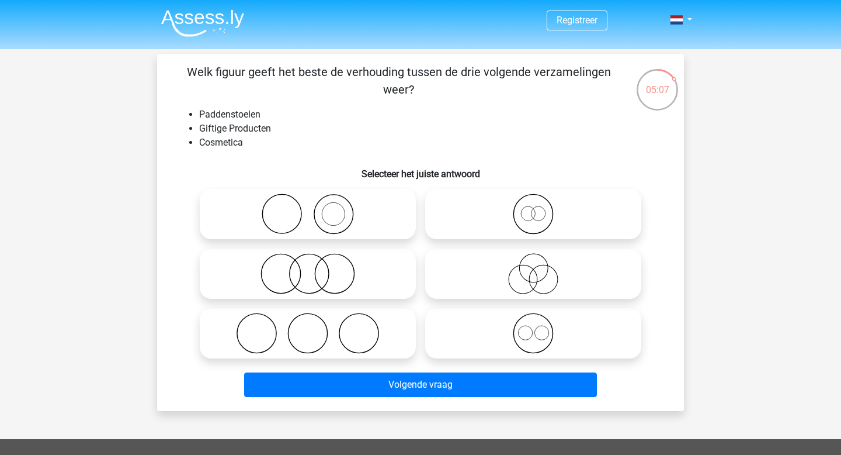
click at [364, 271] on icon at bounding box center [308, 273] width 207 height 41
click at [316, 268] on input "radio" at bounding box center [312, 264] width 8 height 8
radio input "true"
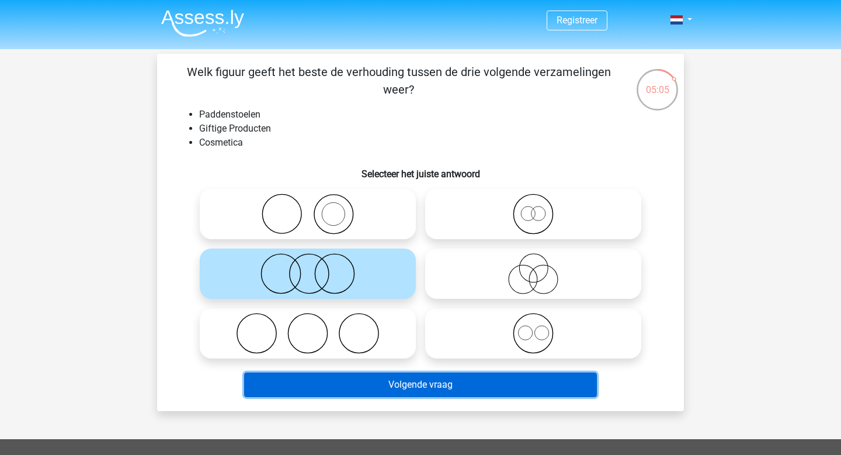
click at [397, 378] on button "Volgende vraag" at bounding box center [421, 384] width 354 height 25
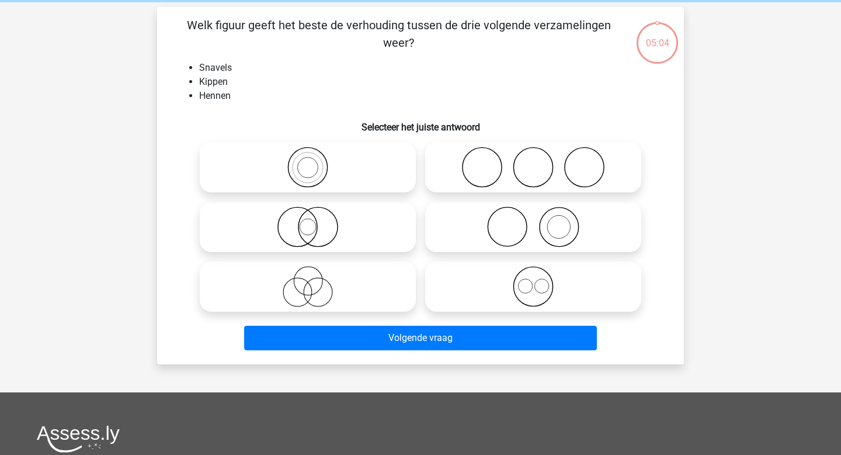
scroll to position [54, 0]
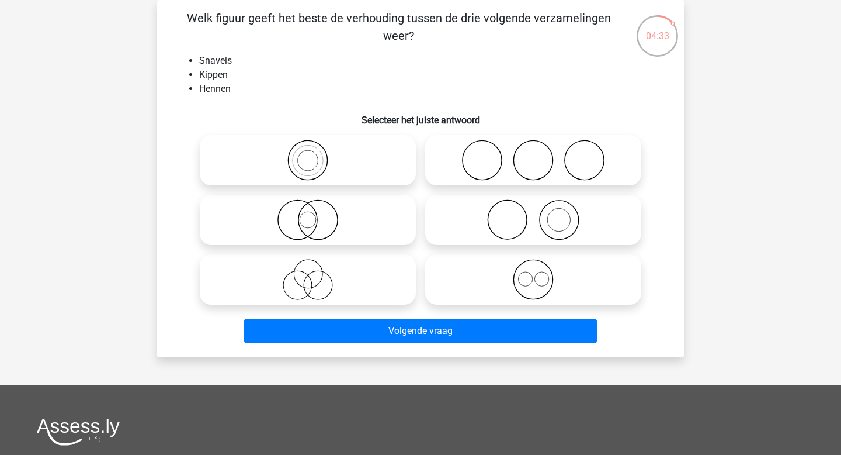
click at [352, 167] on icon at bounding box center [308, 160] width 207 height 41
click at [316, 154] on input "radio" at bounding box center [312, 151] width 8 height 8
radio input "true"
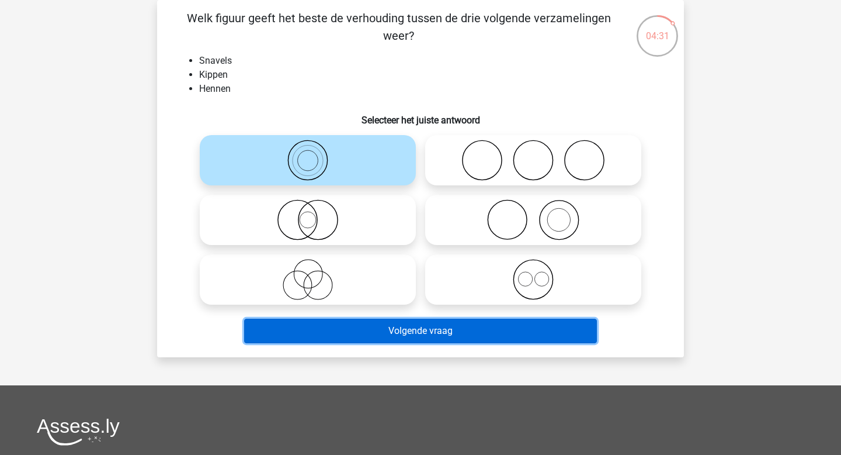
click at [420, 332] on button "Volgende vraag" at bounding box center [421, 330] width 354 height 25
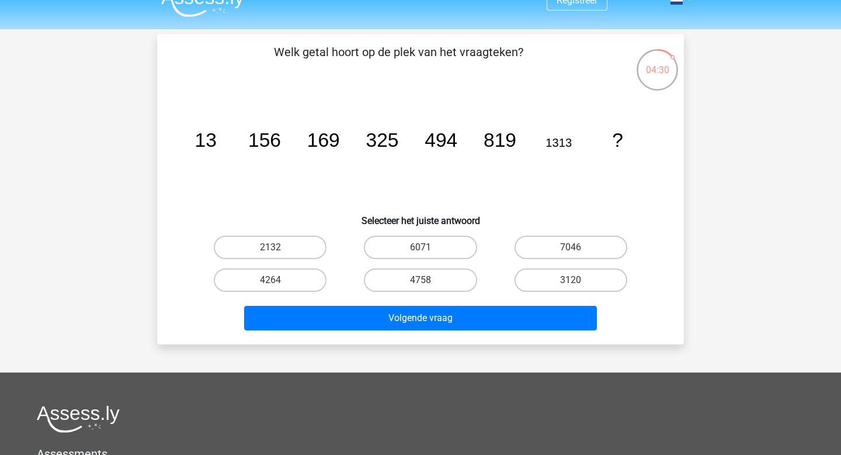
scroll to position [19, 0]
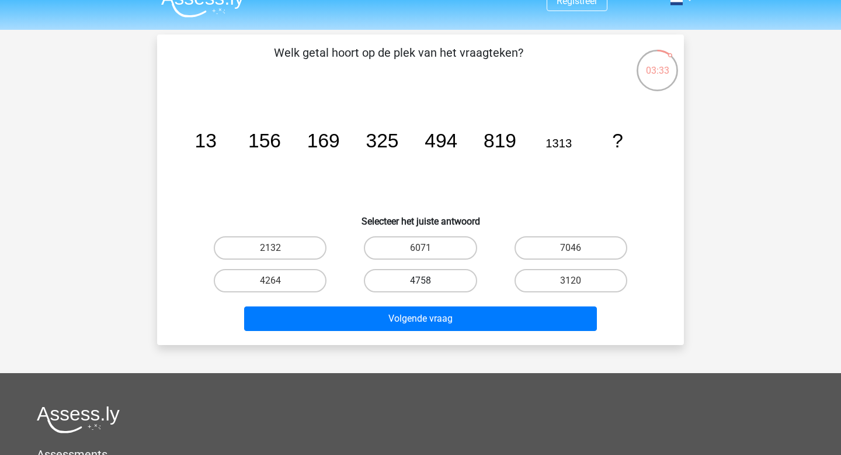
click at [420, 283] on label "4758" at bounding box center [420, 280] width 113 height 23
click at [421, 283] on input "4758" at bounding box center [425, 284] width 8 height 8
radio input "true"
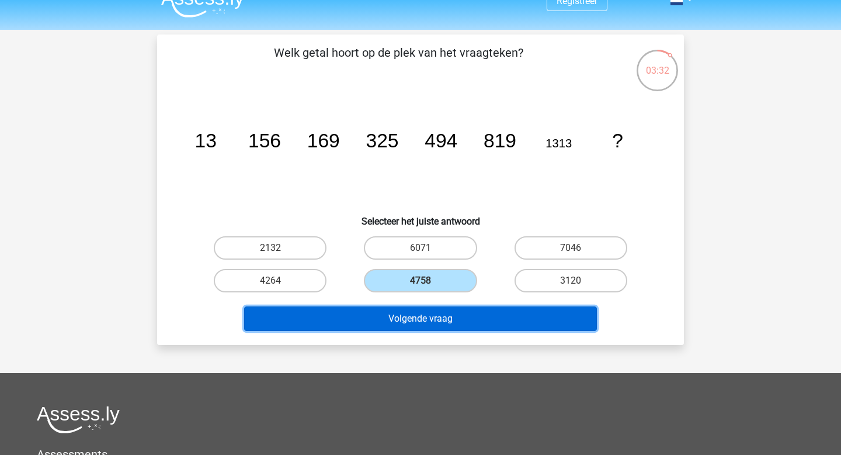
click at [431, 311] on button "Volgende vraag" at bounding box center [421, 318] width 354 height 25
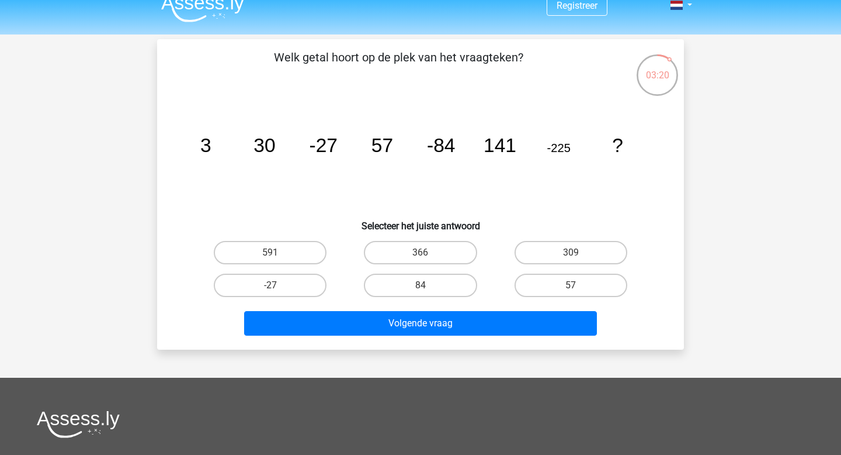
scroll to position [0, 0]
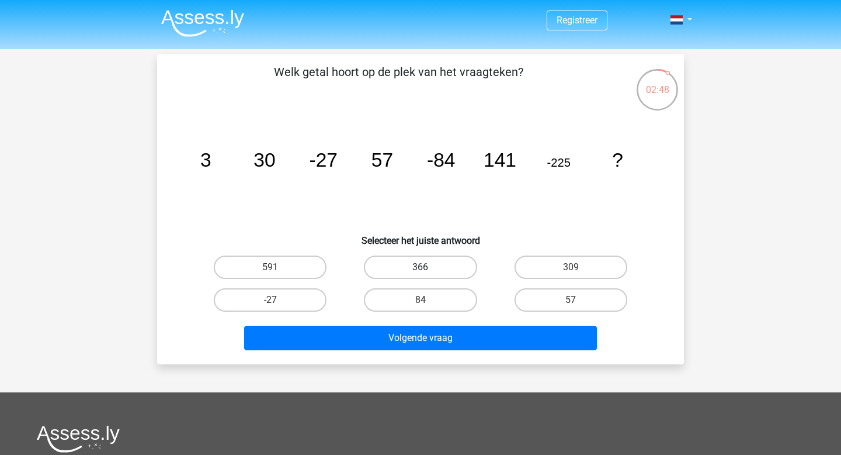
drag, startPoint x: 439, startPoint y: 271, endPoint x: 403, endPoint y: 271, distance: 36.2
click at [406, 271] on label "366" at bounding box center [420, 266] width 113 height 23
click at [421, 271] on input "366" at bounding box center [425, 271] width 8 height 8
radio input "true"
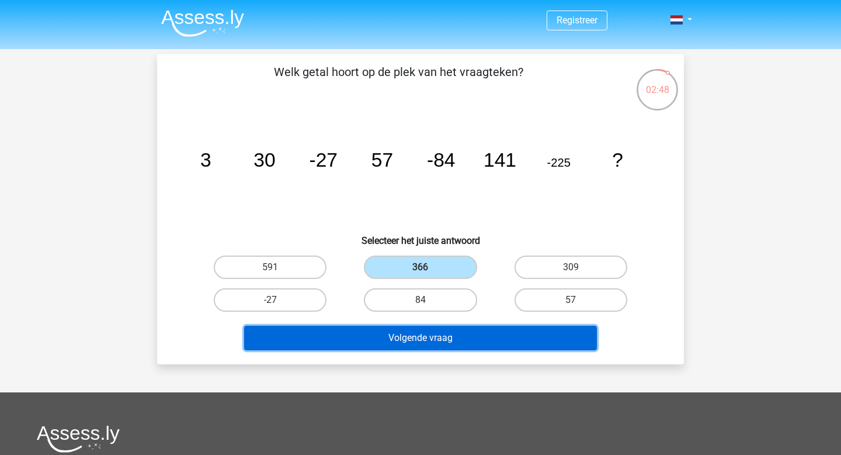
click at [414, 341] on button "Volgende vraag" at bounding box center [421, 337] width 354 height 25
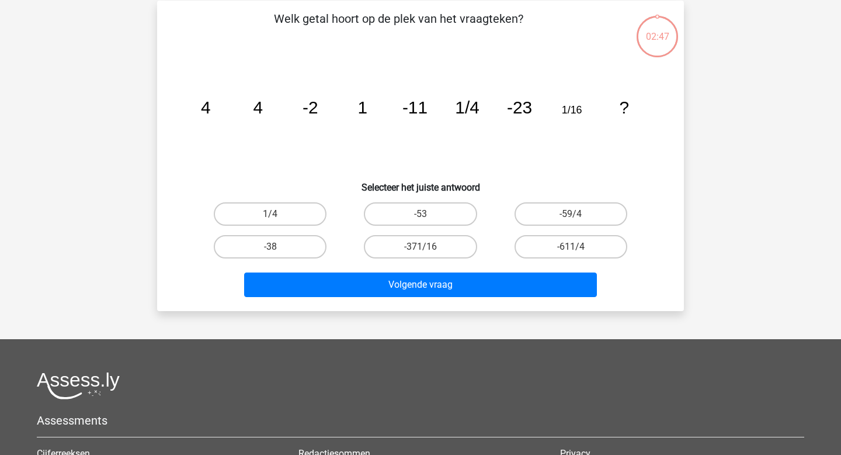
scroll to position [54, 0]
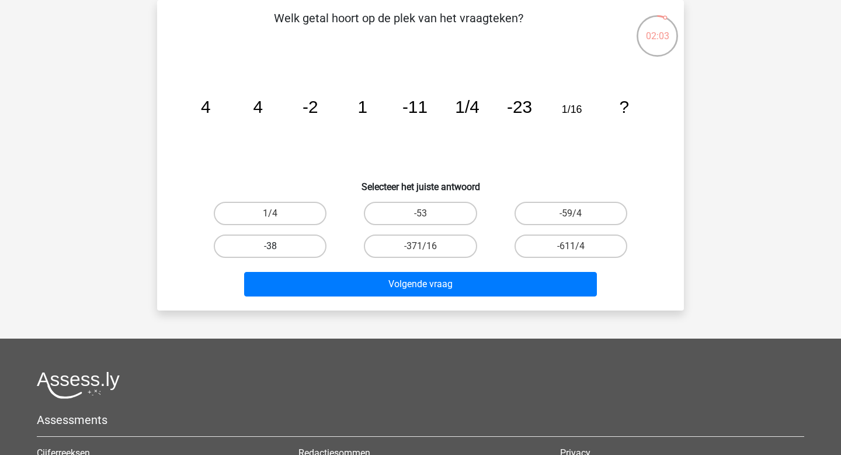
click at [298, 240] on label "-38" at bounding box center [270, 245] width 113 height 23
click at [278, 246] on input "-38" at bounding box center [275, 250] width 8 height 8
radio input "true"
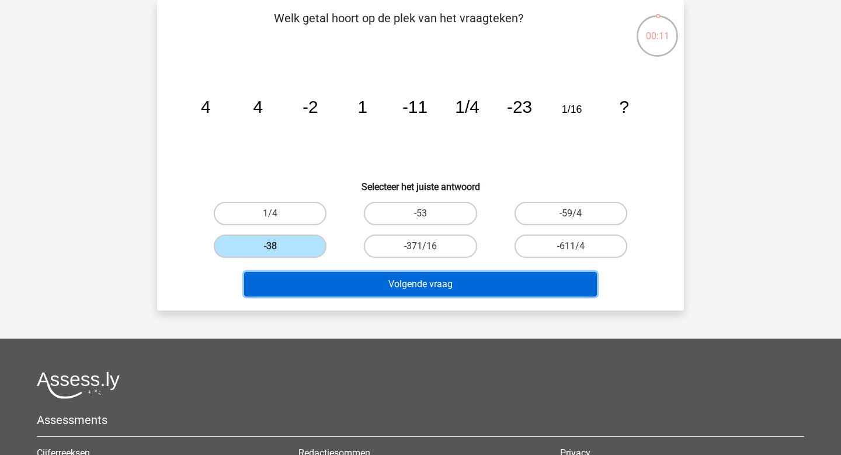
click at [352, 283] on button "Volgende vraag" at bounding box center [421, 284] width 354 height 25
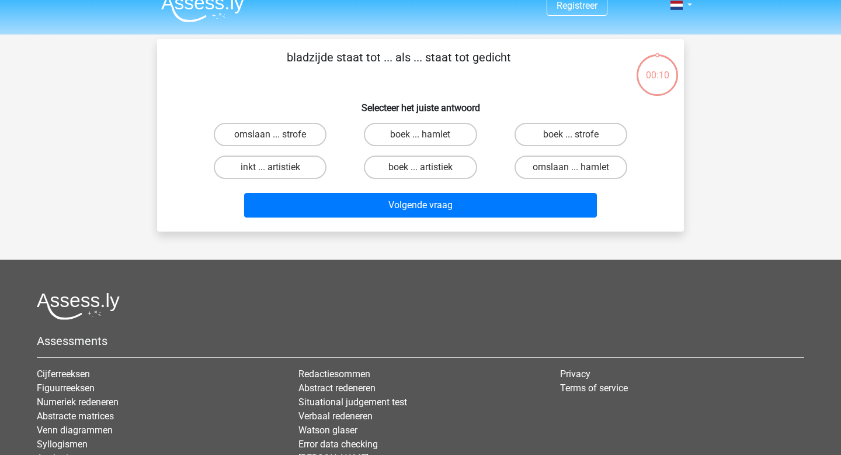
scroll to position [0, 0]
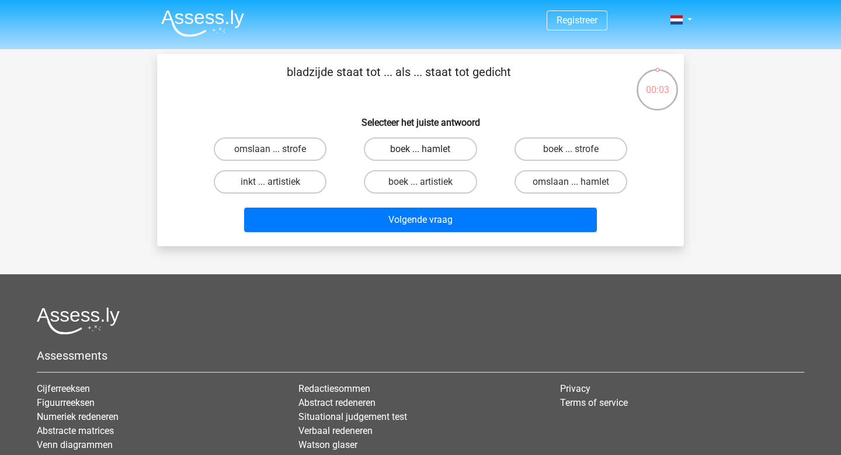
click at [438, 151] on label "boek ... hamlet" at bounding box center [420, 148] width 113 height 23
click at [428, 151] on input "boek ... hamlet" at bounding box center [425, 153] width 8 height 8
radio input "true"
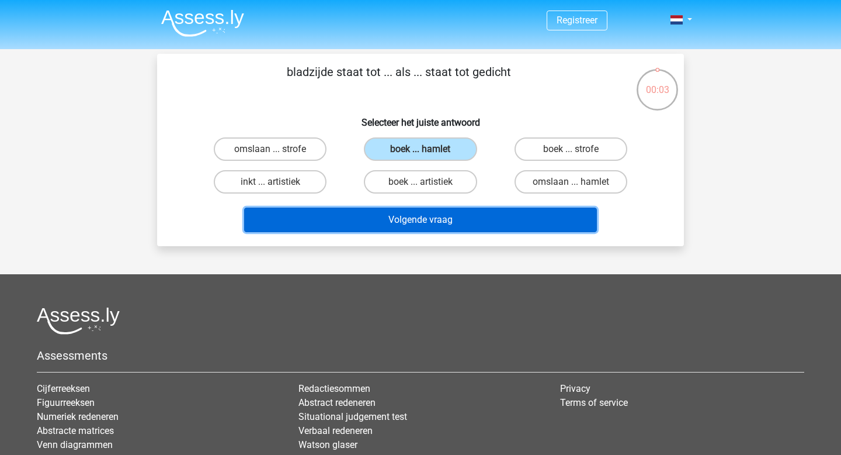
click at [428, 220] on button "Volgende vraag" at bounding box center [421, 219] width 354 height 25
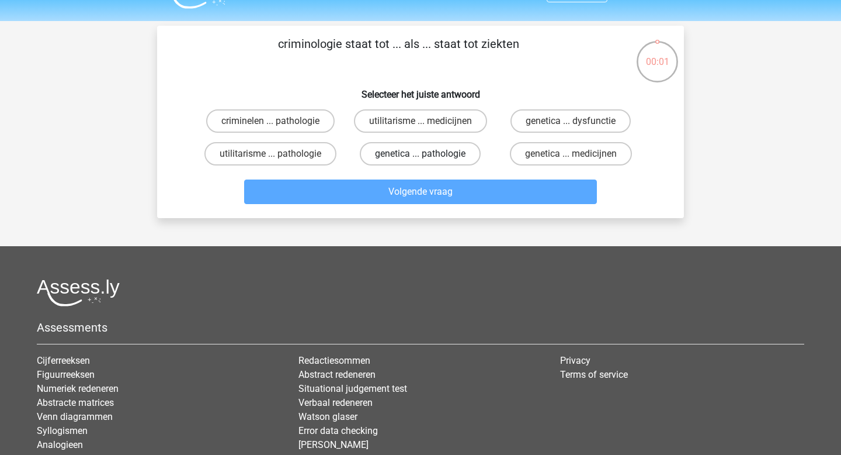
scroll to position [24, 0]
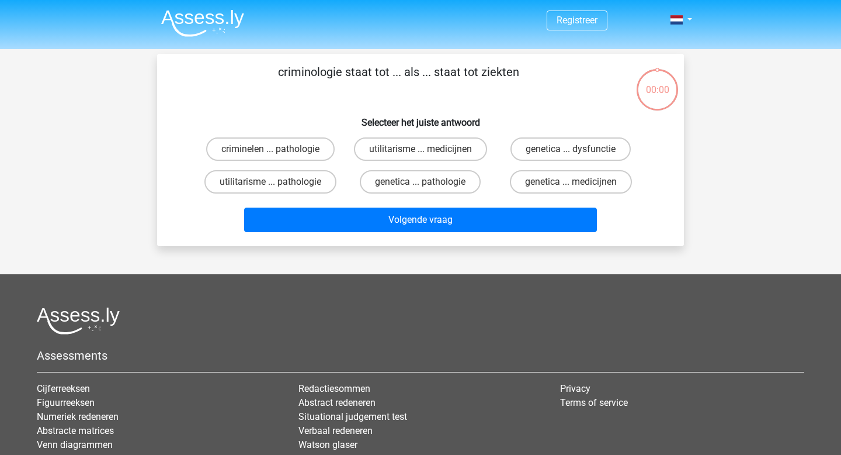
scroll to position [24, 0]
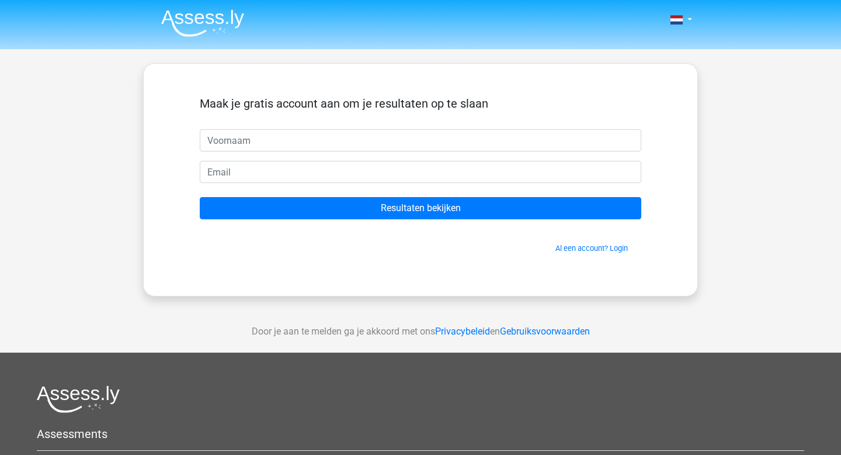
click at [380, 144] on input "text" at bounding box center [421, 140] width 442 height 22
type input "Ties"
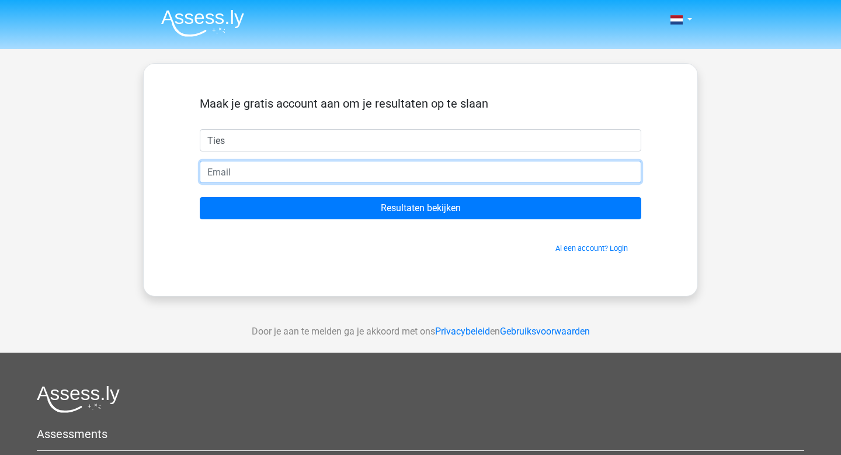
click at [329, 169] on input "email" at bounding box center [421, 172] width 442 height 22
type input "ties.steinmetz@leerlingen.jdw.nl"
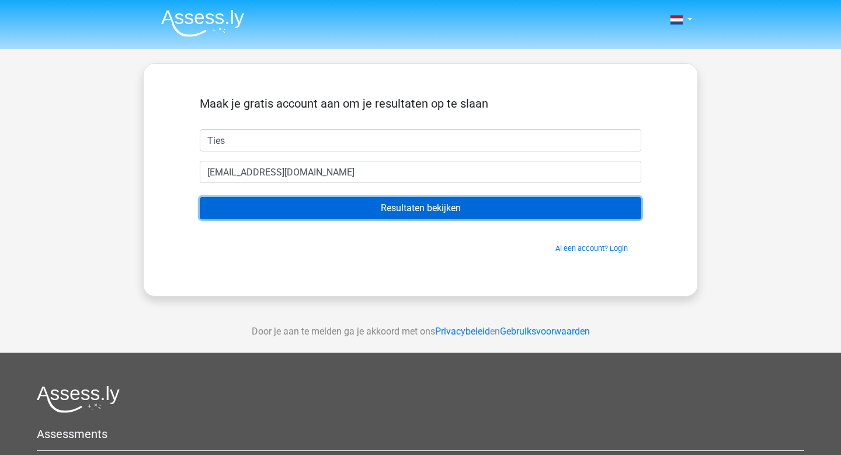
click at [357, 215] on input "Resultaten bekijken" at bounding box center [421, 208] width 442 height 22
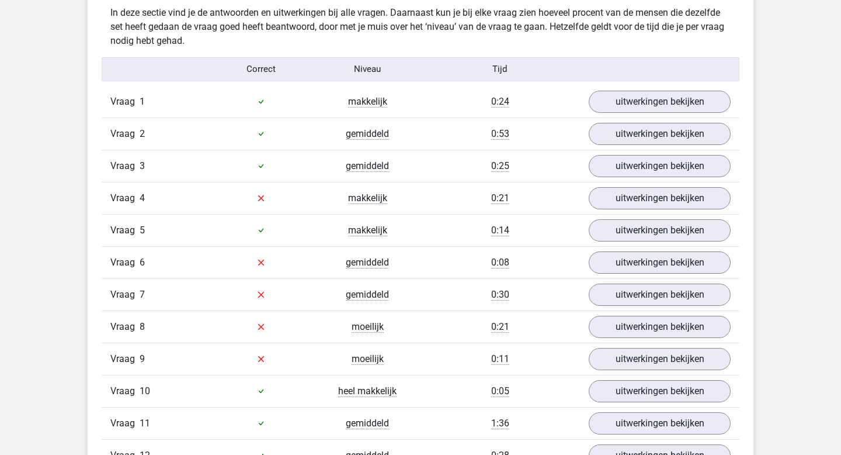
scroll to position [1250, 0]
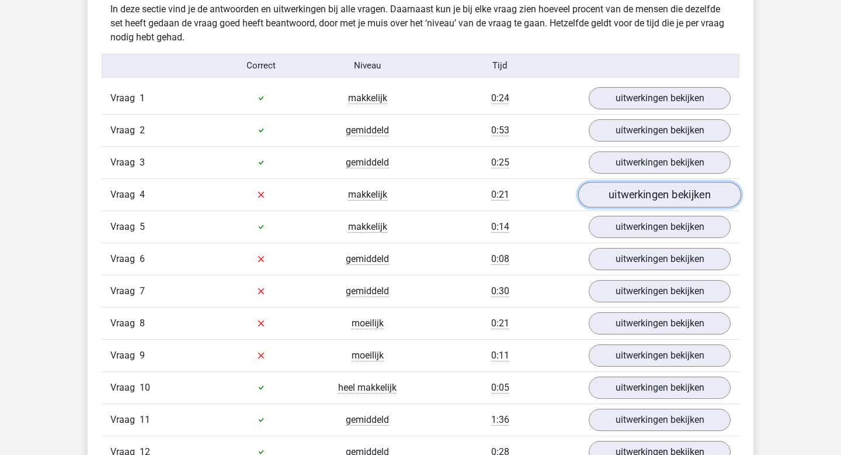
click at [598, 195] on link "uitwerkingen bekijken" at bounding box center [659, 195] width 163 height 26
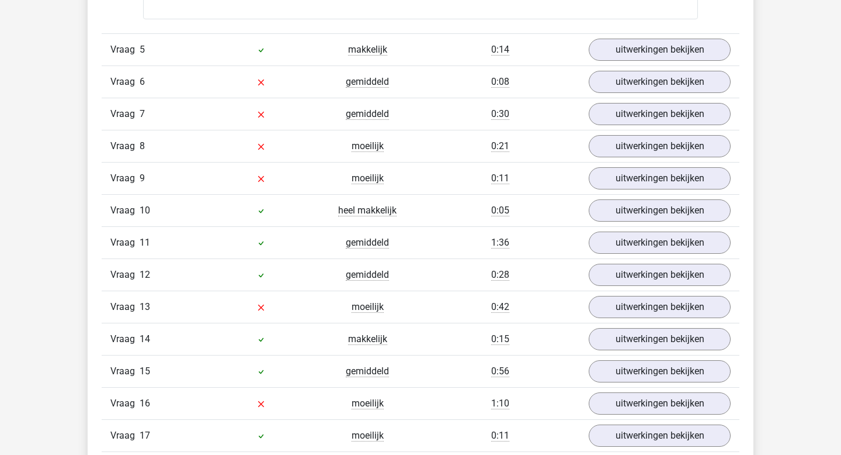
scroll to position [1997, 0]
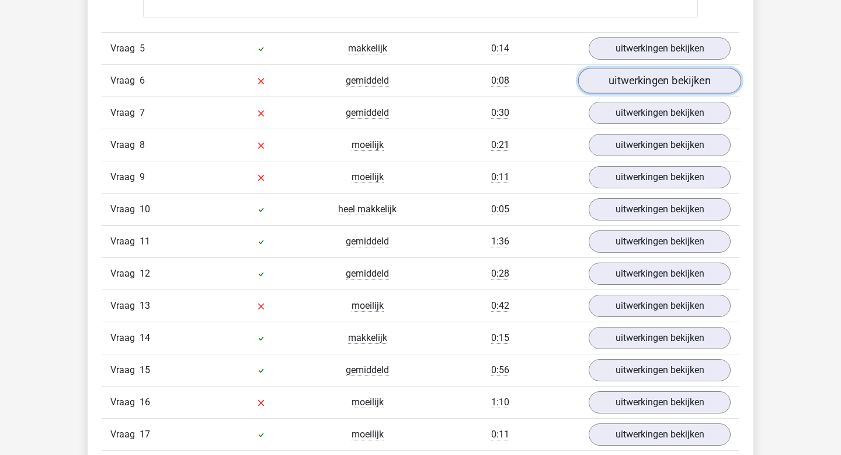
click at [609, 86] on link "uitwerkingen bekijken" at bounding box center [659, 81] width 163 height 26
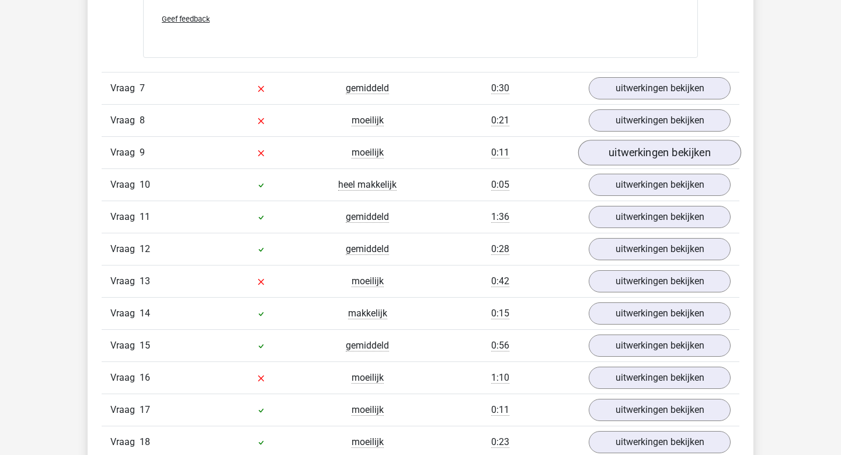
scroll to position [2606, 0]
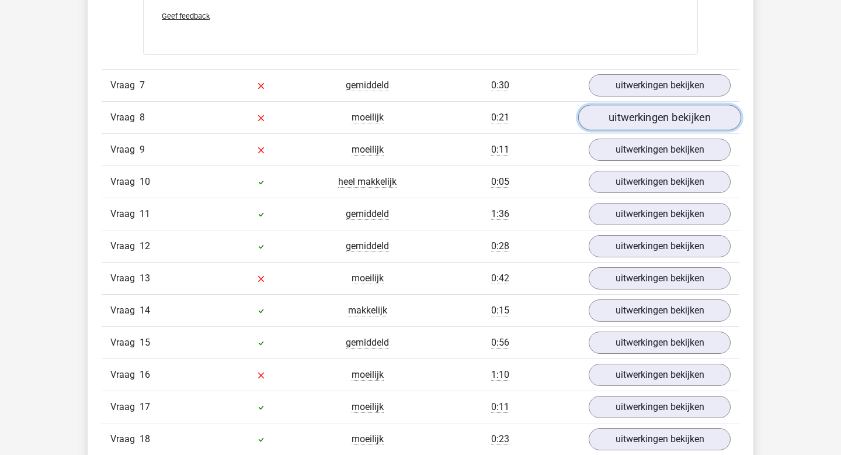
click at [654, 123] on link "uitwerkingen bekijken" at bounding box center [659, 118] width 163 height 26
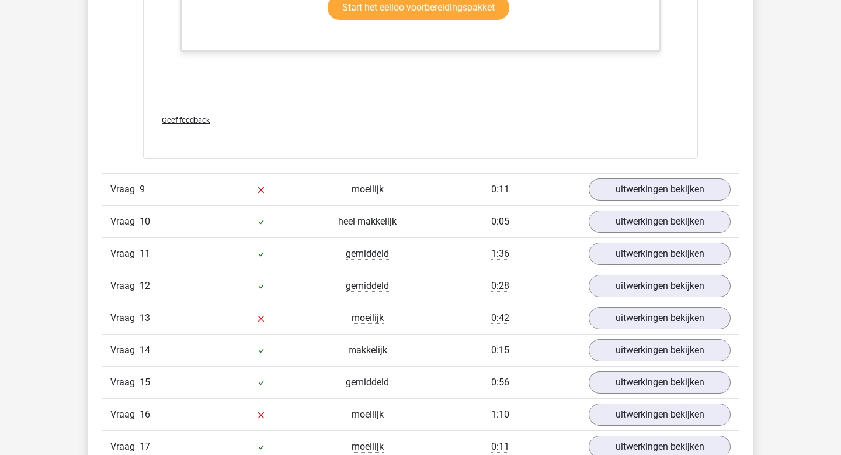
scroll to position [3320, 0]
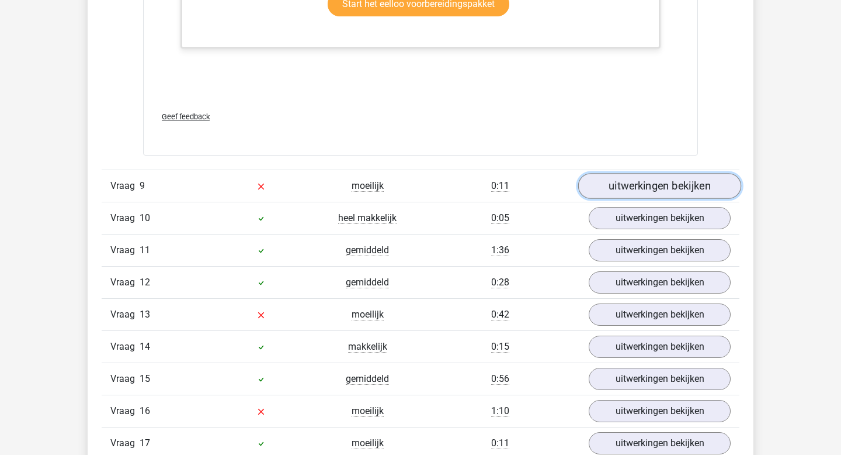
click at [654, 192] on link "uitwerkingen bekijken" at bounding box center [659, 186] width 163 height 26
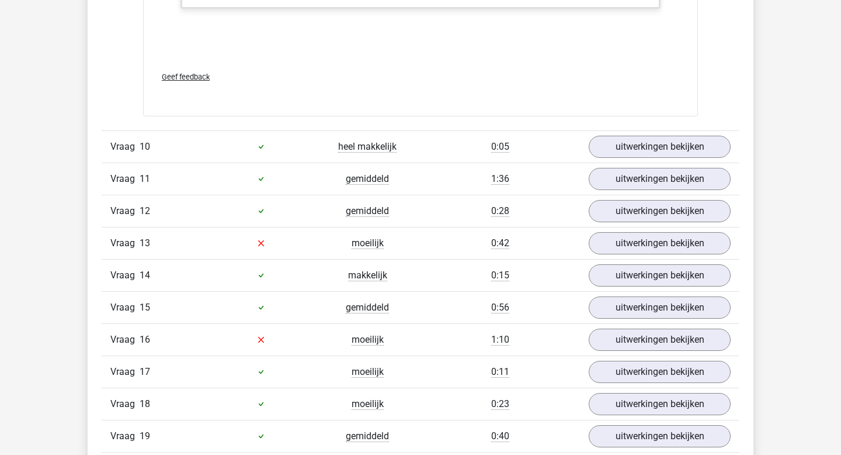
scroll to position [4160, 0]
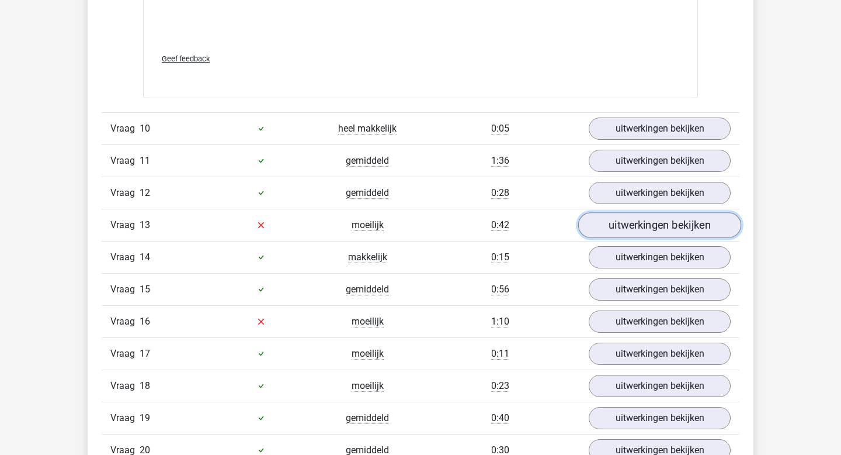
click at [633, 231] on link "uitwerkingen bekijken" at bounding box center [659, 225] width 163 height 26
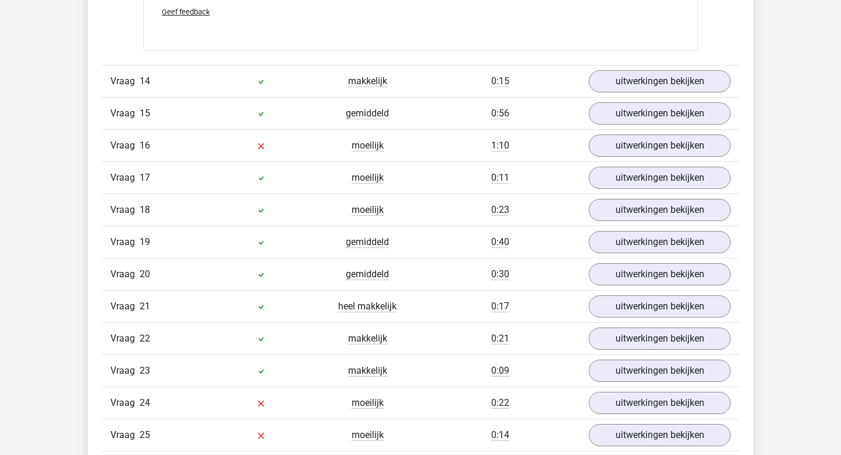
scroll to position [4919, 0]
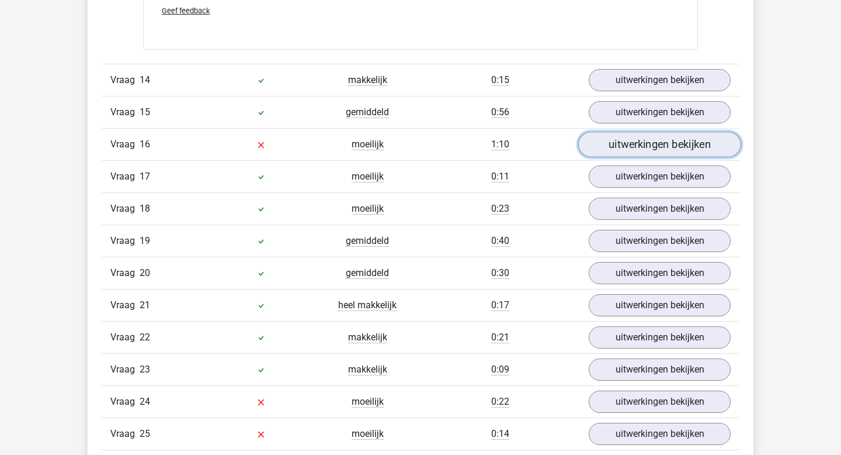
click at [647, 151] on link "uitwerkingen bekijken" at bounding box center [659, 144] width 163 height 26
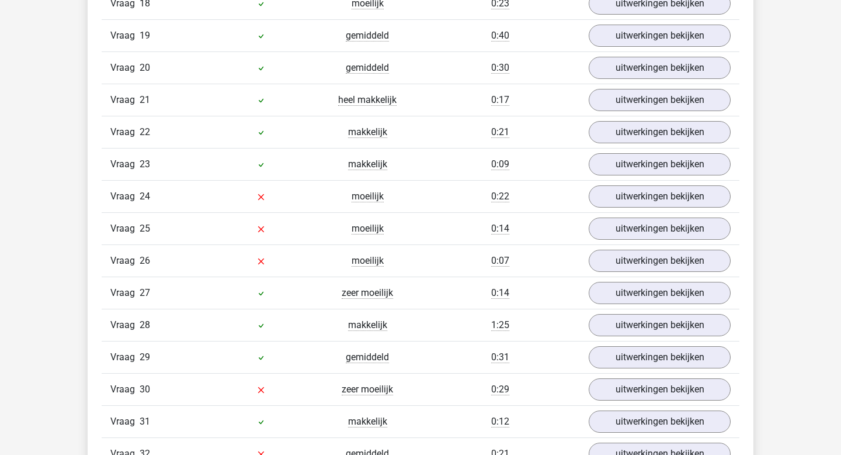
scroll to position [5877, 0]
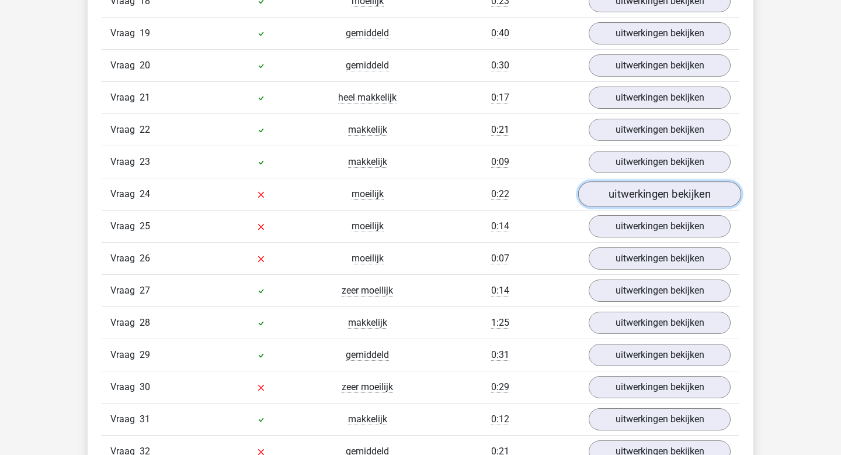
click at [630, 195] on link "uitwerkingen bekijken" at bounding box center [659, 194] width 163 height 26
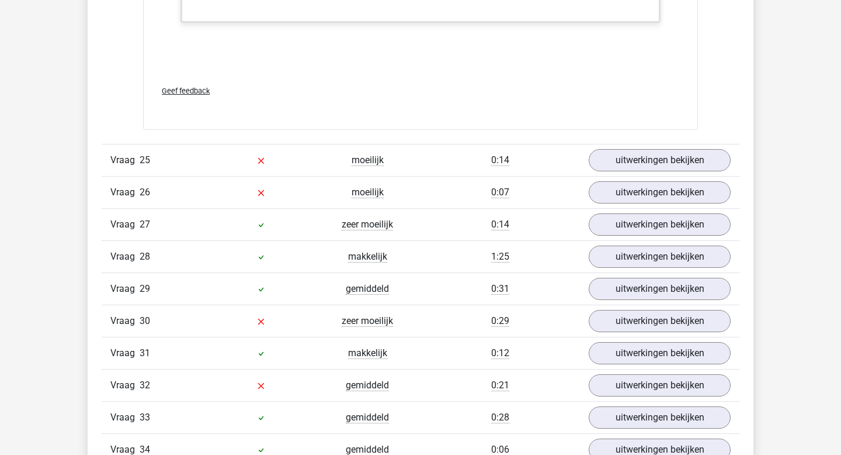
scroll to position [6526, 0]
click at [666, 166] on link "uitwerkingen bekijken" at bounding box center [659, 160] width 163 height 26
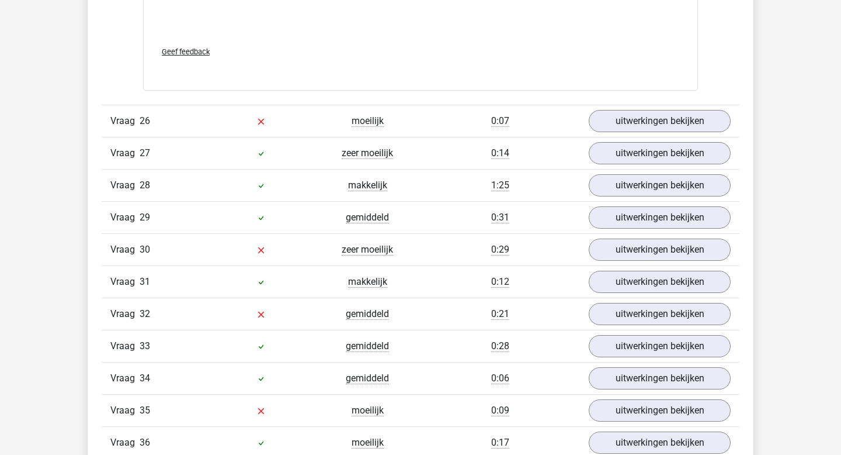
scroll to position [7340, 0]
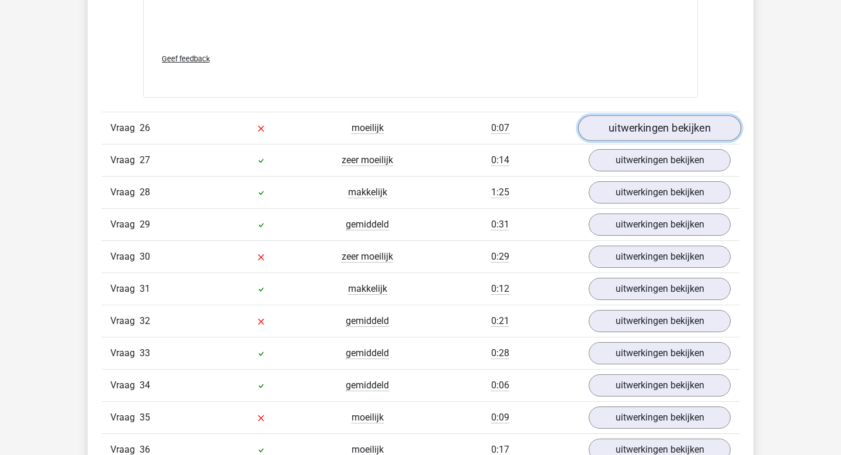
click at [674, 130] on link "uitwerkingen bekijken" at bounding box center [659, 129] width 163 height 26
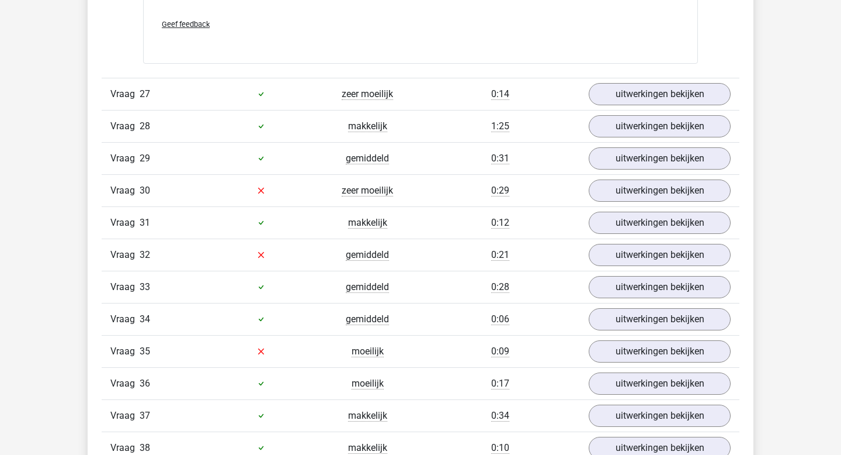
scroll to position [8157, 0]
click at [653, 89] on link "uitwerkingen bekijken" at bounding box center [659, 94] width 163 height 26
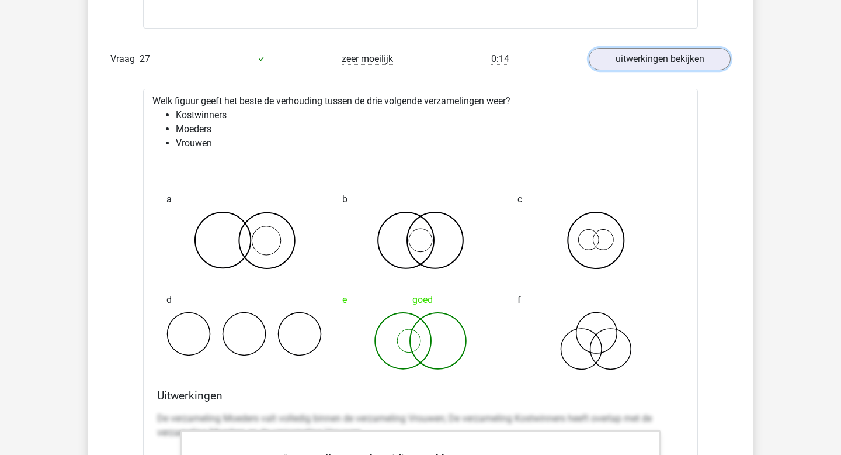
scroll to position [8192, 0]
click at [652, 61] on link "uitwerkingen bekijken" at bounding box center [659, 59] width 163 height 26
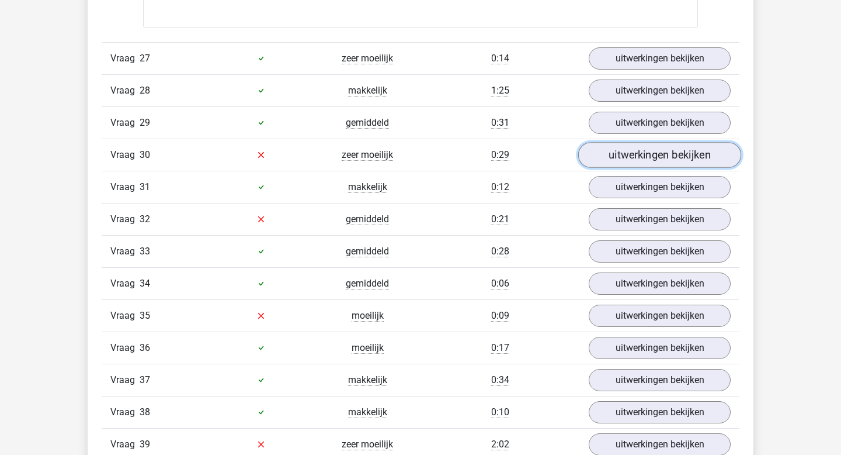
click at [608, 151] on link "uitwerkingen bekijken" at bounding box center [659, 155] width 163 height 26
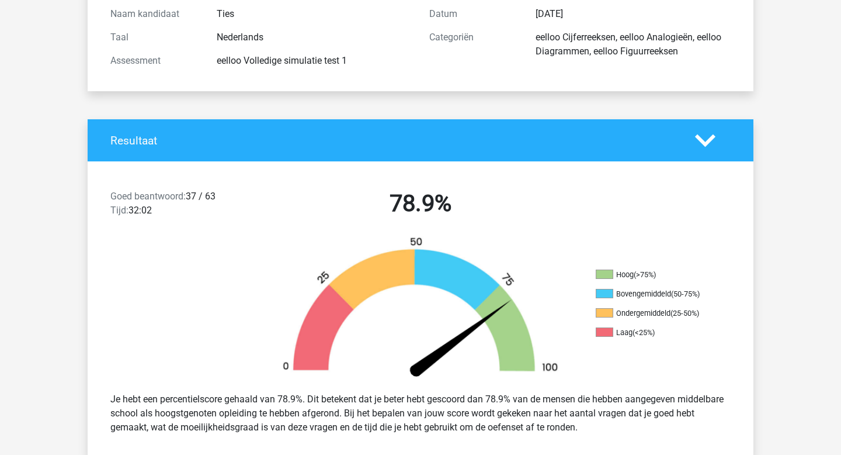
scroll to position [0, 0]
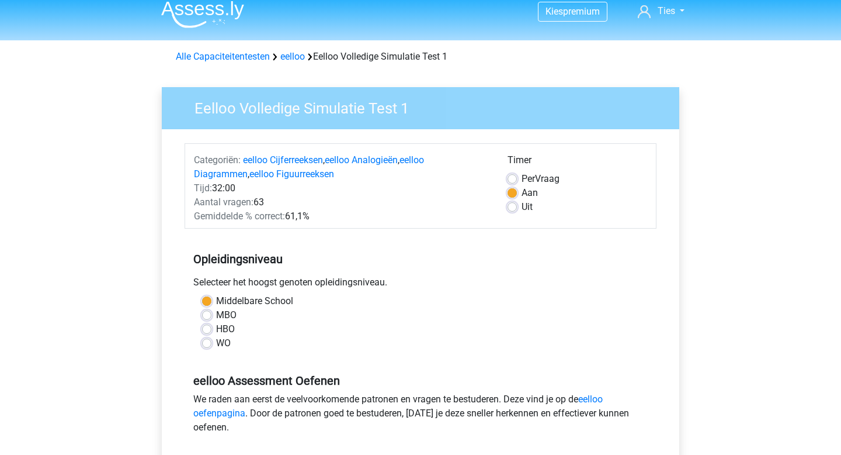
scroll to position [8, 0]
